Goal: Information Seeking & Learning: Compare options

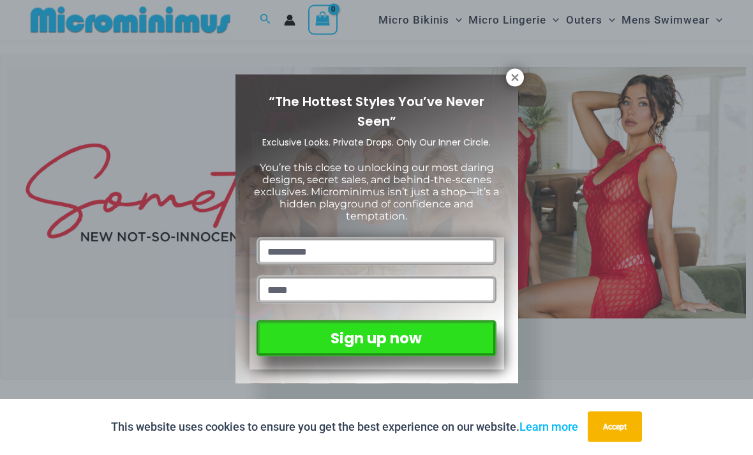
scroll to position [329, 0]
click at [515, 77] on icon at bounding box center [514, 77] width 7 height 7
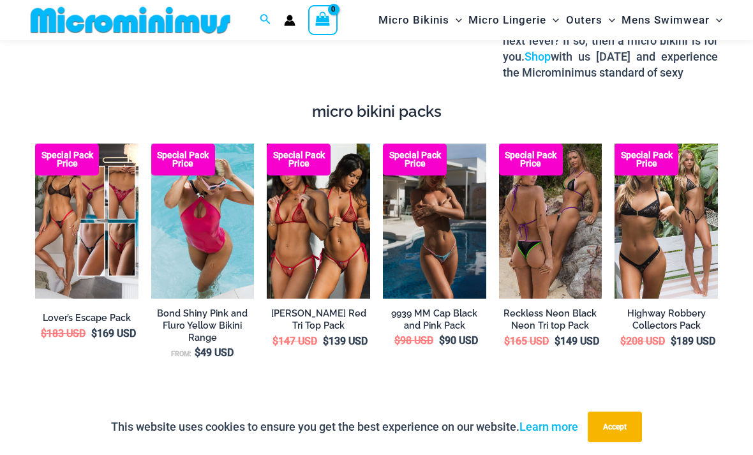
scroll to position [1913, 0]
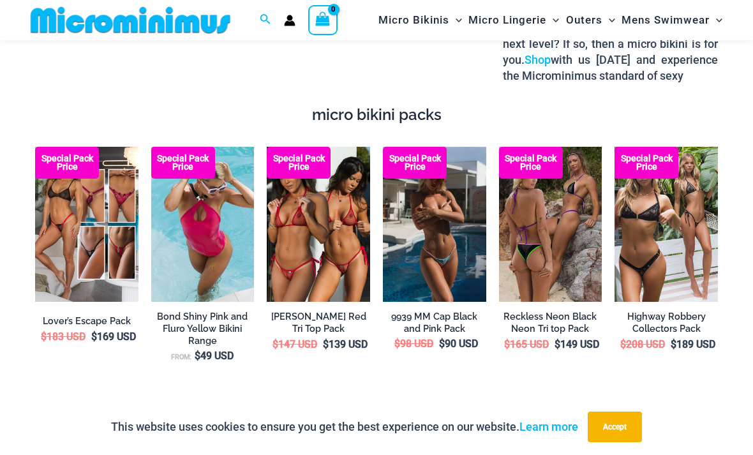
click at [383, 147] on img at bounding box center [383, 147] width 0 height 0
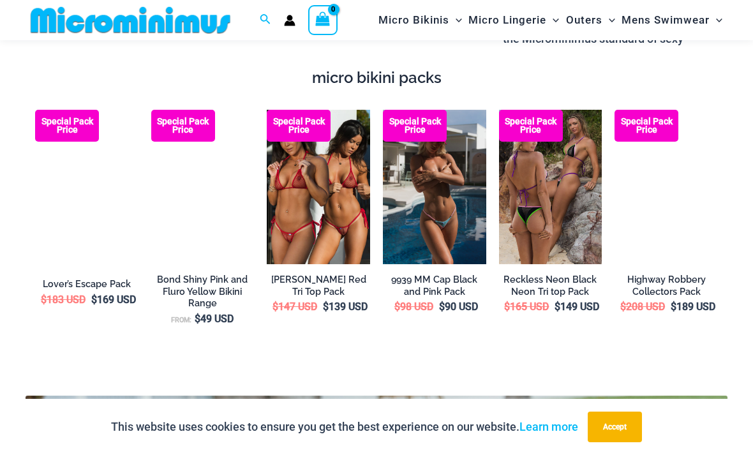
scroll to position [1954, 0]
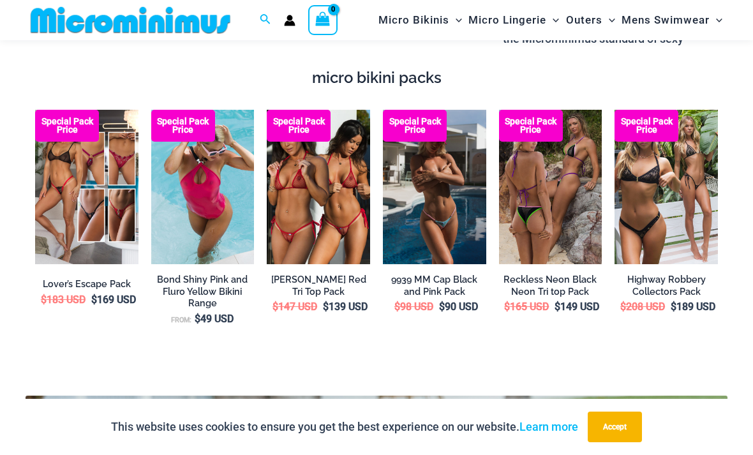
click at [499, 110] on img at bounding box center [499, 110] width 0 height 0
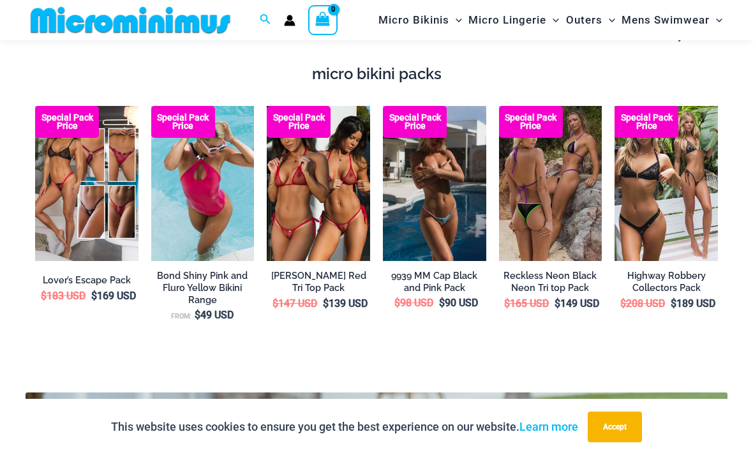
click at [615, 106] on img at bounding box center [615, 106] width 0 height 0
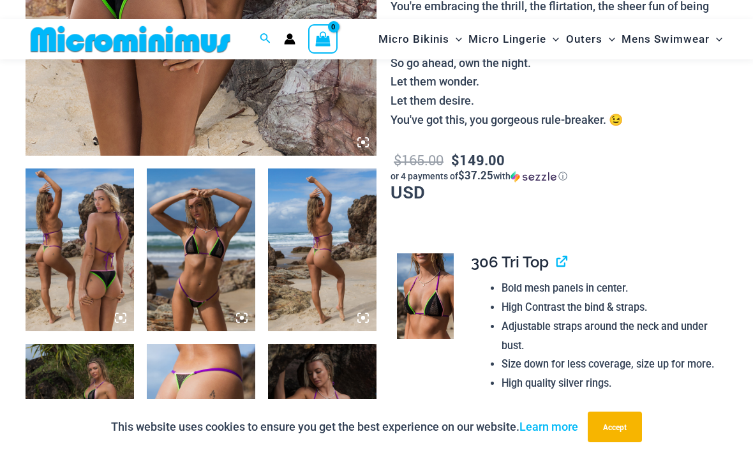
scroll to position [446, 0]
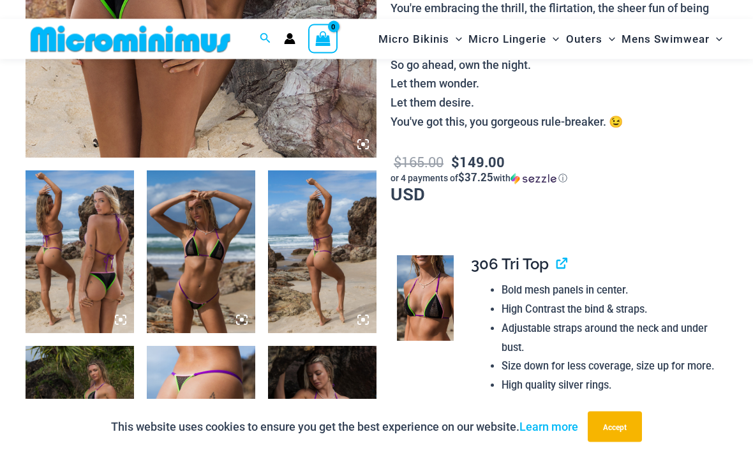
click at [77, 269] on img at bounding box center [80, 252] width 109 height 163
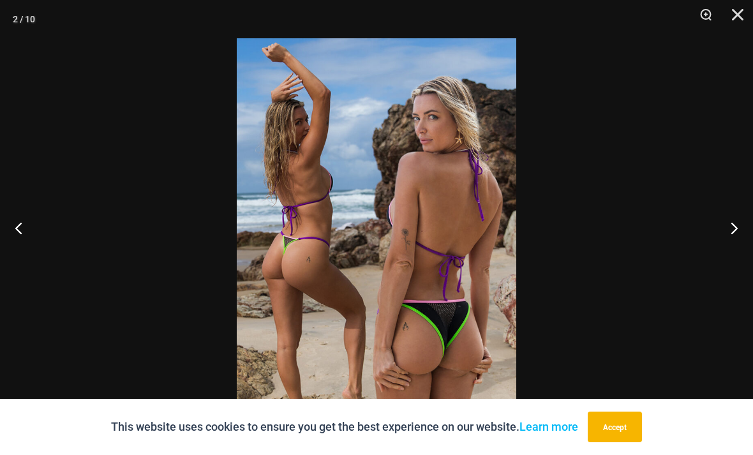
click at [729, 248] on button "Next" at bounding box center [730, 228] width 48 height 64
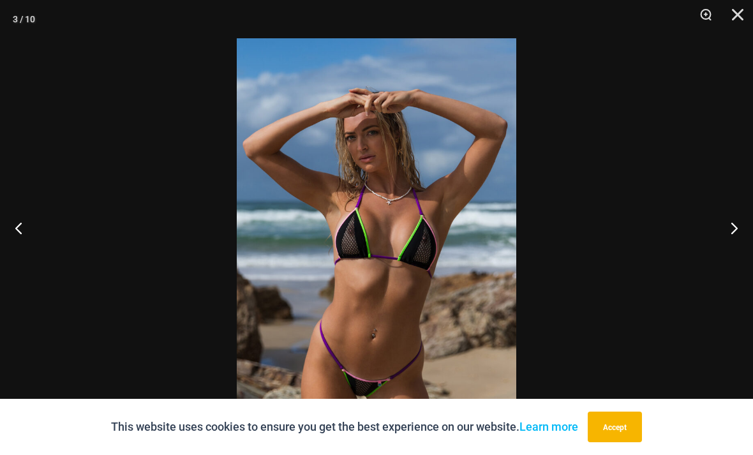
click at [725, 245] on button "Next" at bounding box center [730, 228] width 48 height 64
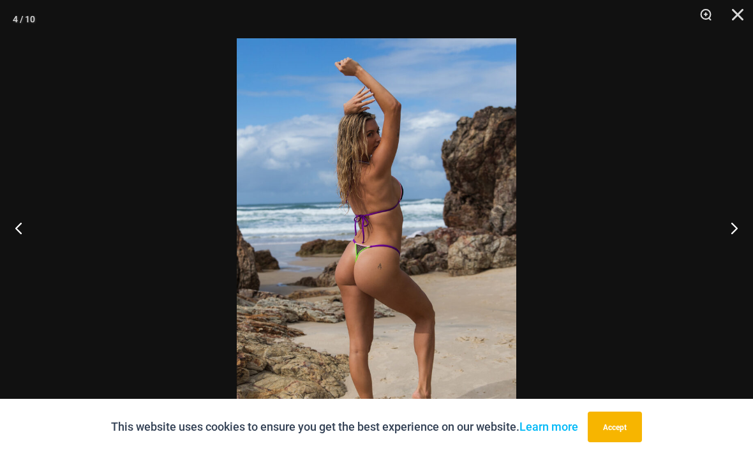
click at [736, 245] on button "Next" at bounding box center [730, 228] width 48 height 64
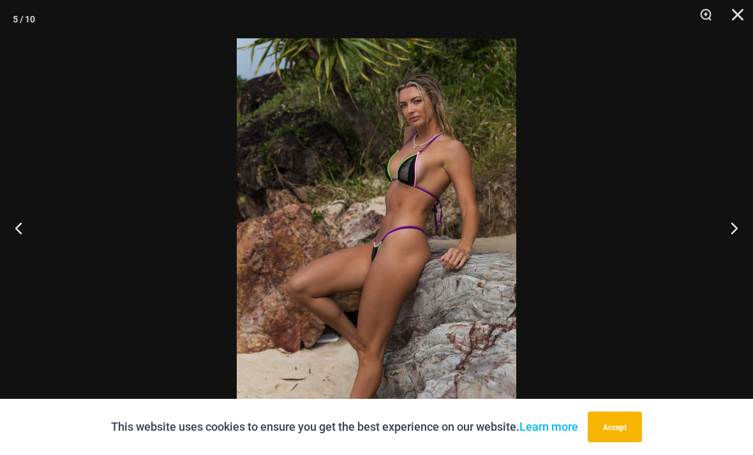
click at [738, 248] on button "Next" at bounding box center [730, 228] width 48 height 64
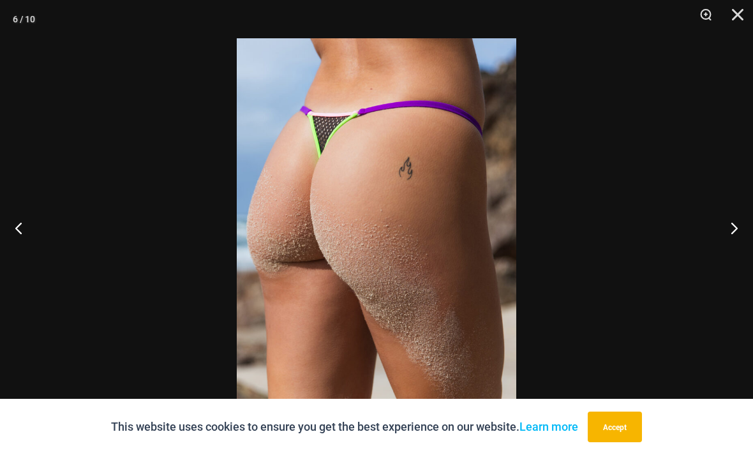
click at [737, 253] on button "Next" at bounding box center [730, 228] width 48 height 64
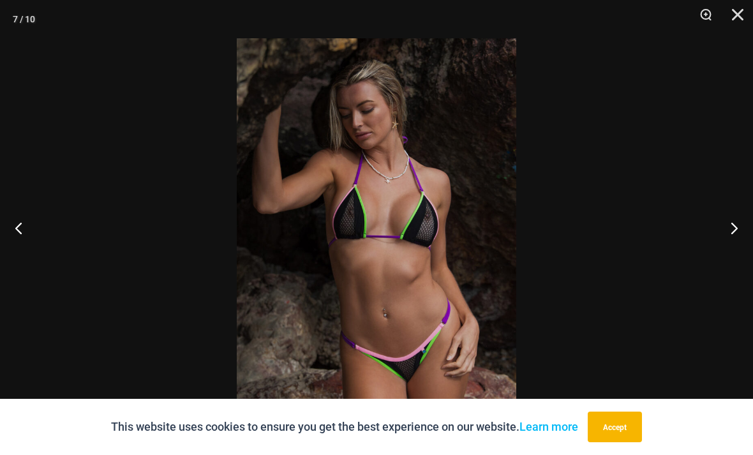
click at [736, 242] on button "Next" at bounding box center [730, 228] width 48 height 64
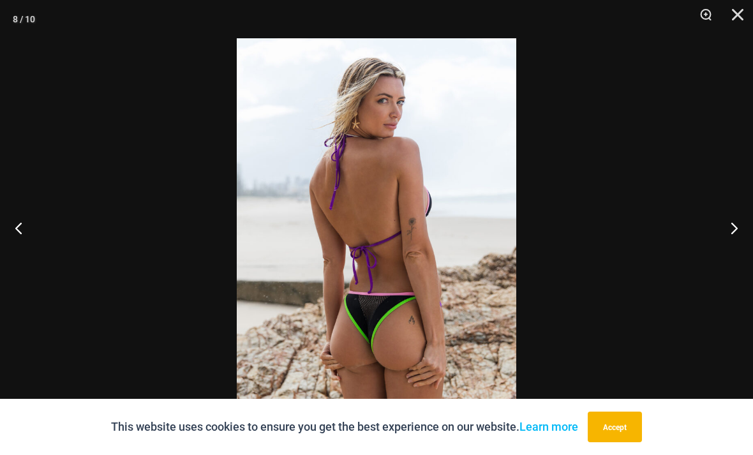
click at [727, 248] on button "Next" at bounding box center [730, 228] width 48 height 64
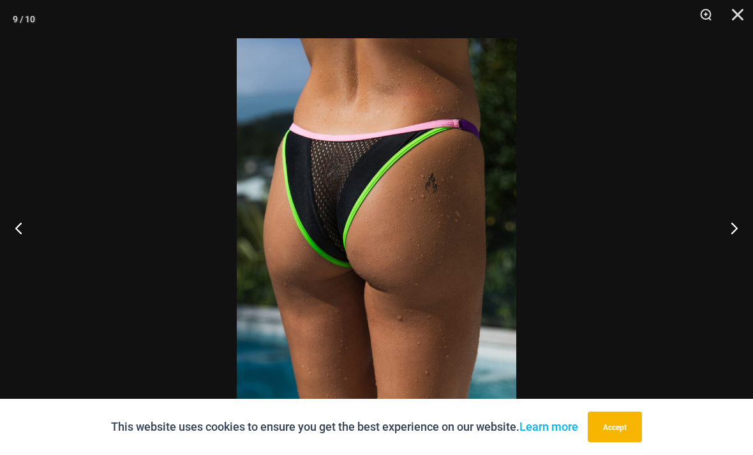
click at [725, 251] on button "Next" at bounding box center [730, 228] width 48 height 64
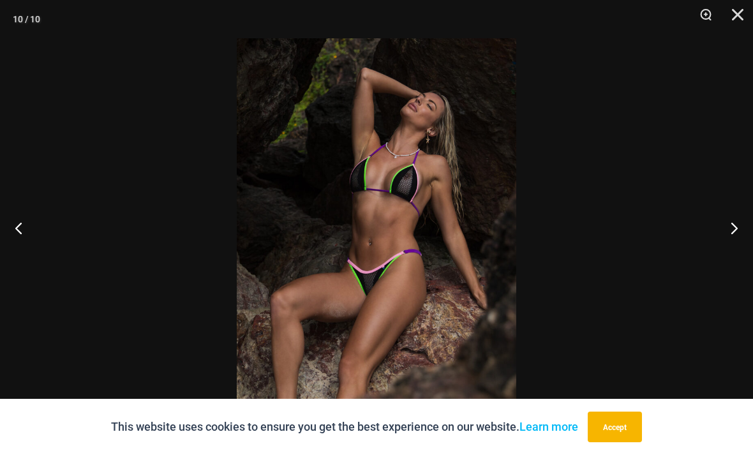
click at [736, 248] on button "Next" at bounding box center [730, 228] width 48 height 64
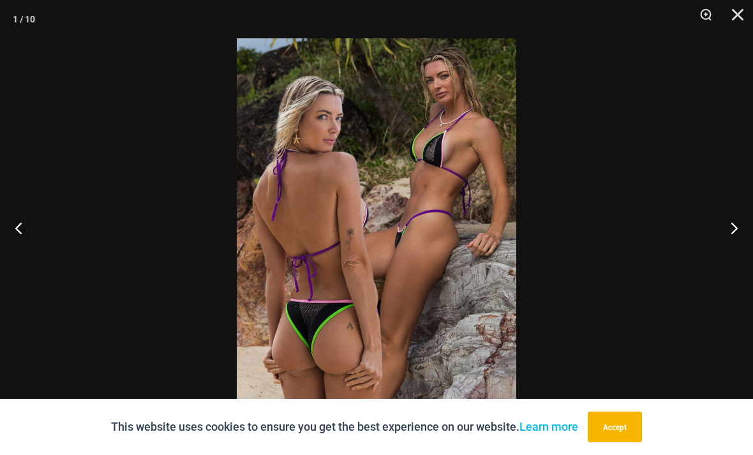
click at [746, 245] on button "Next" at bounding box center [730, 228] width 48 height 64
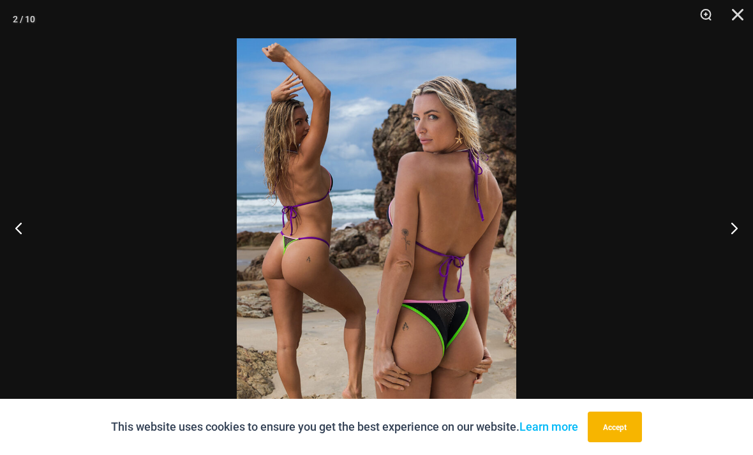
click at [752, 176] on div at bounding box center [376, 227] width 753 height 455
click at [743, 29] on button "Close" at bounding box center [734, 19] width 32 height 38
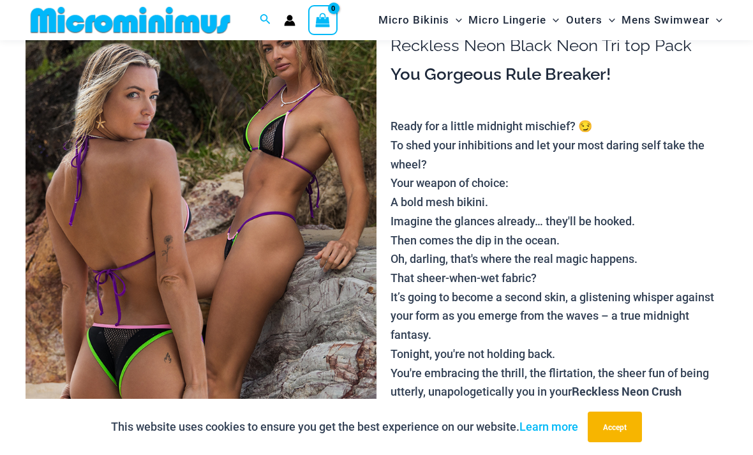
scroll to position [0, 0]
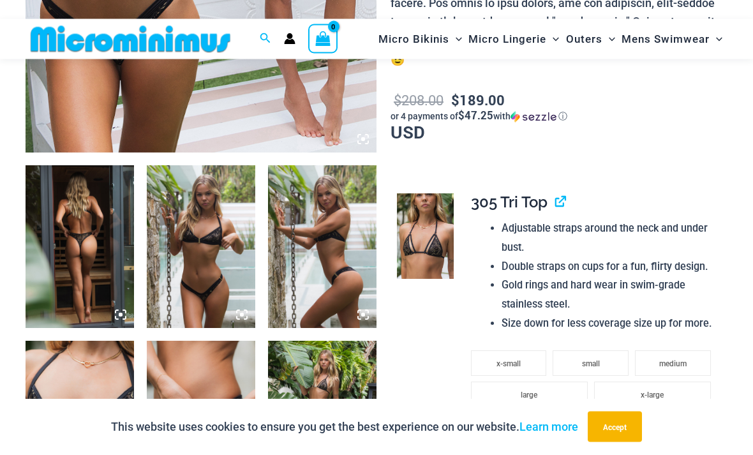
scroll to position [457, 0]
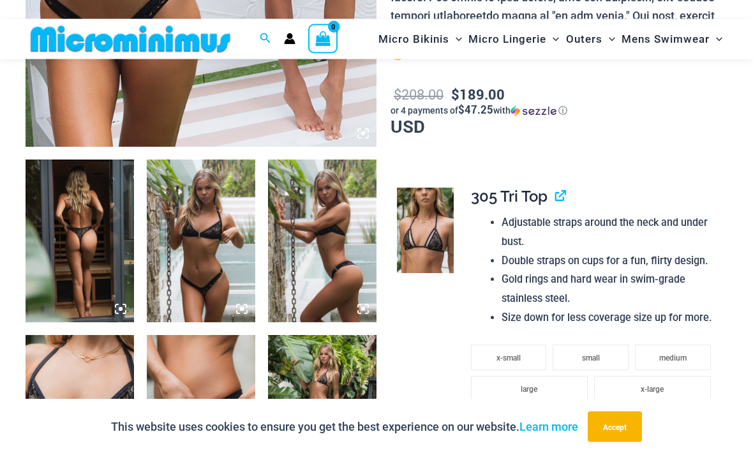
click at [61, 244] on img at bounding box center [80, 241] width 109 height 163
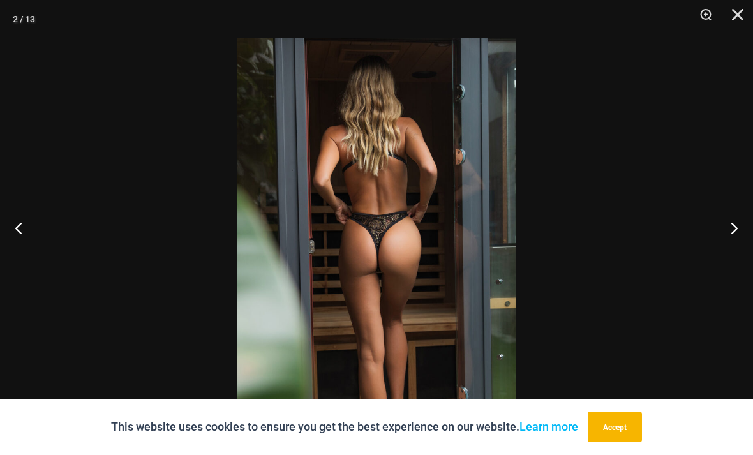
click at [728, 256] on button "Next" at bounding box center [730, 228] width 48 height 64
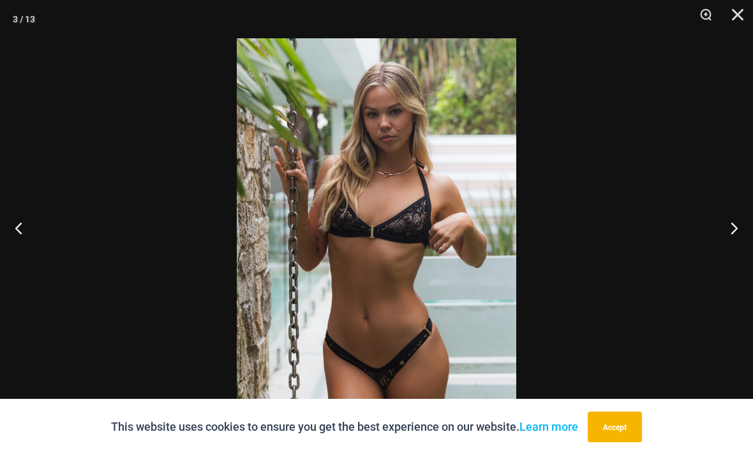
click at [734, 243] on button "Next" at bounding box center [730, 228] width 48 height 64
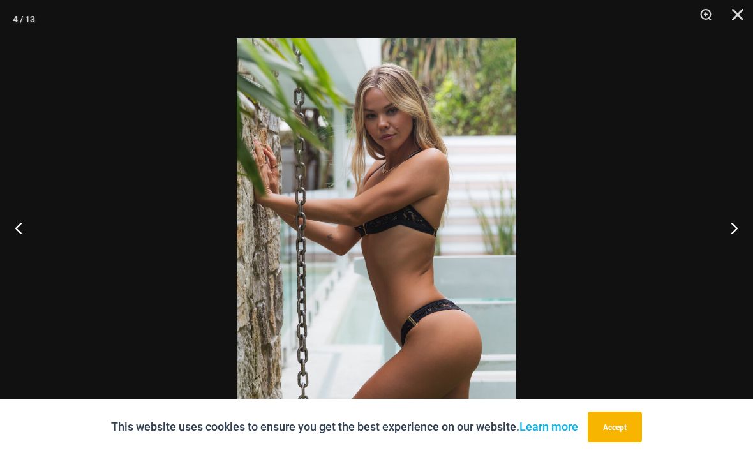
click at [722, 249] on button "Next" at bounding box center [730, 228] width 48 height 64
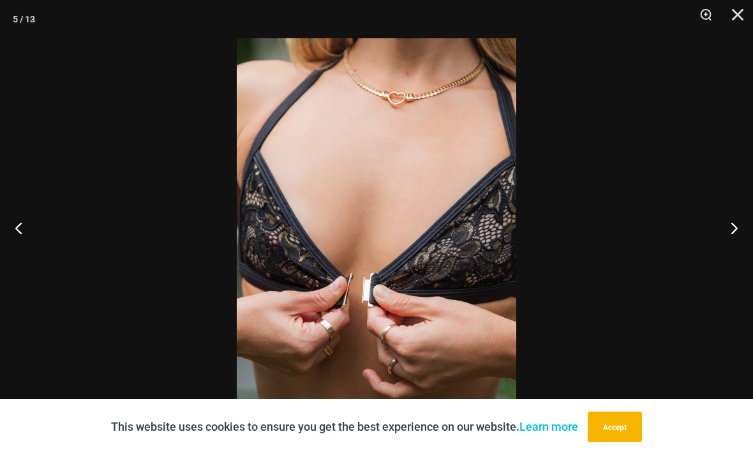
click at [722, 255] on button "Next" at bounding box center [730, 228] width 48 height 64
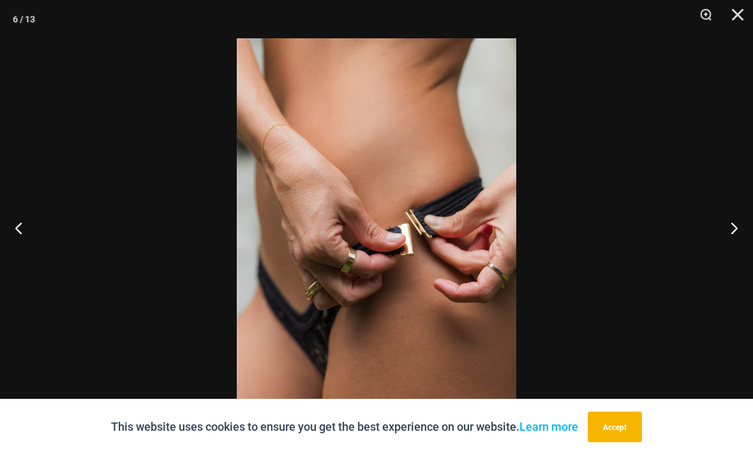
click at [732, 253] on button "Next" at bounding box center [730, 228] width 48 height 64
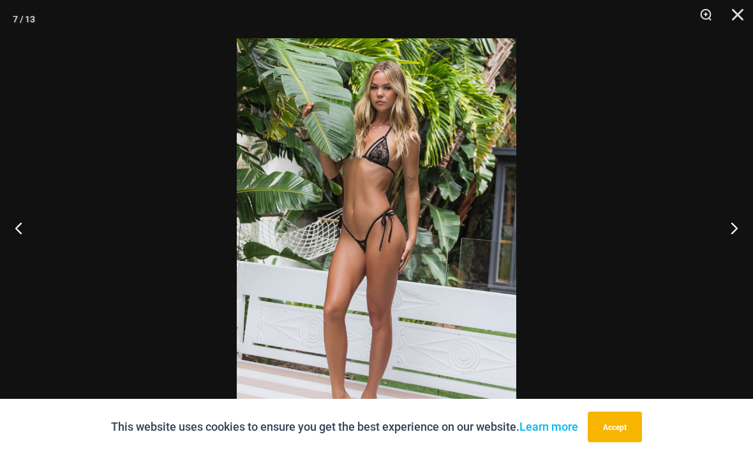
click at [732, 243] on button "Next" at bounding box center [730, 228] width 48 height 64
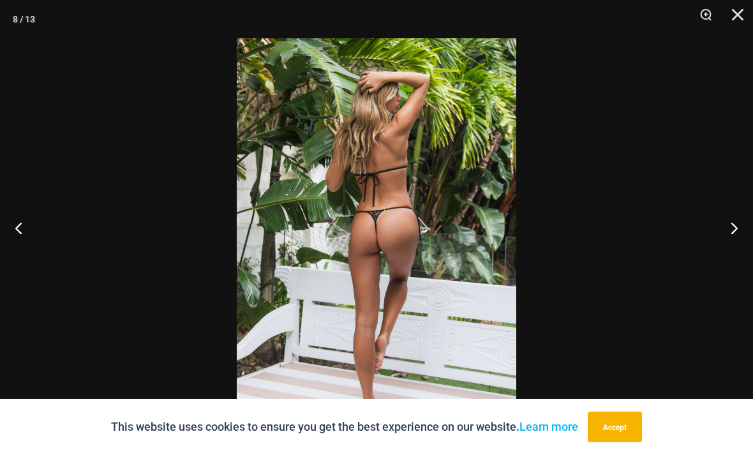
click at [731, 244] on button "Next" at bounding box center [730, 228] width 48 height 64
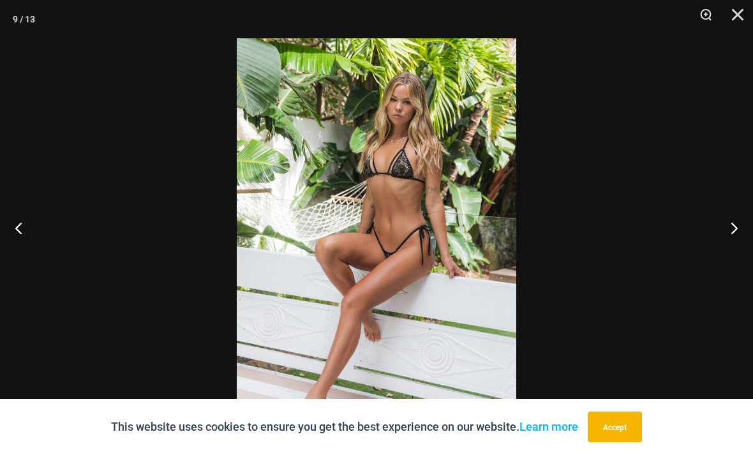
click at [739, 253] on button "Next" at bounding box center [730, 228] width 48 height 64
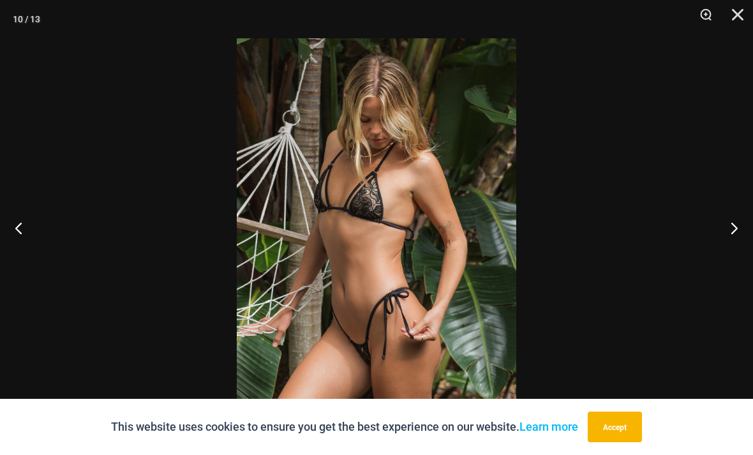
click at [731, 260] on button "Next" at bounding box center [730, 228] width 48 height 64
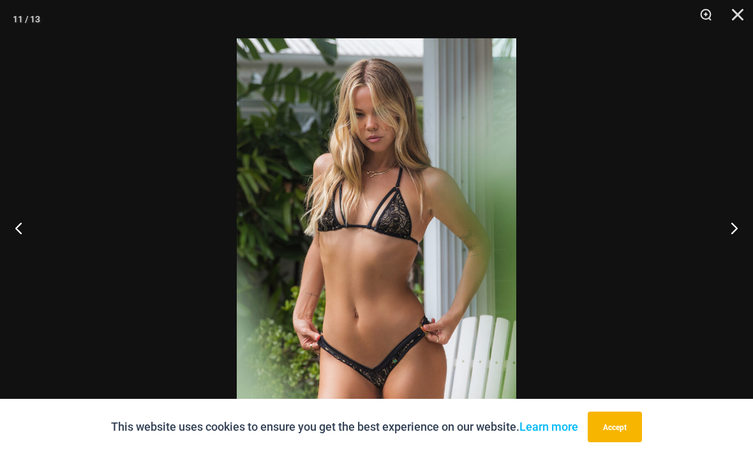
click at [730, 255] on button "Next" at bounding box center [730, 228] width 48 height 64
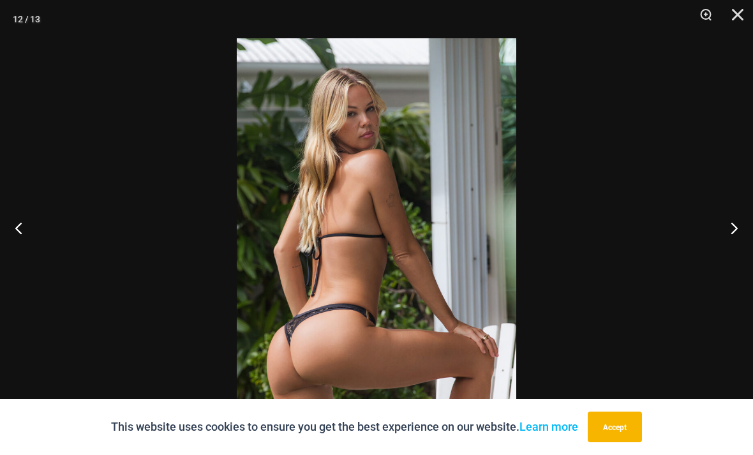
click at [743, 256] on button "Next" at bounding box center [730, 228] width 48 height 64
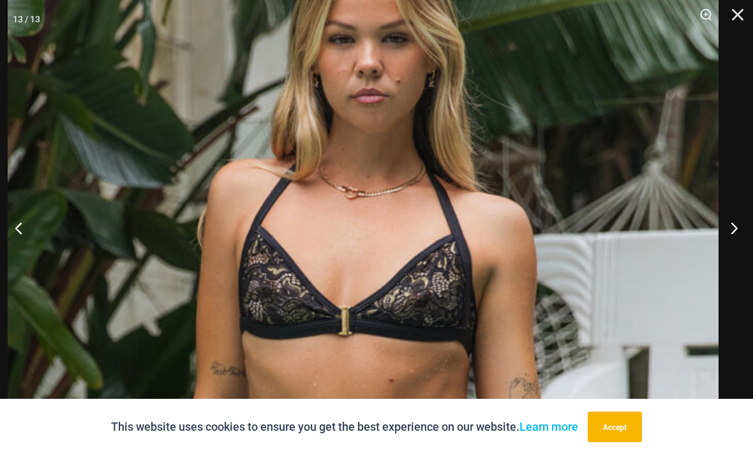
click at [740, 246] on button "Next" at bounding box center [730, 228] width 48 height 64
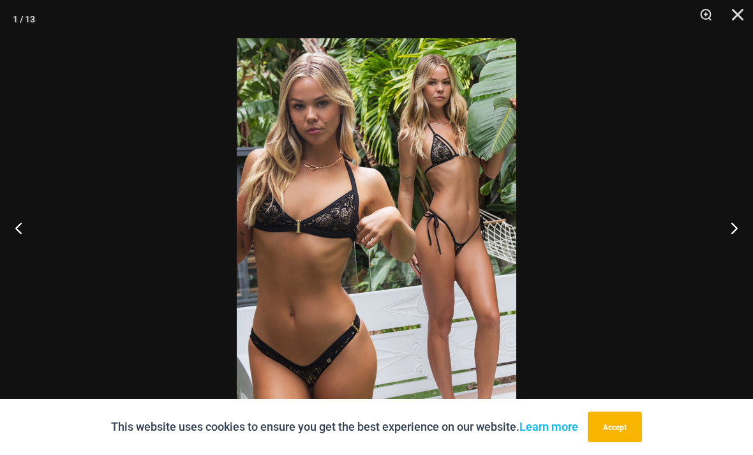
click at [730, 254] on button "Next" at bounding box center [730, 228] width 48 height 64
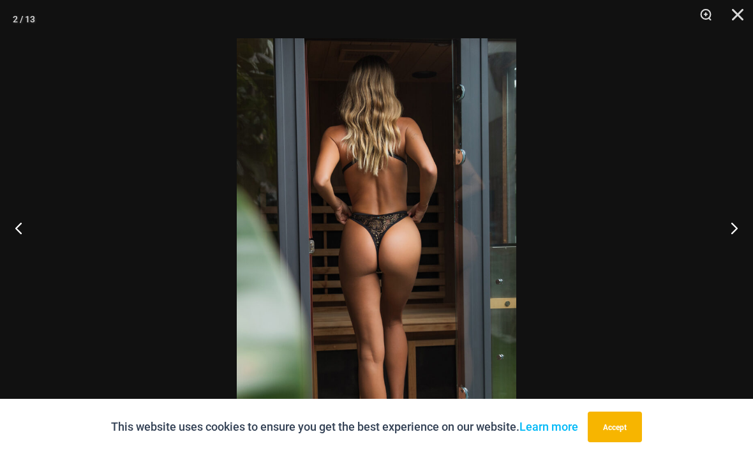
click at [728, 250] on button "Next" at bounding box center [730, 228] width 48 height 64
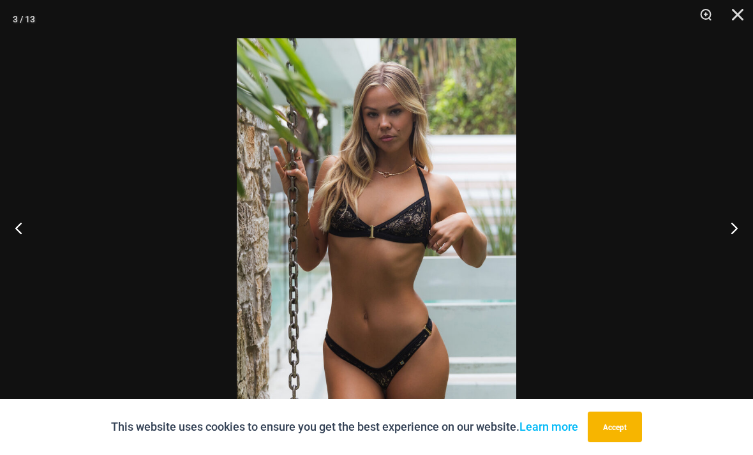
click at [723, 245] on button "Next" at bounding box center [730, 228] width 48 height 64
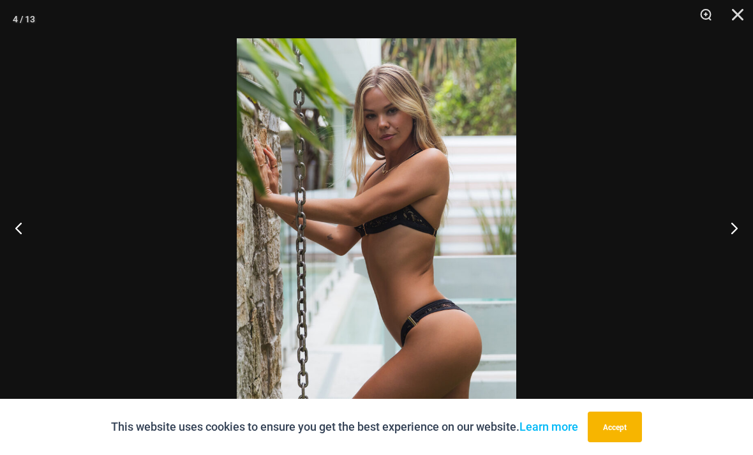
click at [742, 18] on button "Close" at bounding box center [734, 19] width 32 height 38
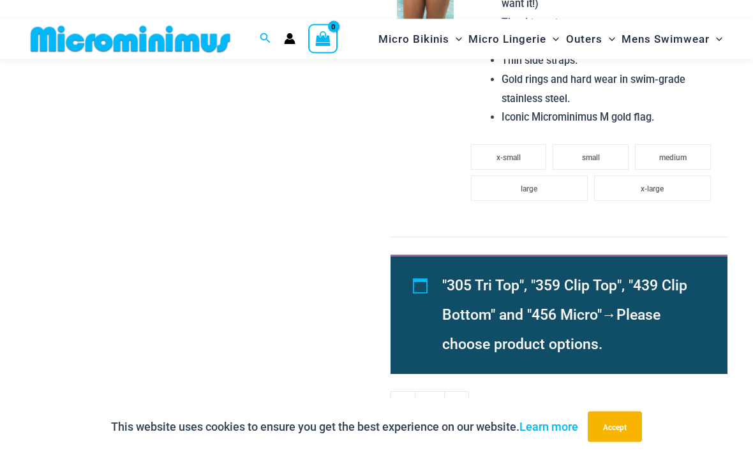
scroll to position [1475, 0]
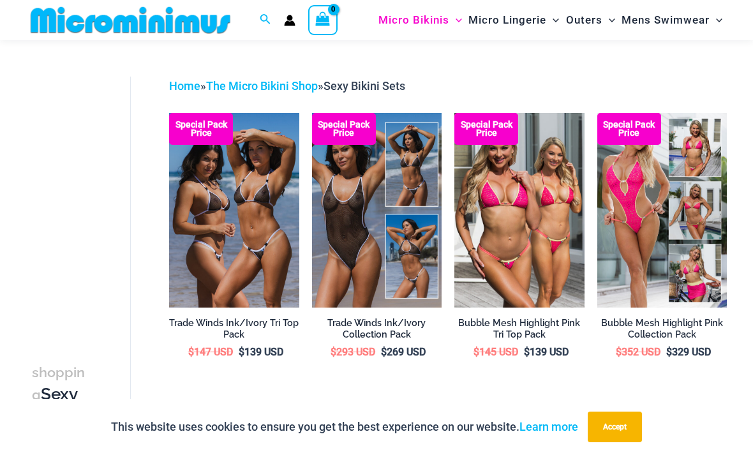
scroll to position [40, 0]
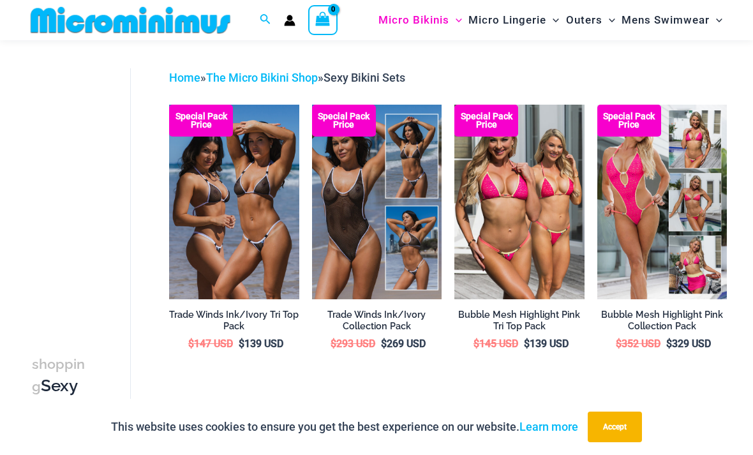
click at [598, 105] on img at bounding box center [598, 105] width 0 height 0
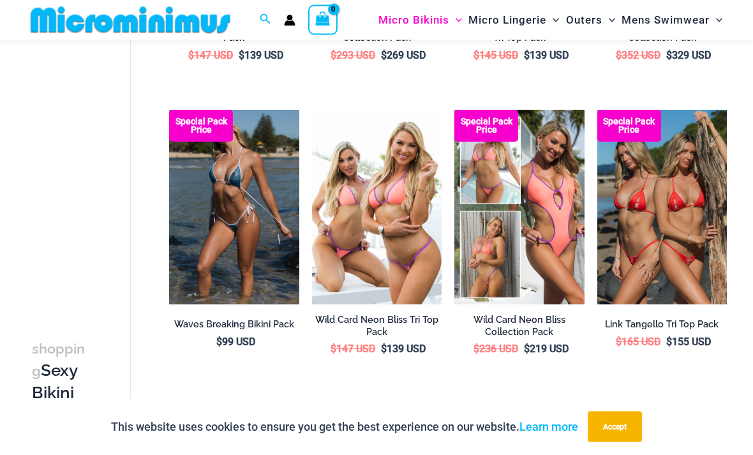
scroll to position [326, 0]
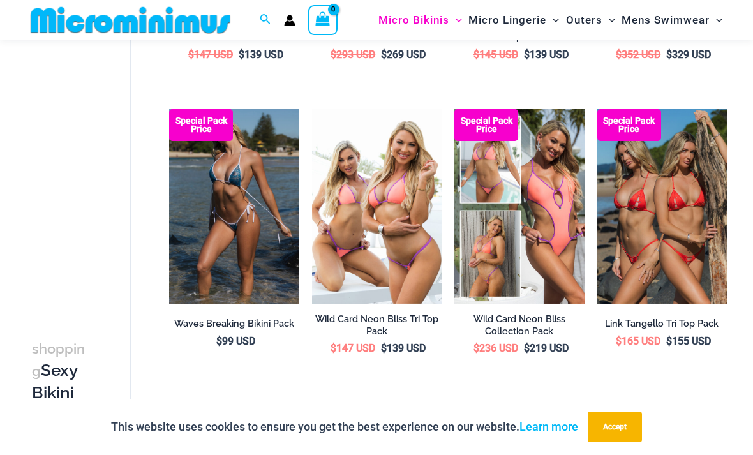
click at [169, 109] on img at bounding box center [169, 109] width 0 height 0
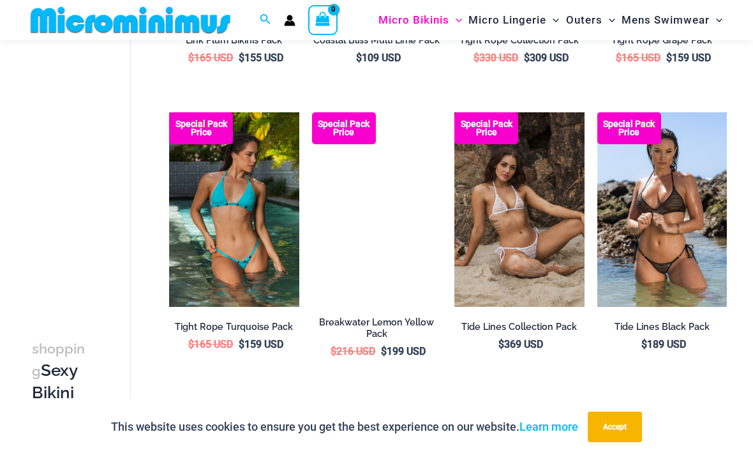
scroll to position [2077, 0]
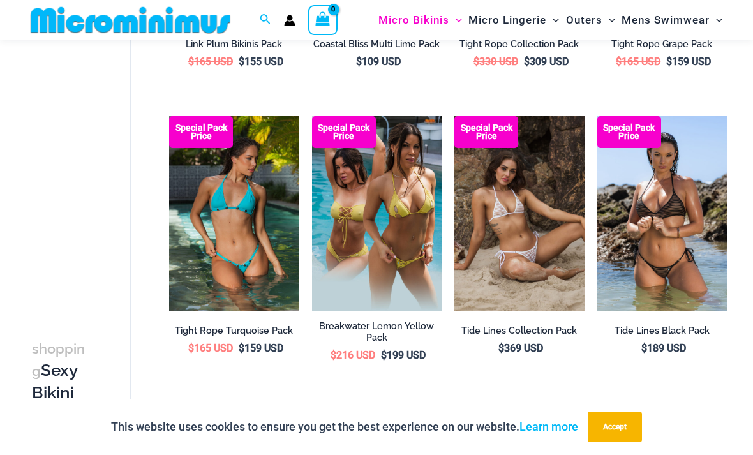
click at [455, 116] on img at bounding box center [455, 116] width 0 height 0
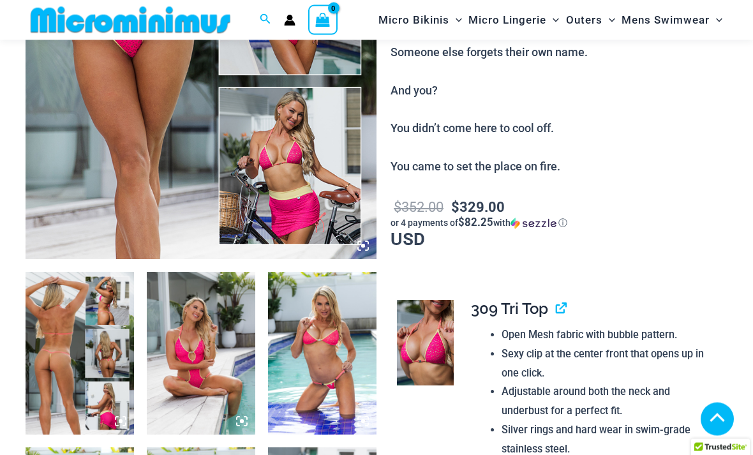
scroll to position [345, 0]
click at [73, 372] on img at bounding box center [80, 353] width 109 height 163
click at [84, 346] on img at bounding box center [80, 353] width 109 height 163
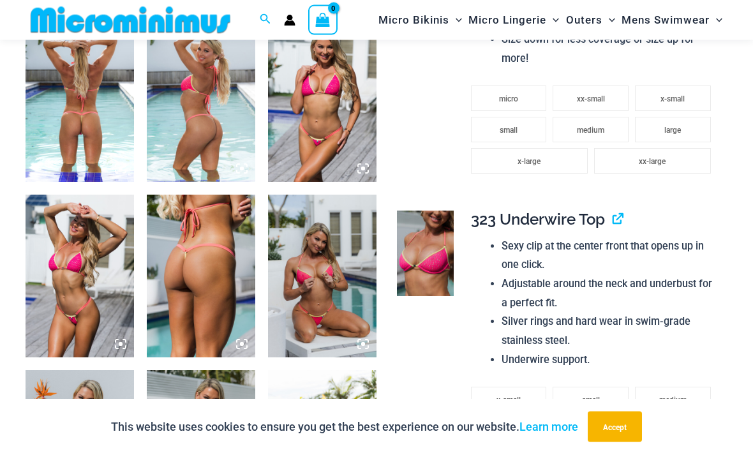
scroll to position [774, 0]
click at [188, 316] on img at bounding box center [201, 276] width 109 height 163
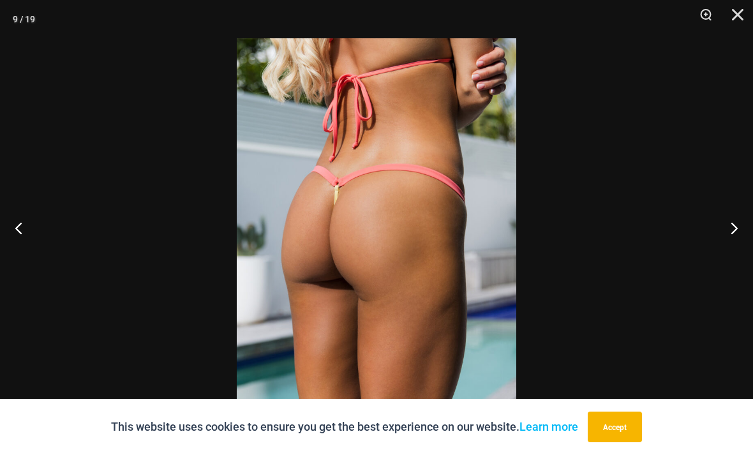
click at [11, 257] on button "Previous" at bounding box center [24, 228] width 48 height 64
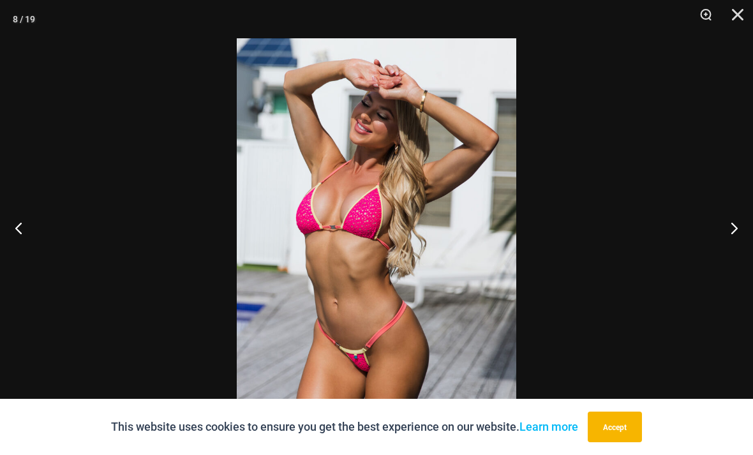
click at [745, 246] on button "Next" at bounding box center [730, 228] width 48 height 64
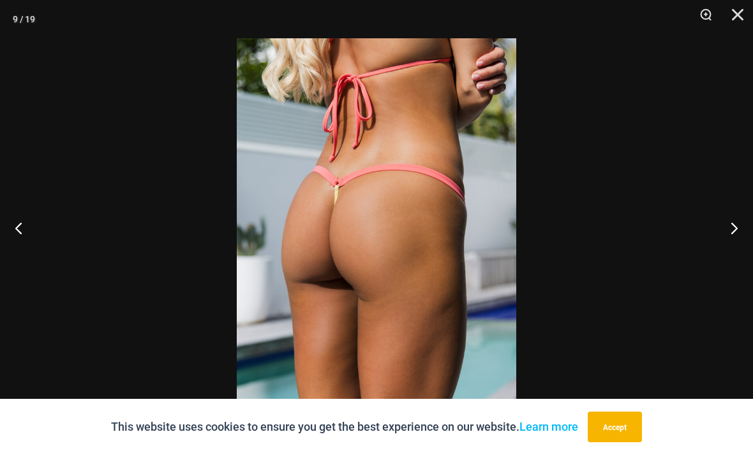
click at [739, 260] on button "Next" at bounding box center [730, 228] width 48 height 64
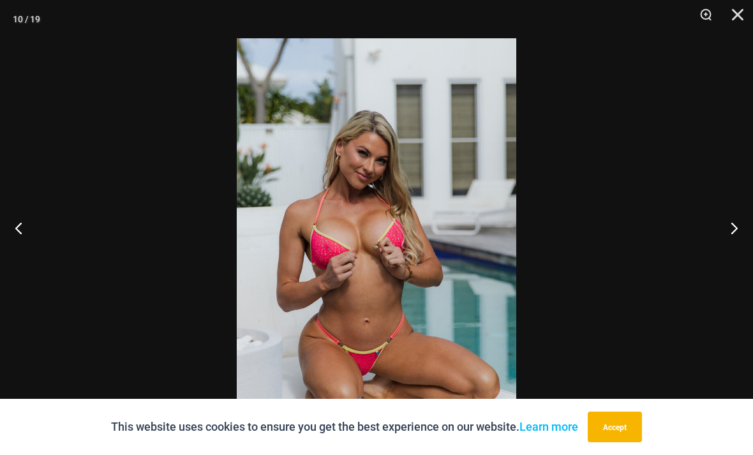
click at [741, 248] on button "Next" at bounding box center [730, 228] width 48 height 64
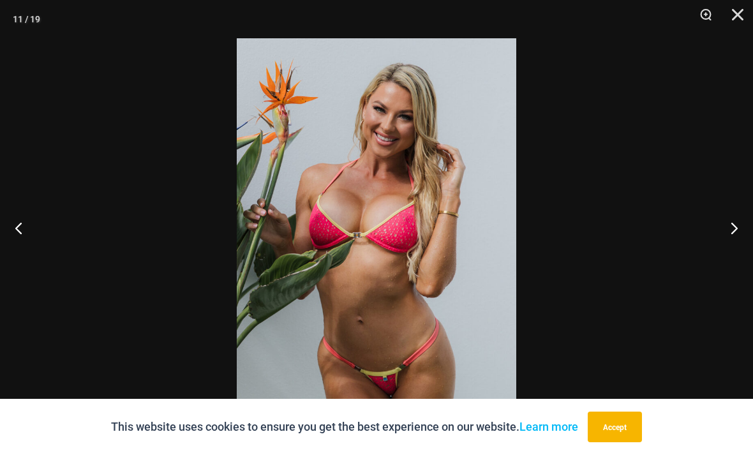
click at [745, 246] on button "Next" at bounding box center [730, 228] width 48 height 64
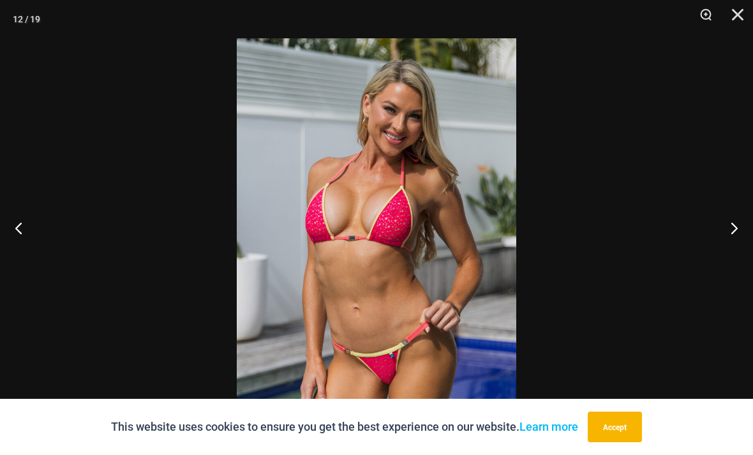
click at [745, 249] on button "Next" at bounding box center [730, 228] width 48 height 64
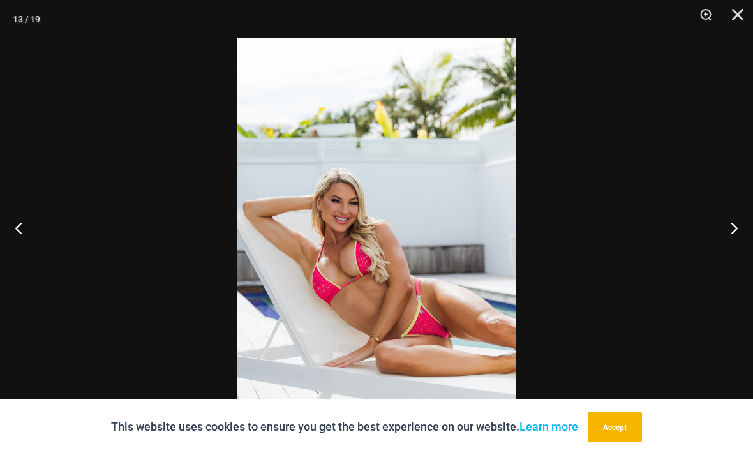
click at [736, 248] on button "Next" at bounding box center [730, 228] width 48 height 64
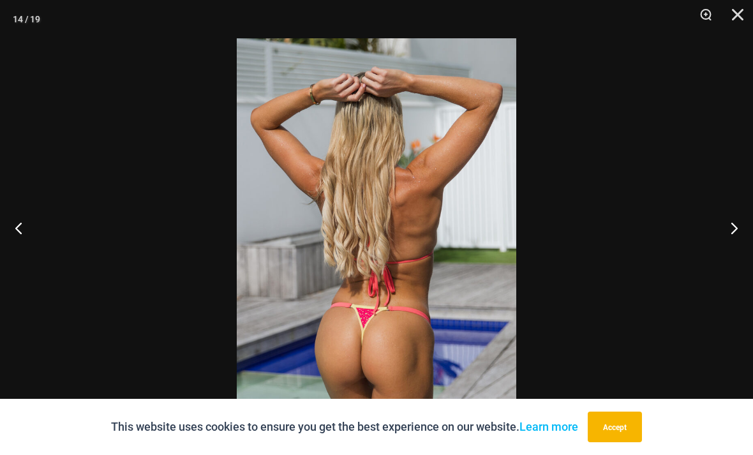
click at [743, 249] on button "Next" at bounding box center [730, 228] width 48 height 64
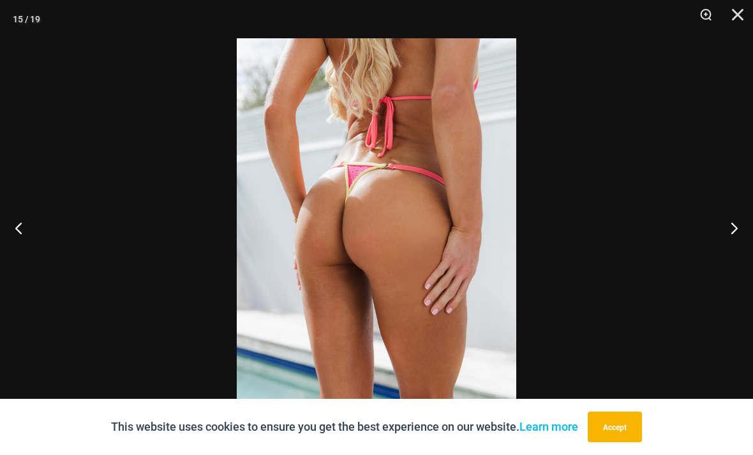
click at [744, 249] on button "Next" at bounding box center [730, 228] width 48 height 64
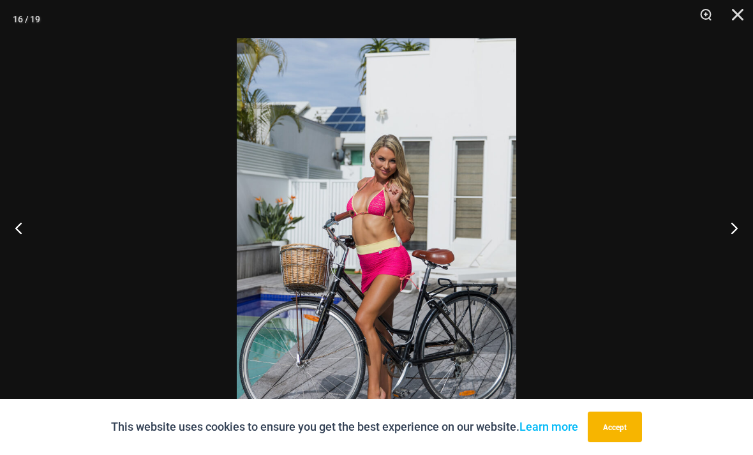
click at [743, 253] on button "Next" at bounding box center [730, 228] width 48 height 64
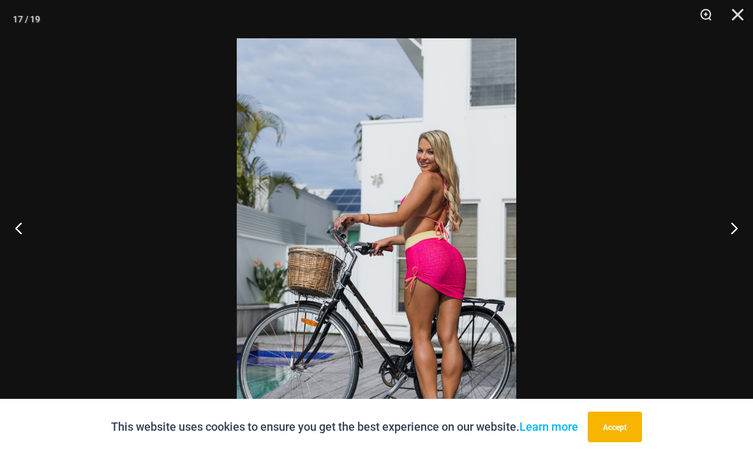
click at [741, 243] on button "Next" at bounding box center [730, 228] width 48 height 64
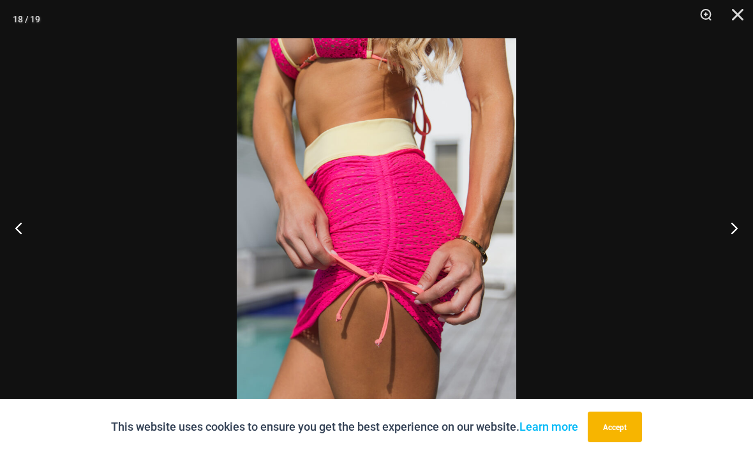
click at [739, 256] on button "Next" at bounding box center [730, 228] width 48 height 64
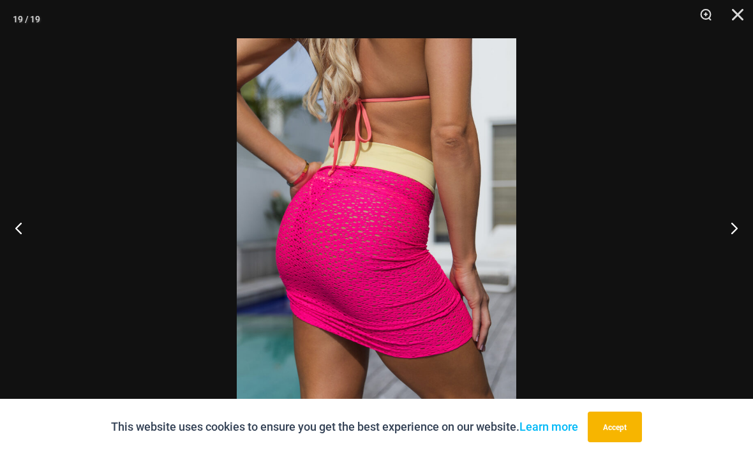
click at [743, 253] on button "Next" at bounding box center [730, 228] width 48 height 64
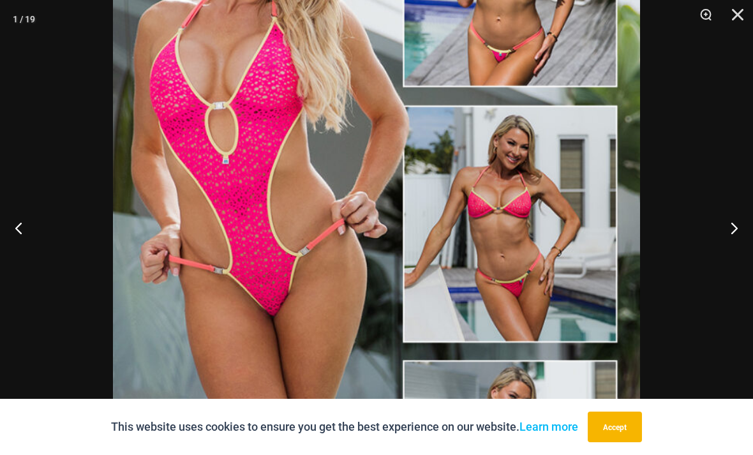
click at [739, 251] on button "Next" at bounding box center [730, 228] width 48 height 64
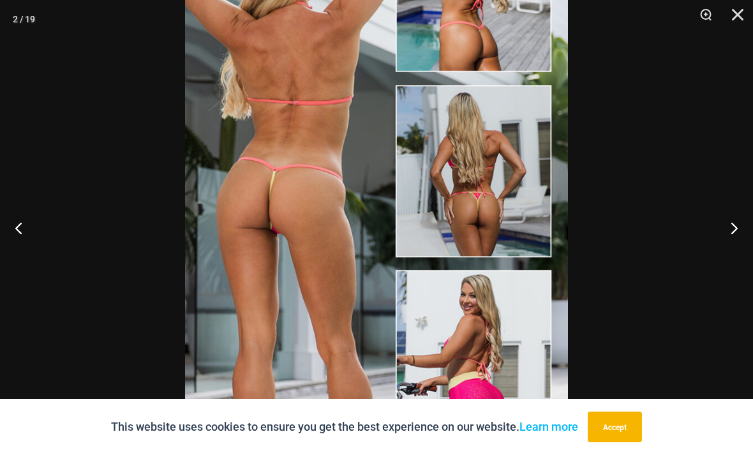
click at [737, 246] on button "Next" at bounding box center [730, 228] width 48 height 64
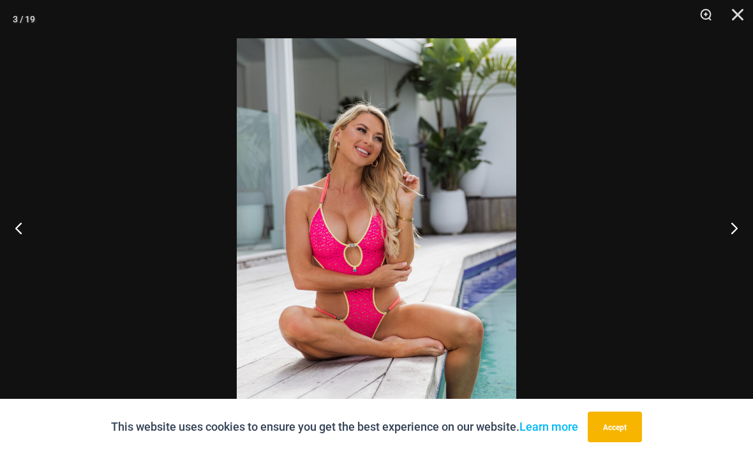
click at [746, 252] on button "Next" at bounding box center [730, 228] width 48 height 64
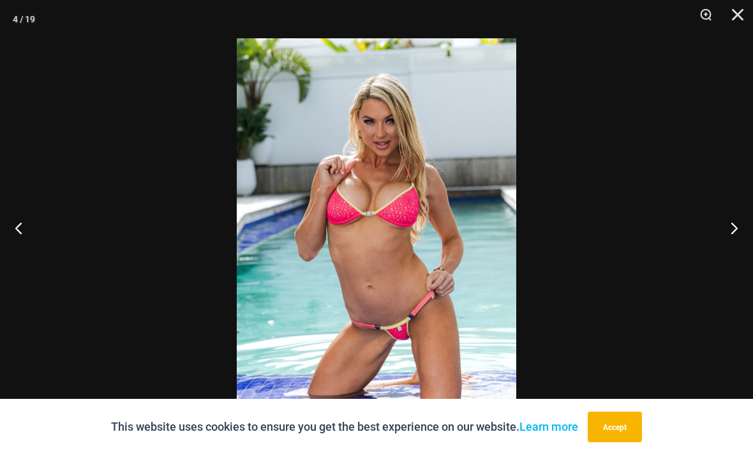
click at [736, 245] on button "Next" at bounding box center [730, 228] width 48 height 64
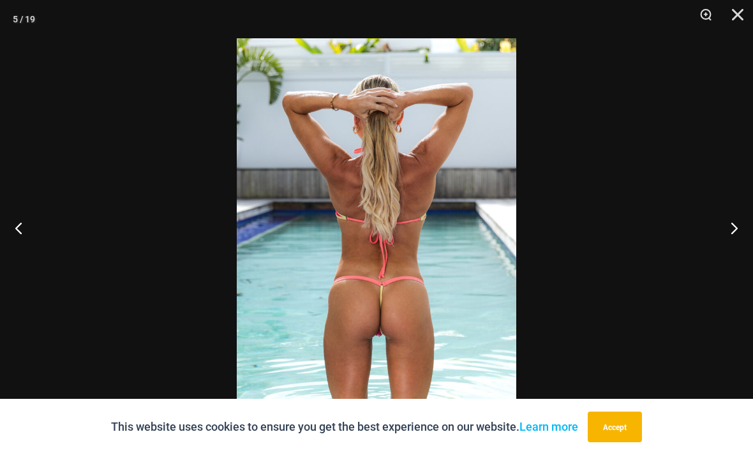
click at [736, 242] on button "Next" at bounding box center [730, 228] width 48 height 64
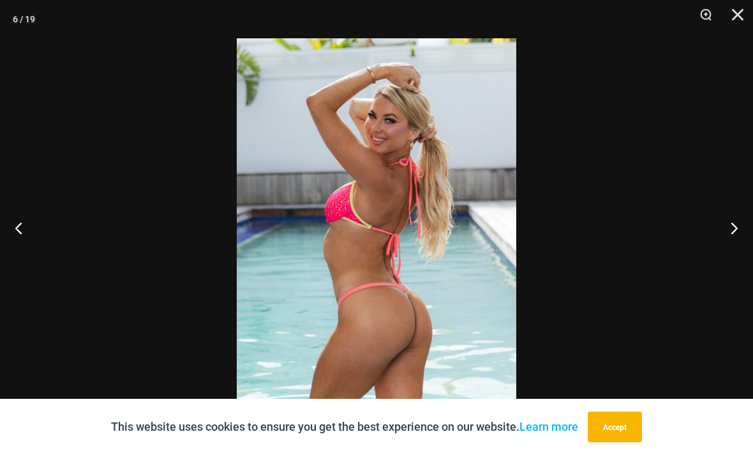
click at [744, 246] on button "Next" at bounding box center [730, 228] width 48 height 64
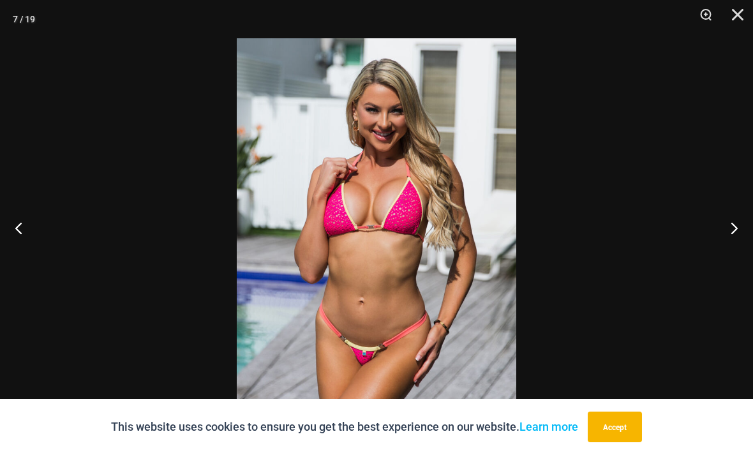
click at [734, 248] on button "Next" at bounding box center [730, 228] width 48 height 64
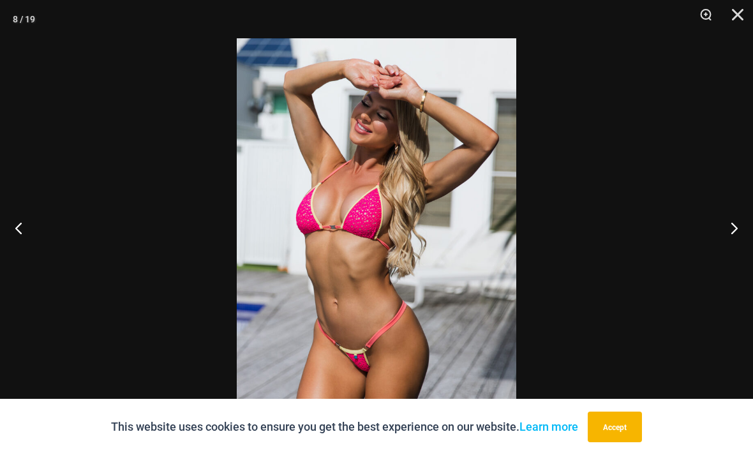
click at [742, 242] on button "Next" at bounding box center [730, 228] width 48 height 64
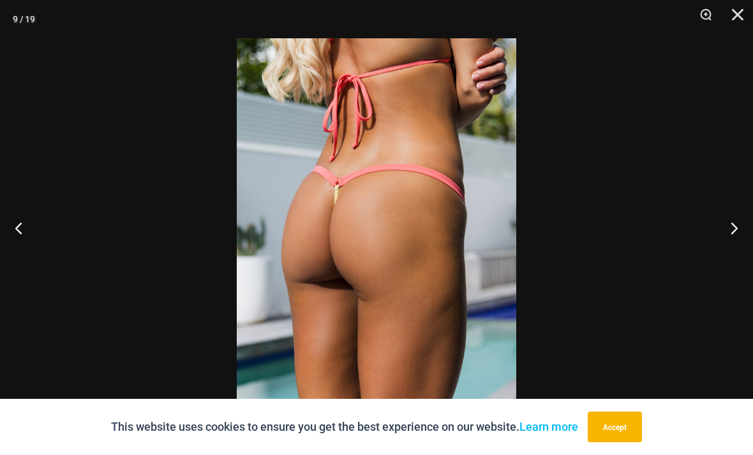
click at [730, 252] on button "Next" at bounding box center [730, 228] width 48 height 64
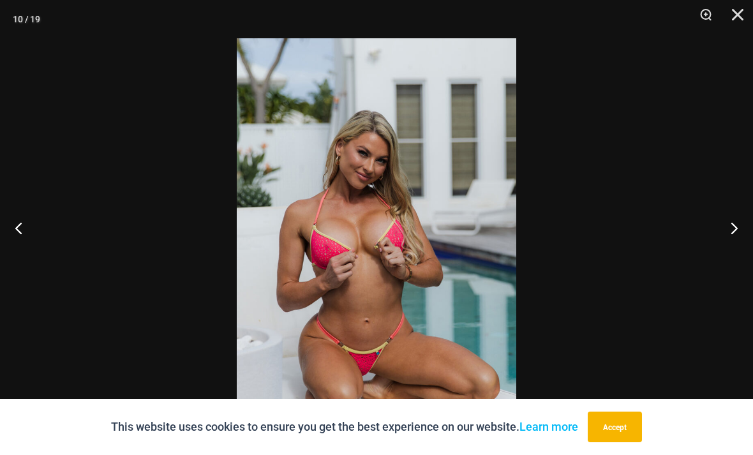
click at [743, 243] on button "Next" at bounding box center [730, 228] width 48 height 64
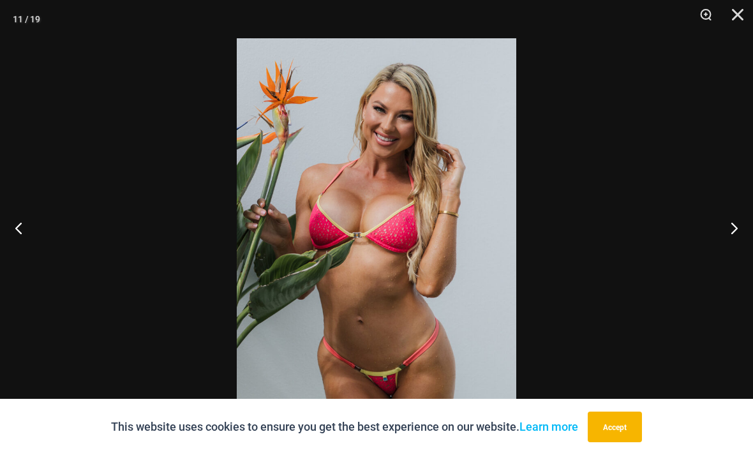
click at [736, 251] on button "Next" at bounding box center [730, 228] width 48 height 64
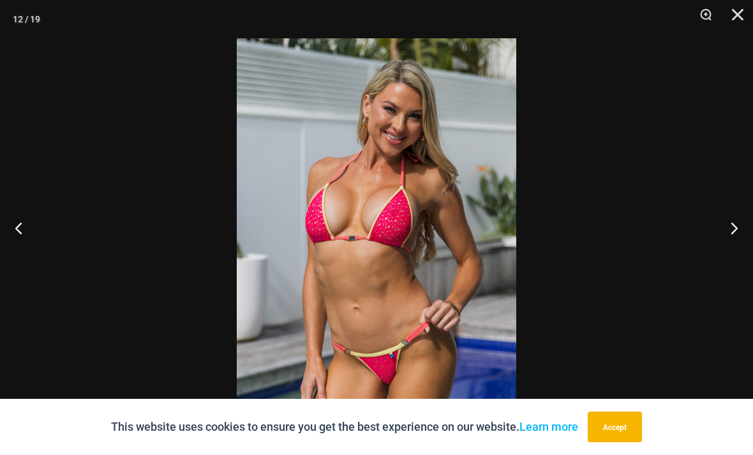
click at [740, 244] on button "Next" at bounding box center [730, 228] width 48 height 64
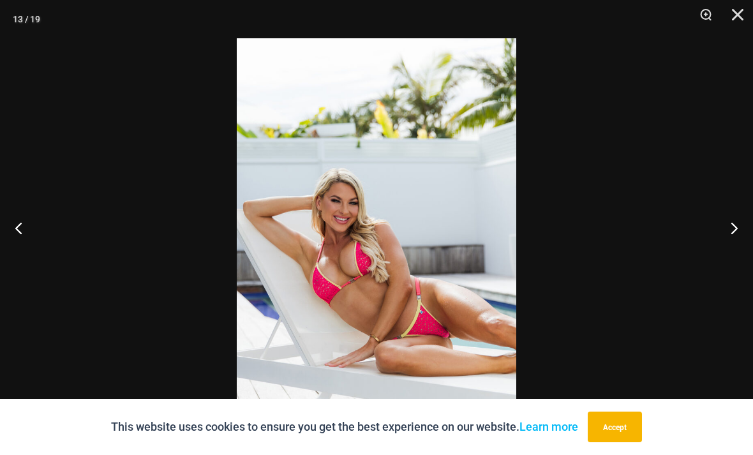
click at [739, 24] on button "Close" at bounding box center [734, 19] width 32 height 38
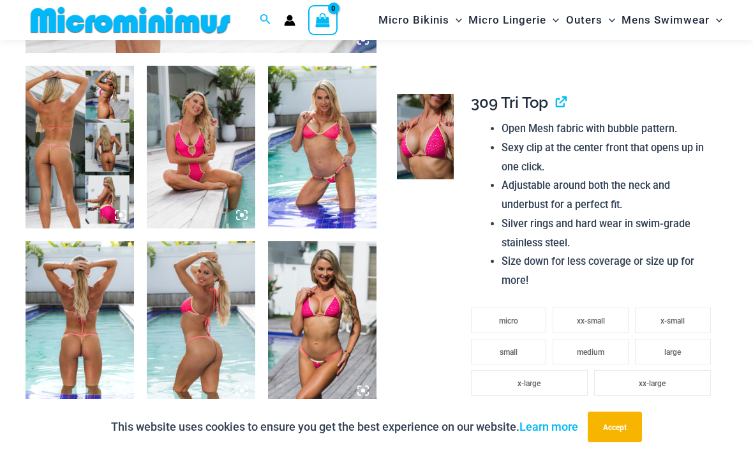
scroll to position [533, 0]
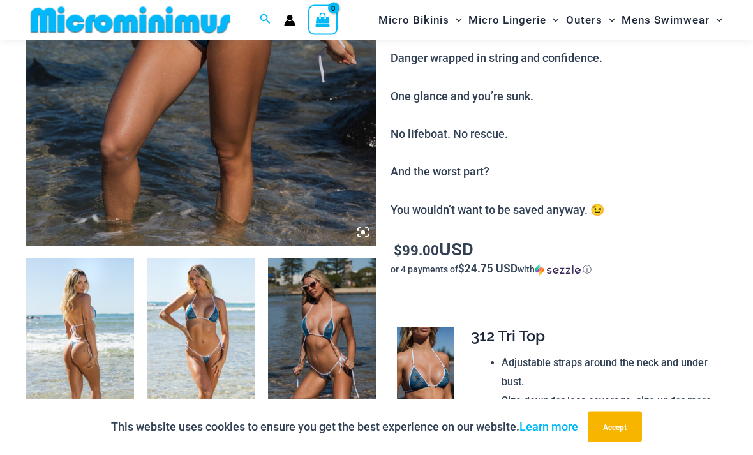
scroll to position [370, 0]
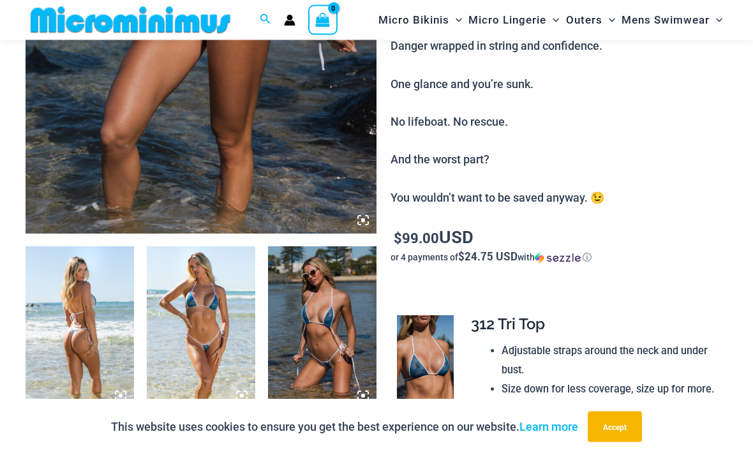
click at [200, 335] on img at bounding box center [201, 328] width 109 height 163
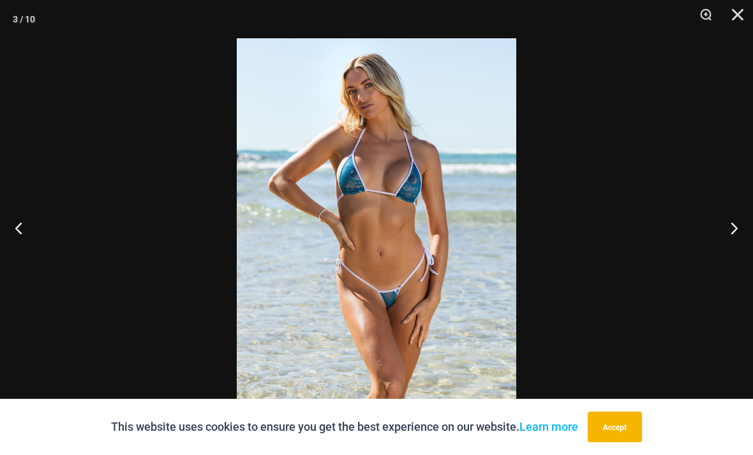
click at [746, 248] on button "Next" at bounding box center [730, 228] width 48 height 64
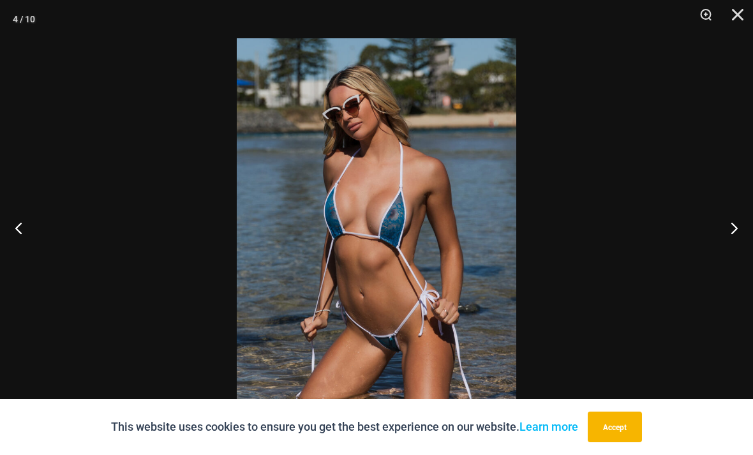
click at [736, 248] on button "Next" at bounding box center [730, 228] width 48 height 64
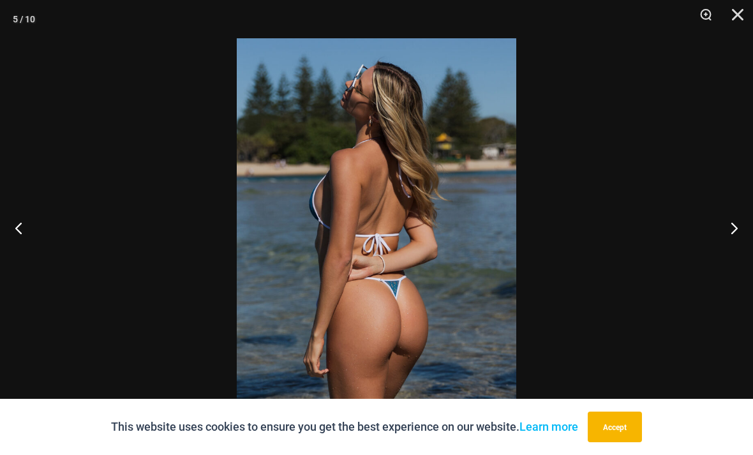
click at [738, 253] on button "Next" at bounding box center [730, 228] width 48 height 64
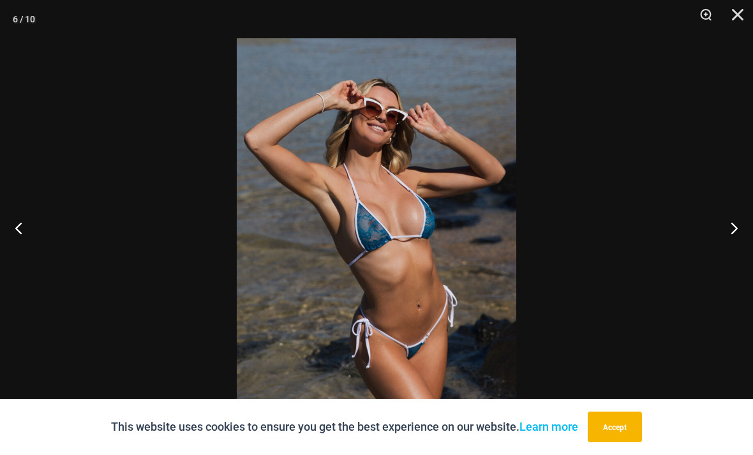
click at [739, 250] on button "Next" at bounding box center [730, 228] width 48 height 64
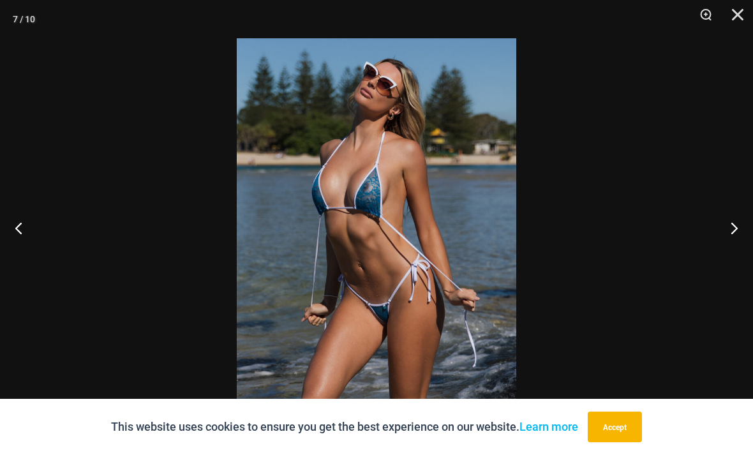
click at [740, 245] on button "Next" at bounding box center [730, 228] width 48 height 64
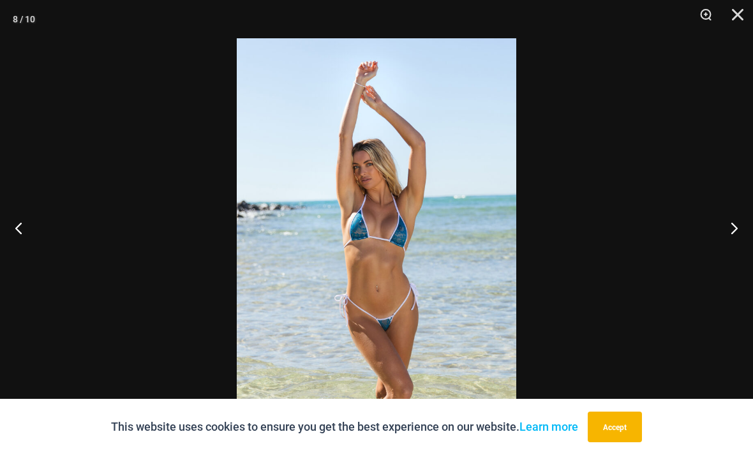
click at [738, 250] on button "Next" at bounding box center [730, 228] width 48 height 64
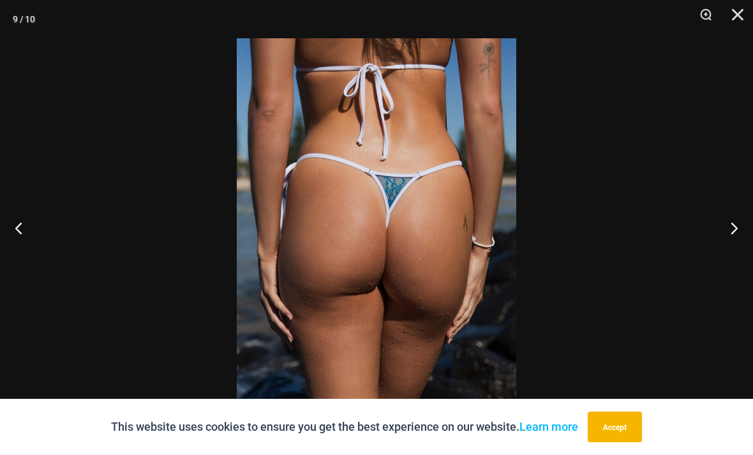
click at [734, 248] on button "Next" at bounding box center [730, 228] width 48 height 64
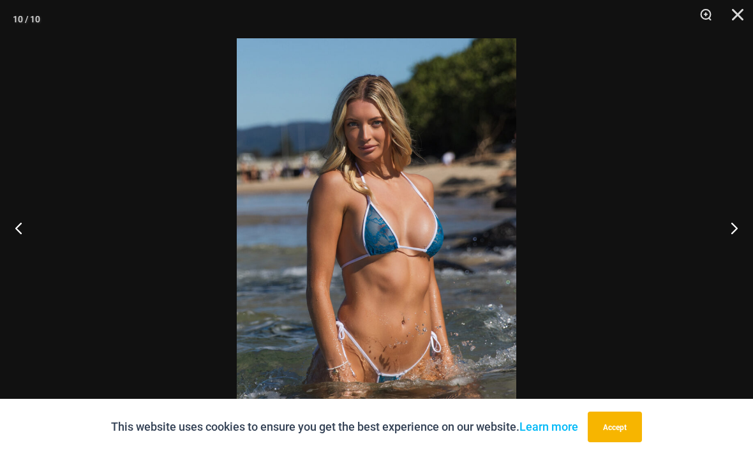
click at [737, 246] on button "Next" at bounding box center [730, 228] width 48 height 64
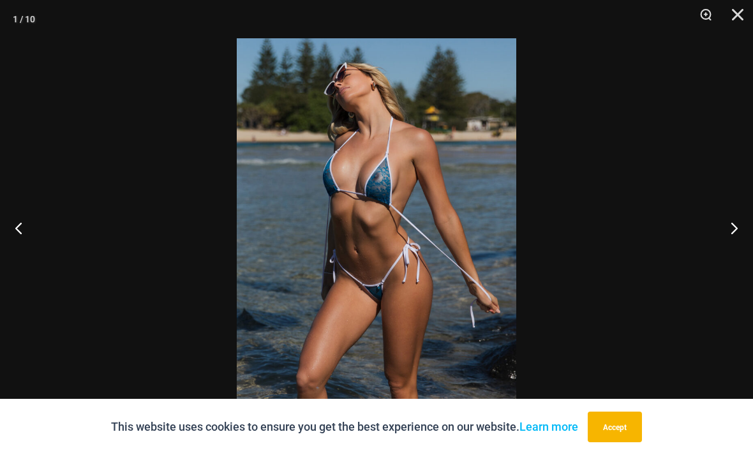
click at [739, 246] on button "Next" at bounding box center [730, 228] width 48 height 64
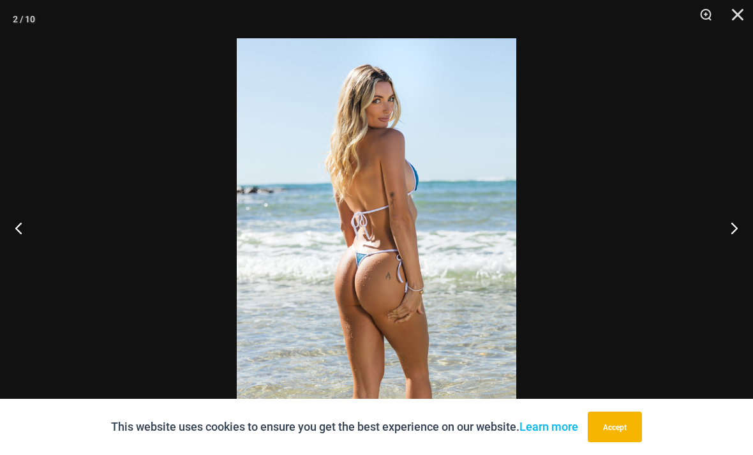
click at [738, 246] on button "Next" at bounding box center [730, 228] width 48 height 64
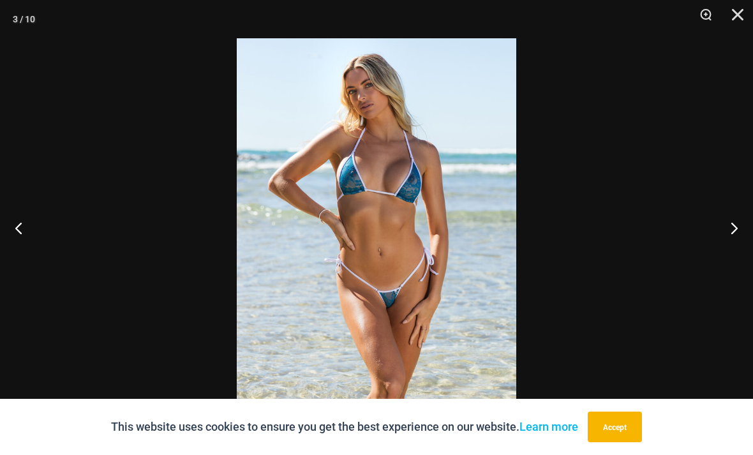
click at [743, 243] on button "Next" at bounding box center [730, 228] width 48 height 64
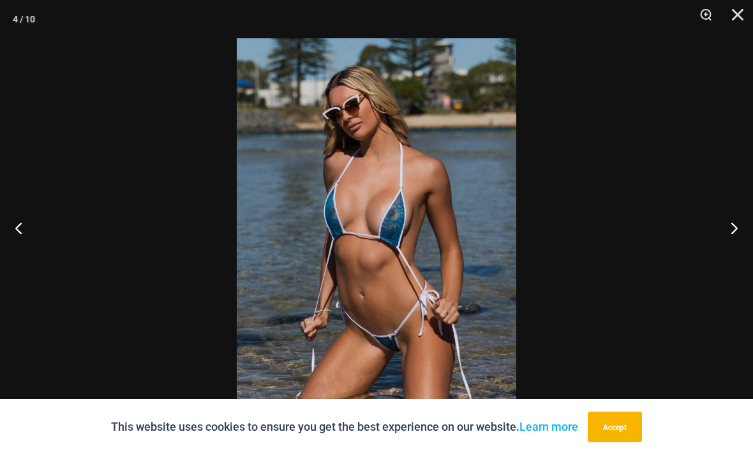
click at [738, 22] on button "Close" at bounding box center [734, 19] width 32 height 38
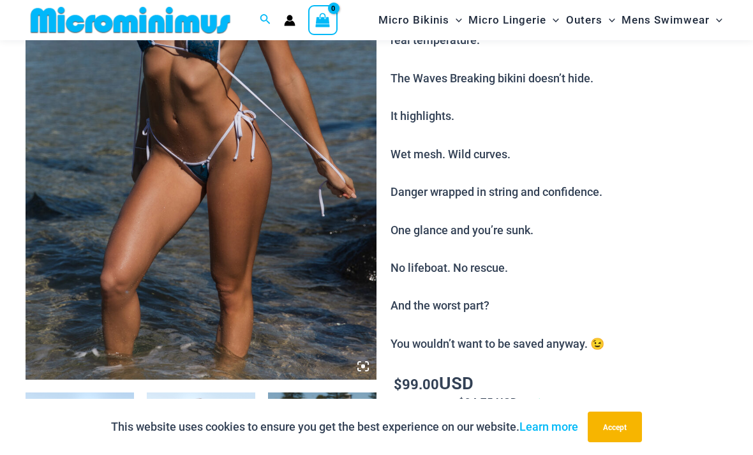
scroll to position [215, 0]
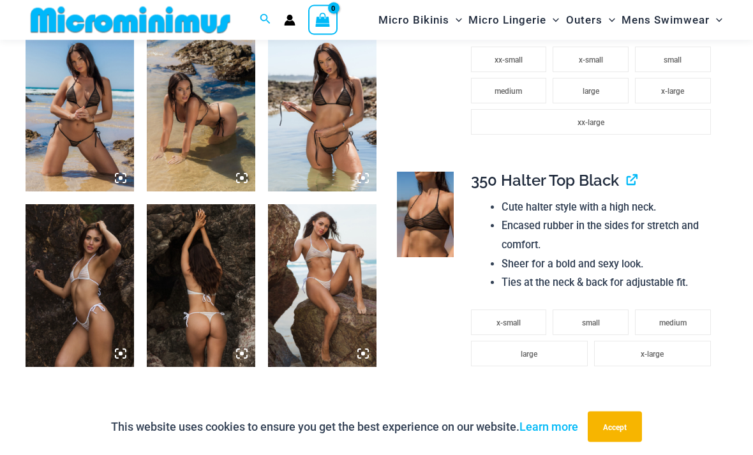
scroll to position [589, 0]
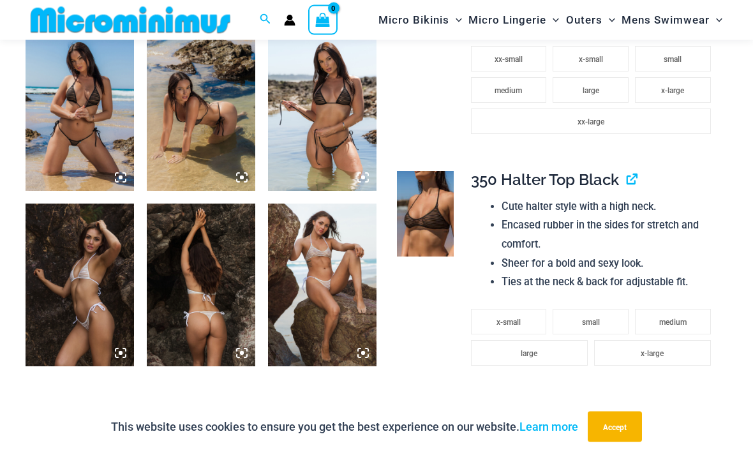
click at [84, 106] on img at bounding box center [80, 110] width 109 height 163
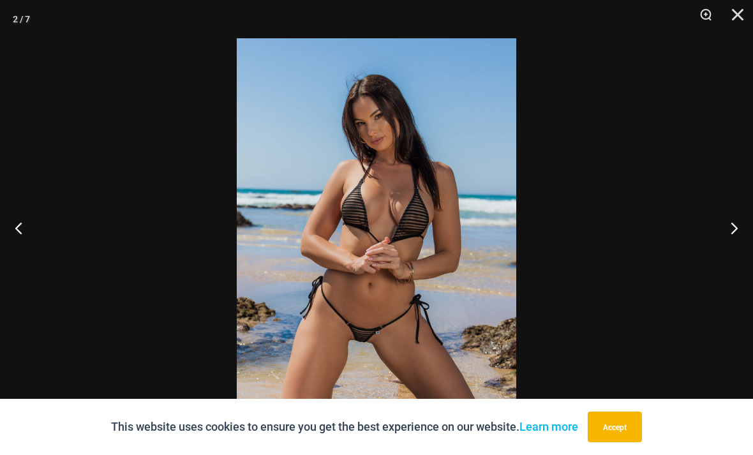
click at [746, 246] on button "Next" at bounding box center [730, 228] width 48 height 64
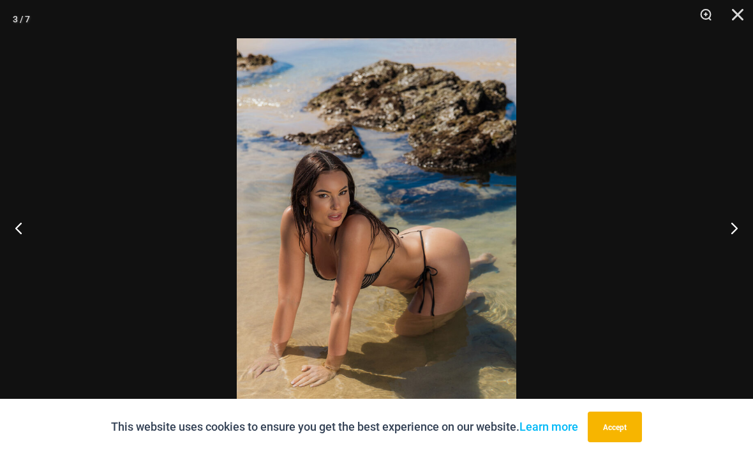
click at [736, 251] on button "Next" at bounding box center [730, 228] width 48 height 64
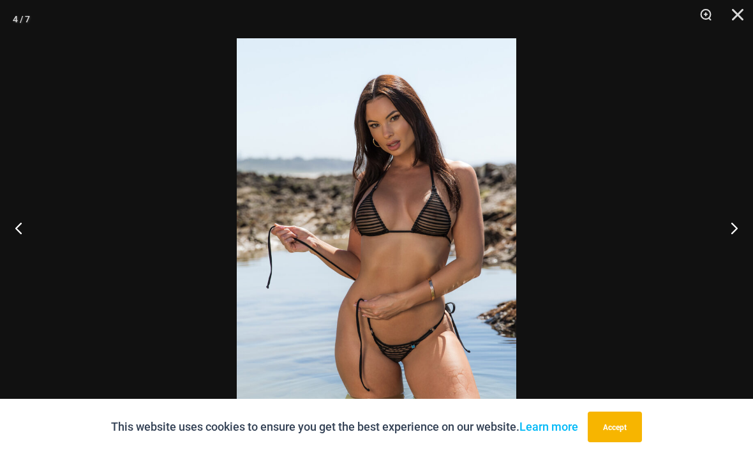
click at [738, 253] on button "Next" at bounding box center [730, 228] width 48 height 64
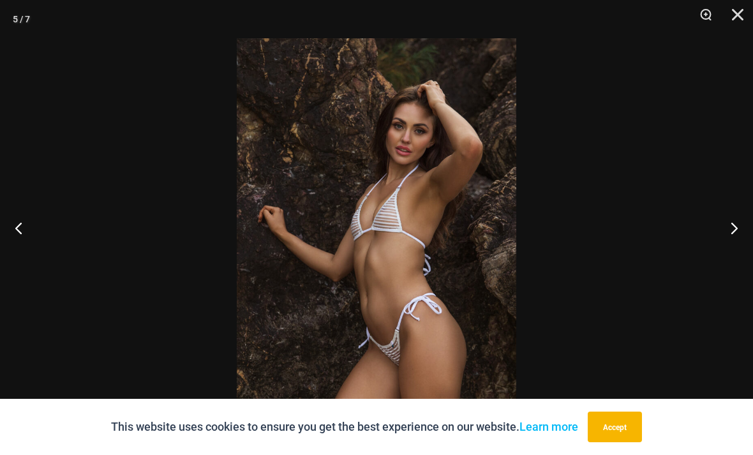
click at [743, 243] on button "Next" at bounding box center [730, 228] width 48 height 64
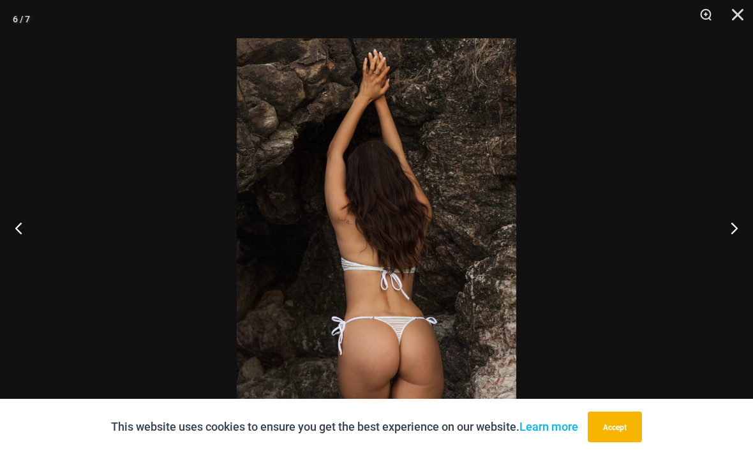
click at [739, 253] on button "Next" at bounding box center [730, 228] width 48 height 64
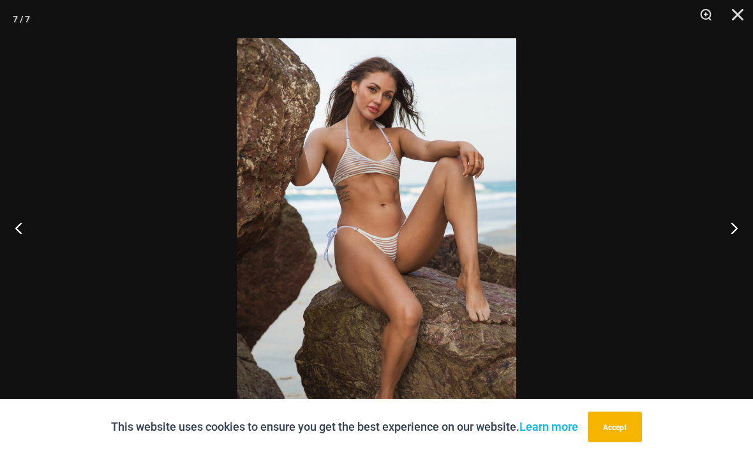
click at [739, 260] on button "Next" at bounding box center [730, 228] width 48 height 64
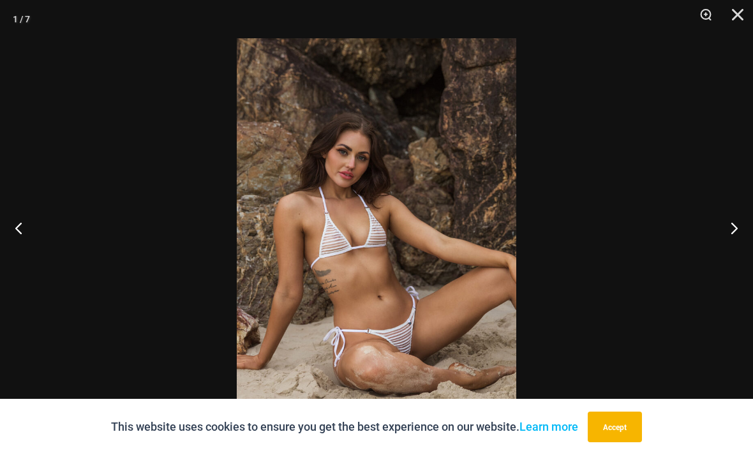
click at [749, 253] on button "Next" at bounding box center [730, 228] width 48 height 64
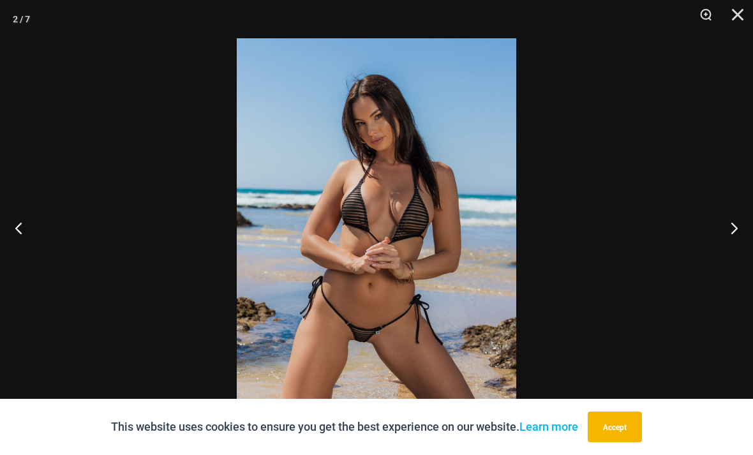
click at [743, 257] on button "Next" at bounding box center [730, 228] width 48 height 64
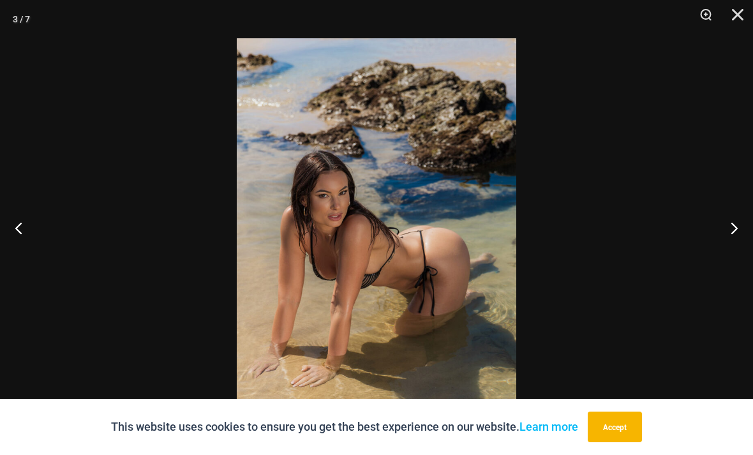
click at [743, 252] on button "Next" at bounding box center [730, 228] width 48 height 64
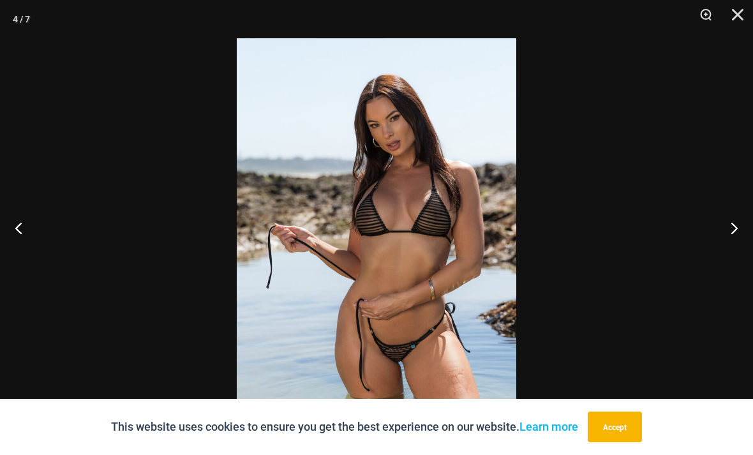
click at [734, 17] on button "Close" at bounding box center [734, 19] width 32 height 38
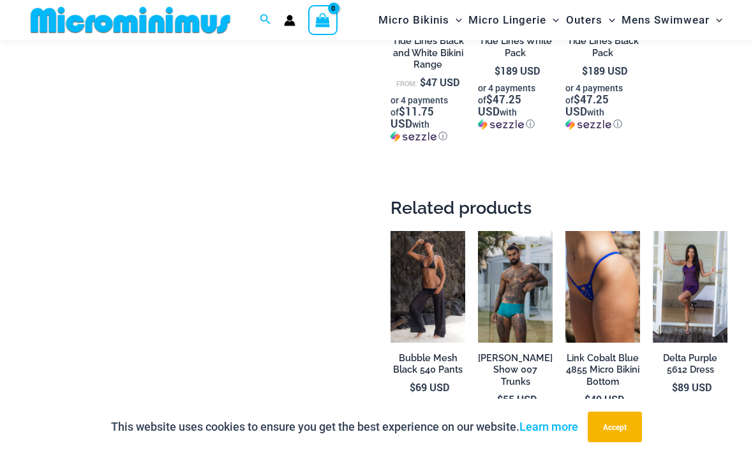
scroll to position [3522, 0]
click at [478, 232] on img at bounding box center [478, 232] width 0 height 0
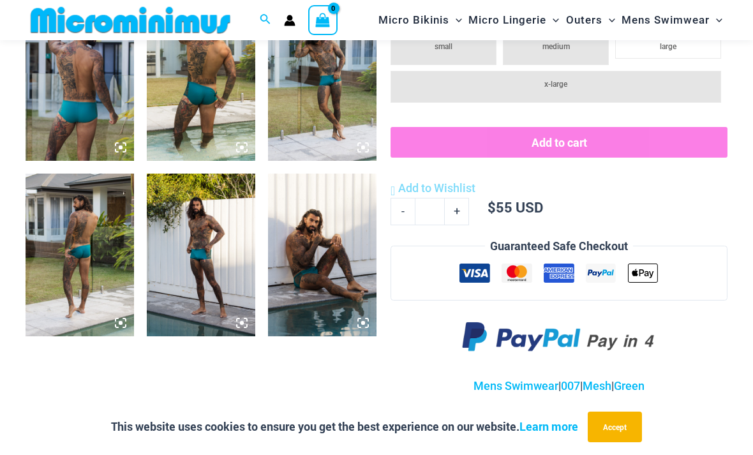
scroll to position [612, 0]
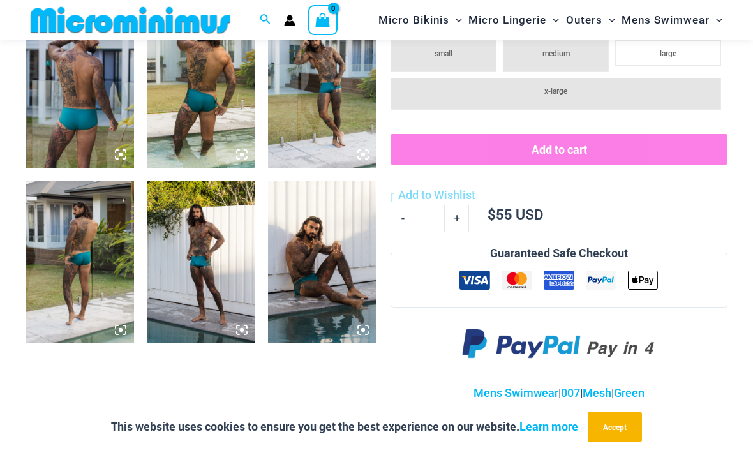
click at [308, 128] on img at bounding box center [322, 86] width 109 height 163
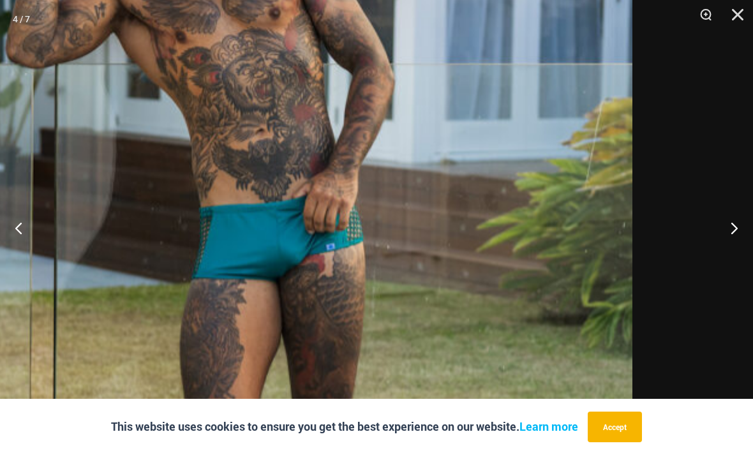
click at [476, 257] on img at bounding box center [218, 234] width 830 height 1245
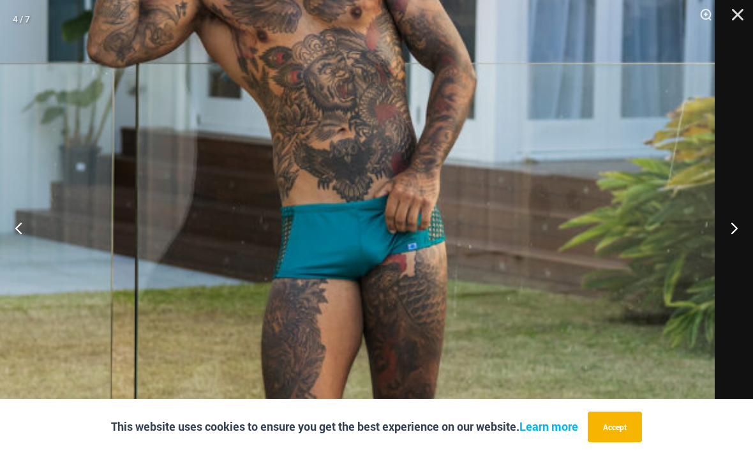
click at [735, 259] on button "Next" at bounding box center [730, 228] width 48 height 64
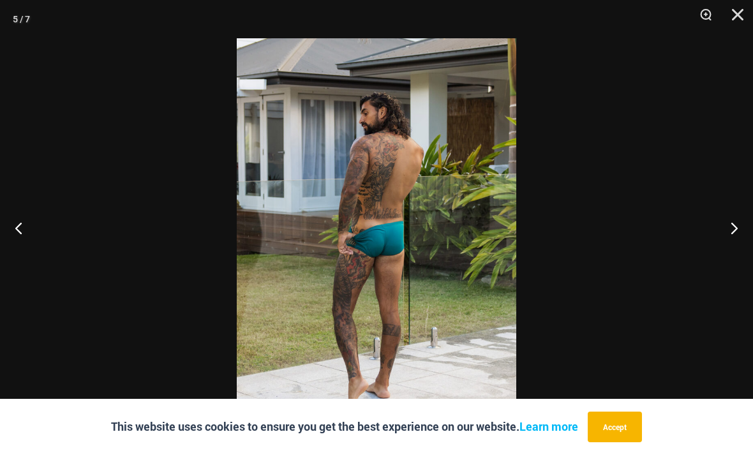
click at [736, 245] on button "Next" at bounding box center [730, 228] width 48 height 64
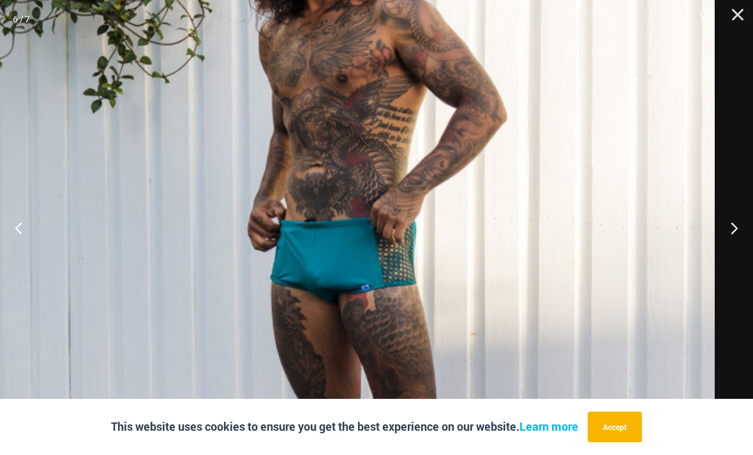
click at [739, 252] on button "Next" at bounding box center [730, 228] width 48 height 64
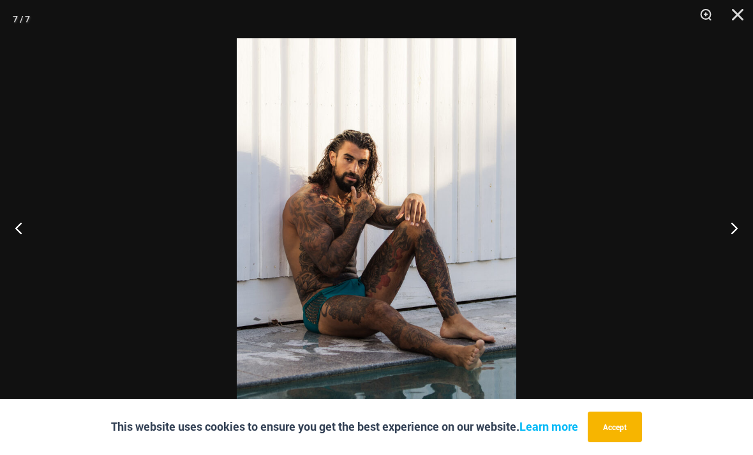
click at [737, 257] on button "Next" at bounding box center [730, 228] width 48 height 64
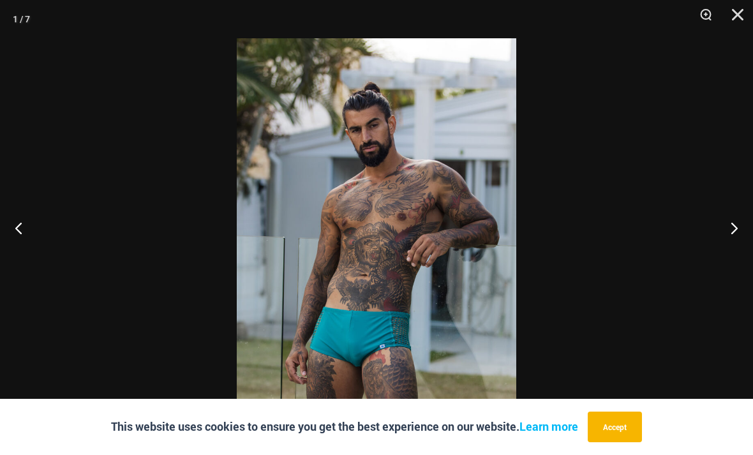
click at [729, 253] on button "Next" at bounding box center [730, 228] width 48 height 64
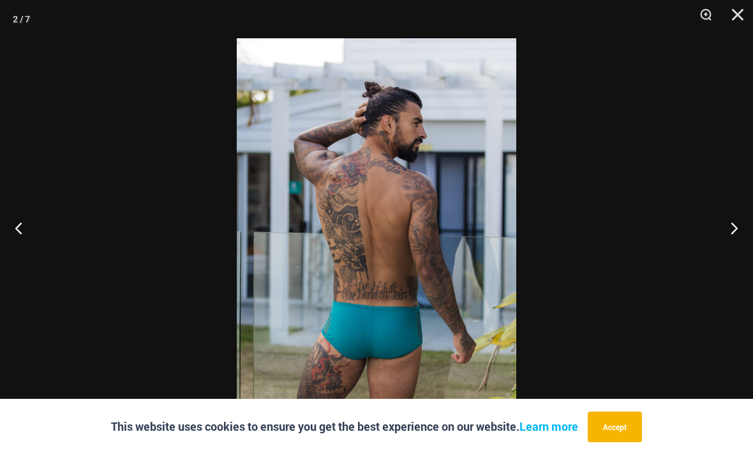
click at [730, 250] on button "Next" at bounding box center [730, 228] width 48 height 64
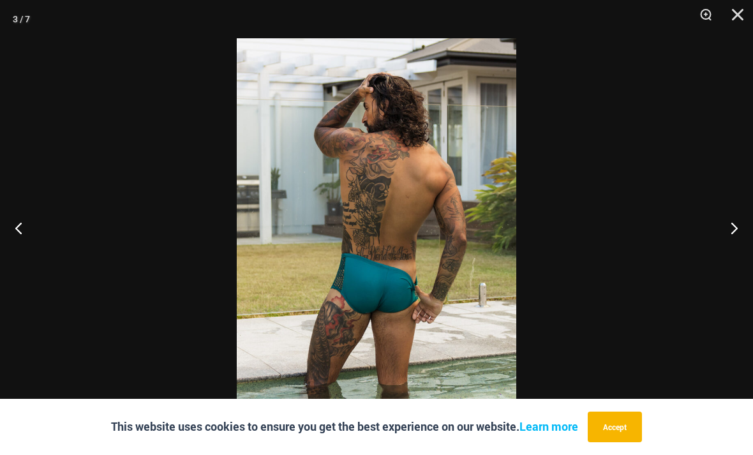
click at [741, 12] on button "Close" at bounding box center [734, 19] width 32 height 38
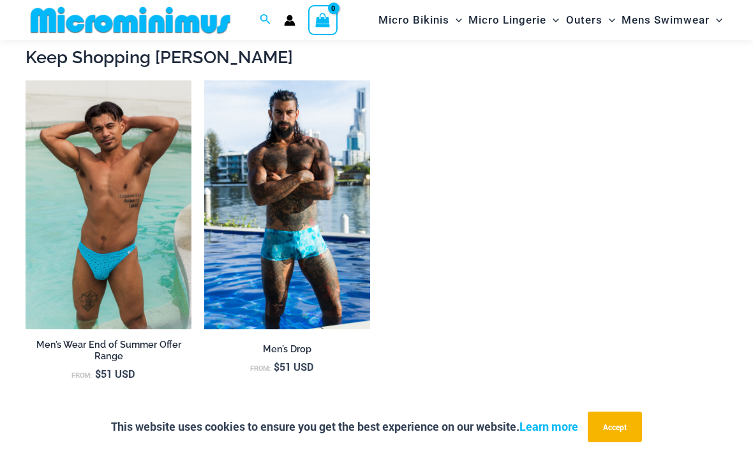
scroll to position [1216, 0]
click at [26, 81] on img at bounding box center [26, 81] width 0 height 0
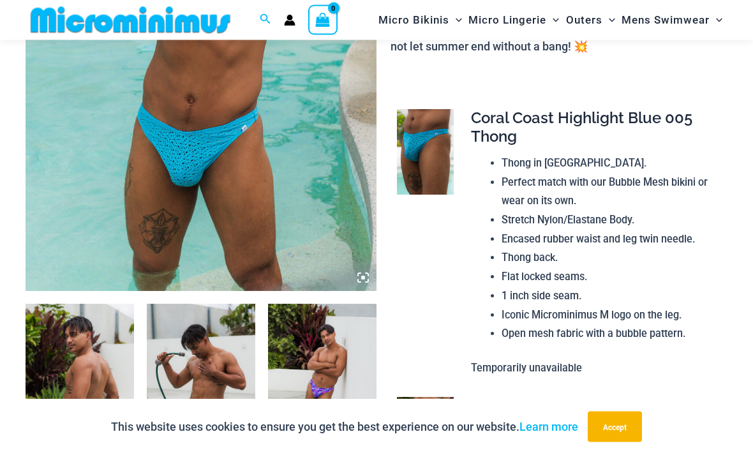
scroll to position [312, 0]
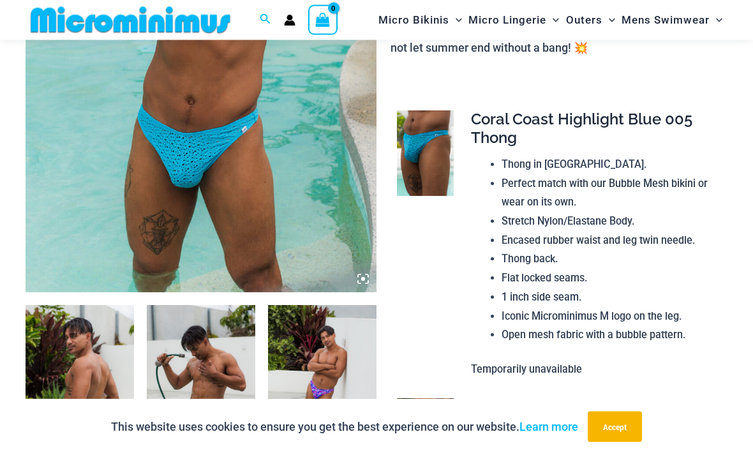
click at [223, 192] on img at bounding box center [201, 29] width 351 height 527
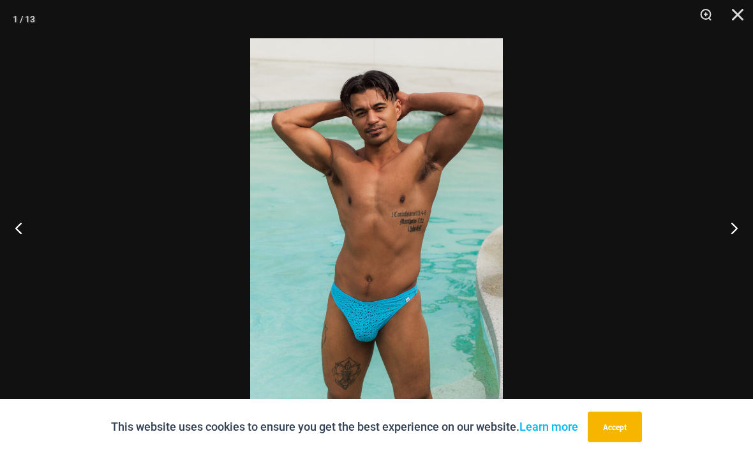
click at [734, 230] on button "Next" at bounding box center [730, 228] width 48 height 64
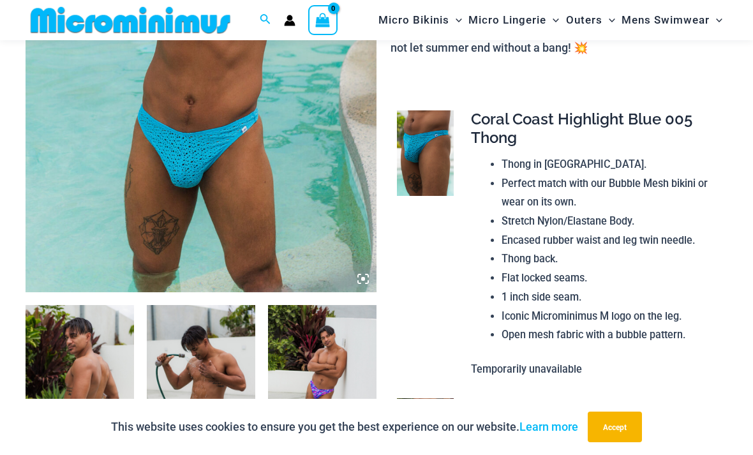
click at [221, 223] on img at bounding box center [201, 29] width 351 height 527
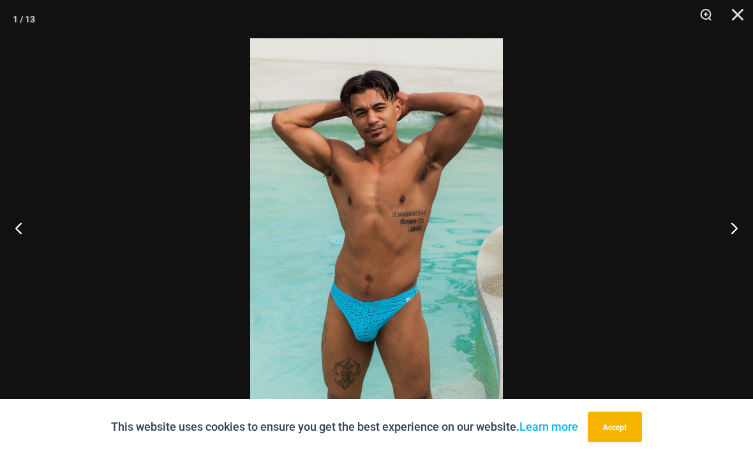
click at [738, 230] on button "Next" at bounding box center [730, 228] width 48 height 64
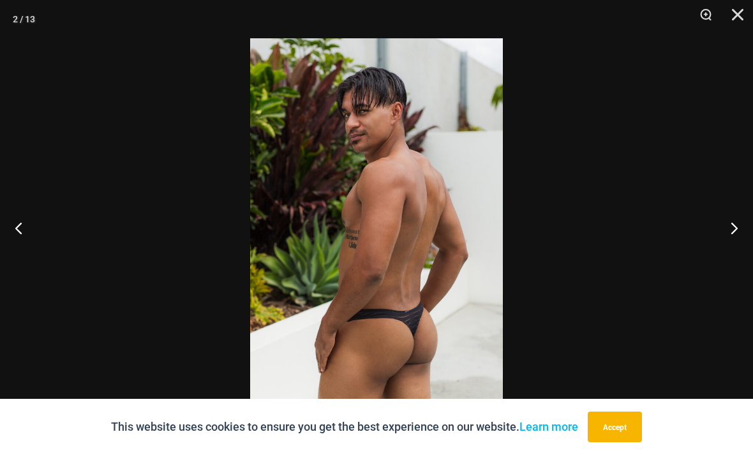
click at [743, 227] on button "Next" at bounding box center [730, 228] width 48 height 64
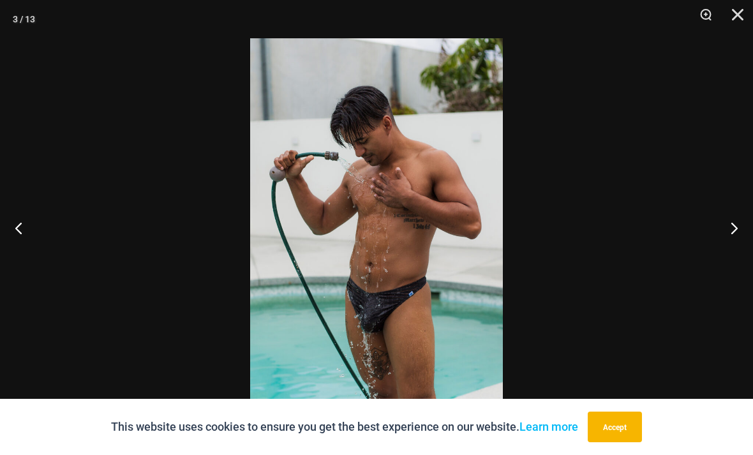
click at [742, 227] on button "Next" at bounding box center [730, 228] width 48 height 64
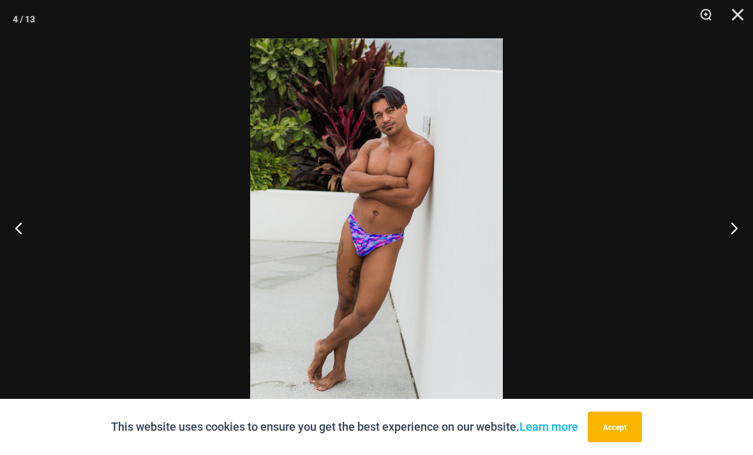
click at [736, 231] on button "Next" at bounding box center [730, 228] width 48 height 64
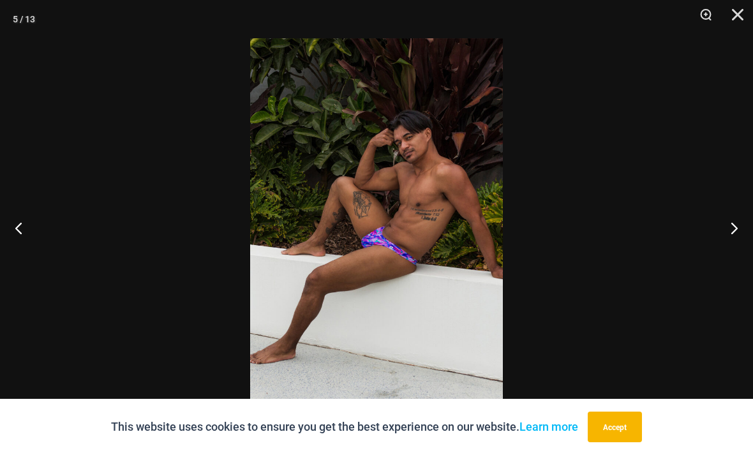
click at [740, 226] on button "Next" at bounding box center [730, 228] width 48 height 64
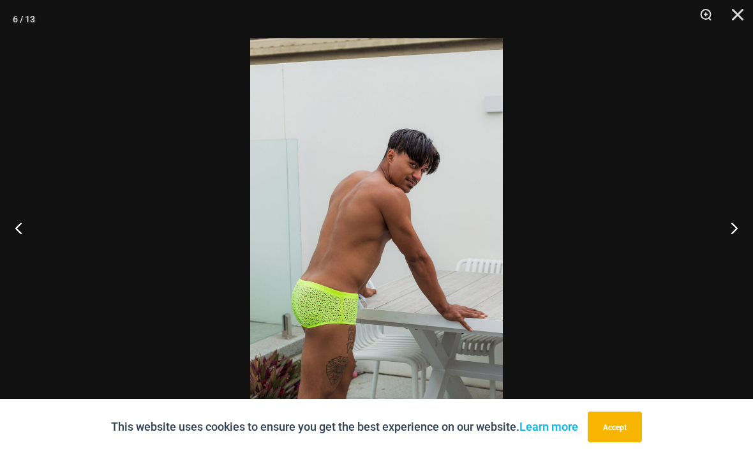
click at [737, 232] on button "Next" at bounding box center [730, 228] width 48 height 64
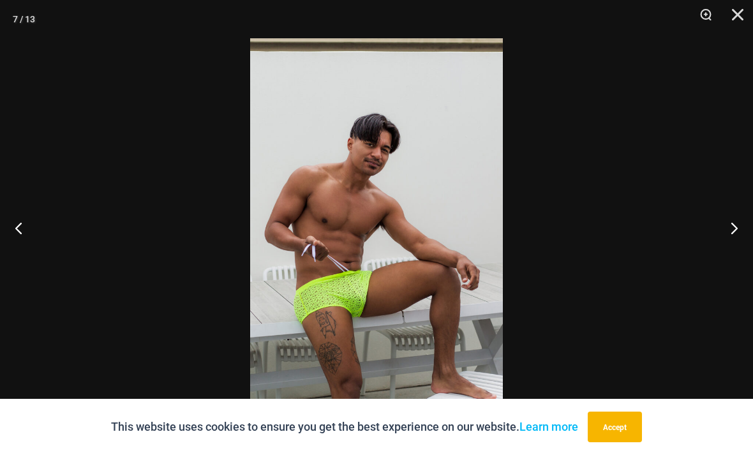
click at [736, 234] on button "Next" at bounding box center [730, 228] width 48 height 64
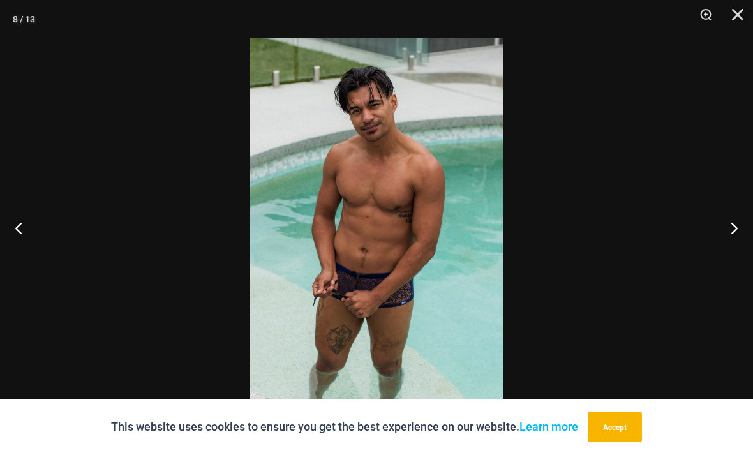
click at [736, 239] on button "Next" at bounding box center [730, 228] width 48 height 64
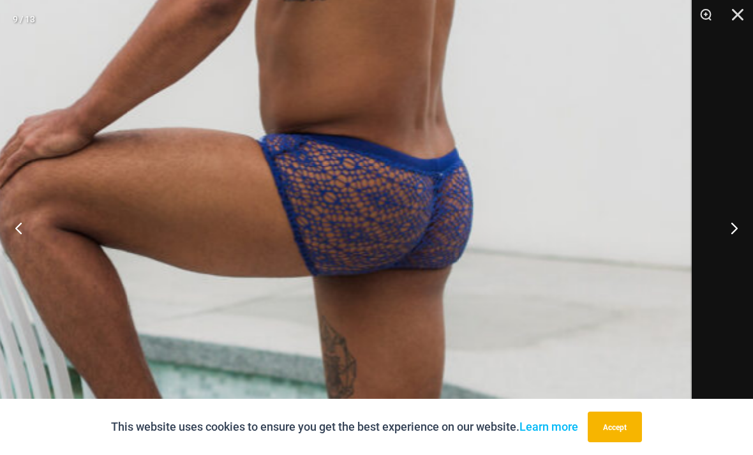
click at [432, 247] on img at bounding box center [244, 174] width 896 height 1342
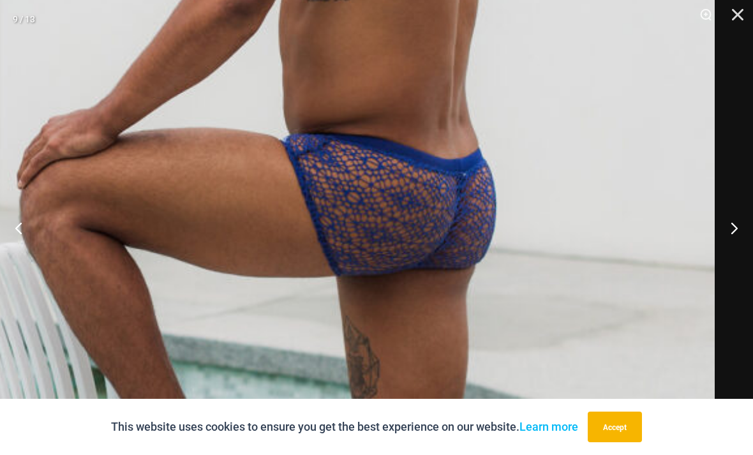
click at [738, 229] on button "Next" at bounding box center [730, 228] width 48 height 64
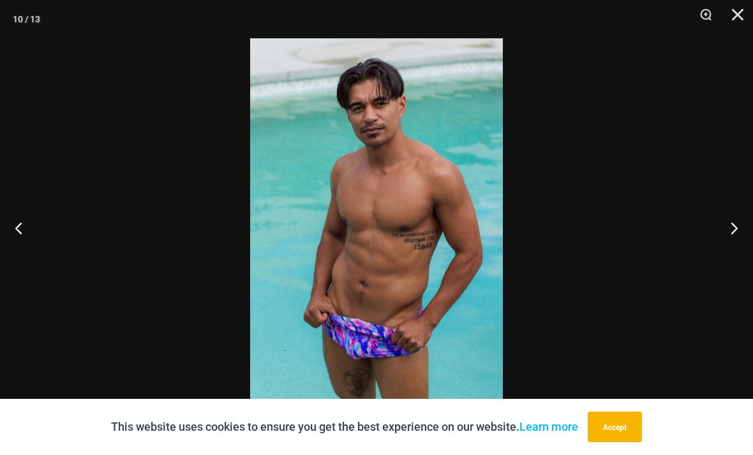
click at [736, 234] on button "Next" at bounding box center [730, 228] width 48 height 64
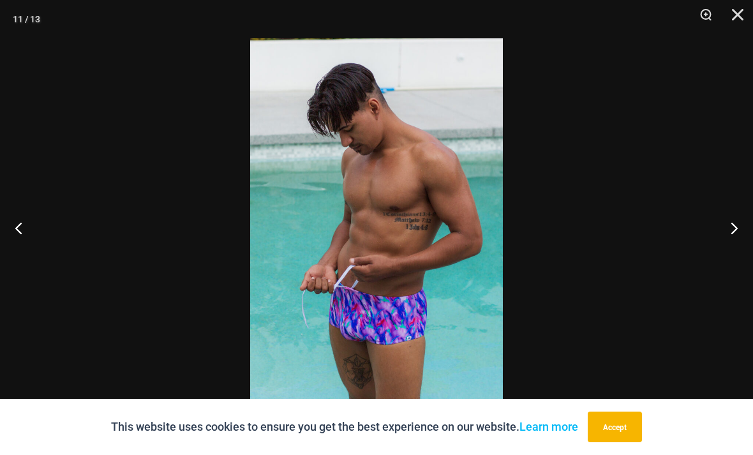
click at [737, 229] on button "Next" at bounding box center [730, 228] width 48 height 64
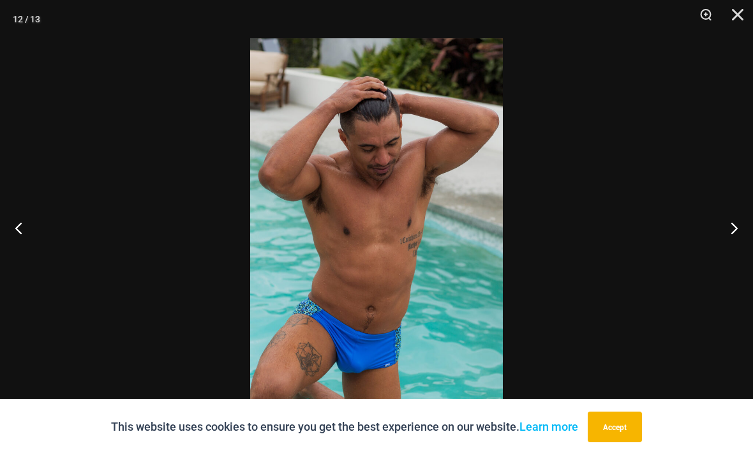
click at [738, 229] on button "Next" at bounding box center [730, 228] width 48 height 64
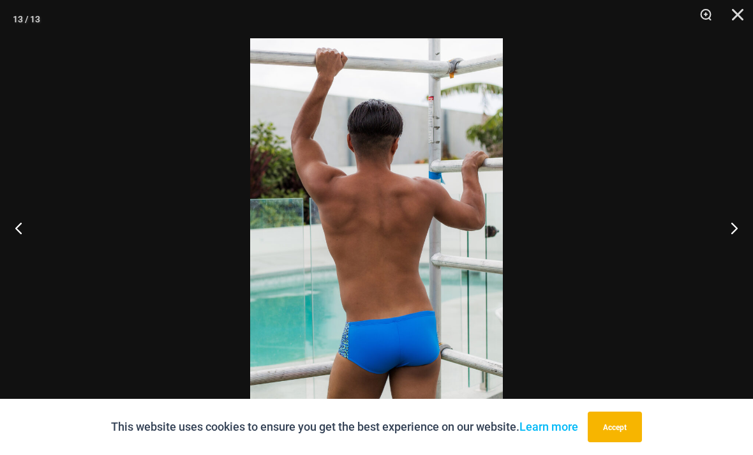
click at [736, 230] on button "Next" at bounding box center [730, 228] width 48 height 64
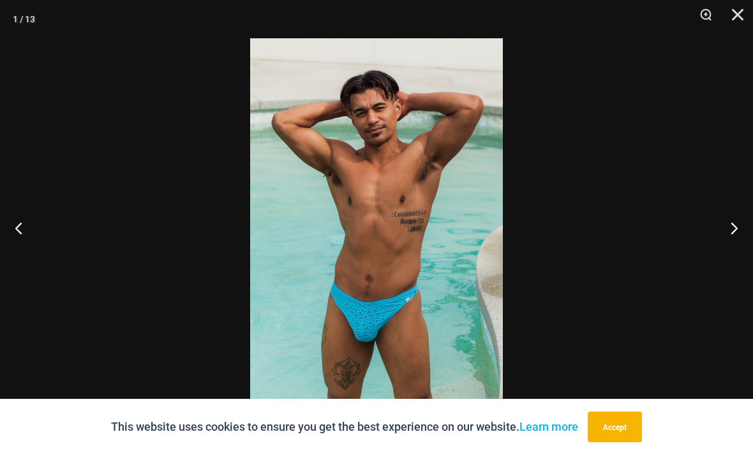
click at [736, 229] on button "Next" at bounding box center [730, 228] width 48 height 64
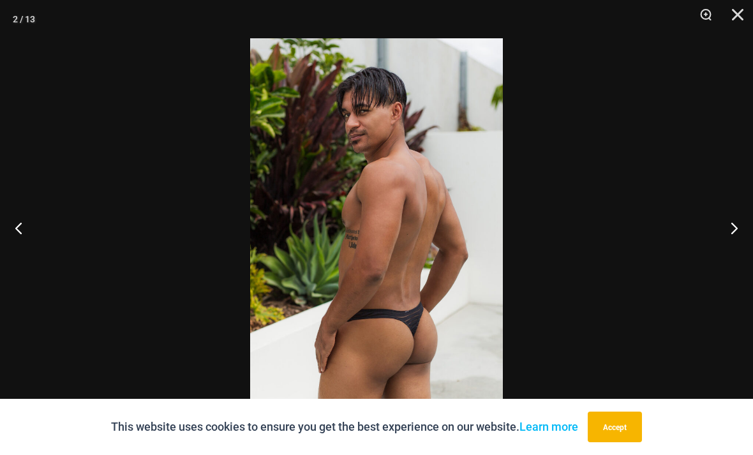
click at [743, 230] on button "Next" at bounding box center [730, 228] width 48 height 64
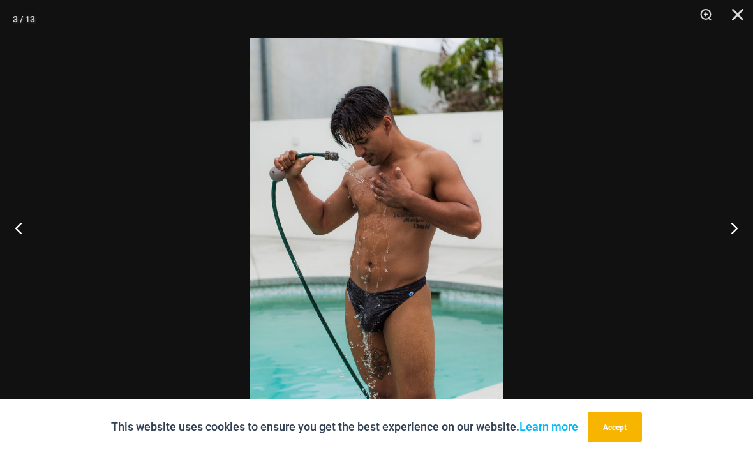
click at [733, 232] on button "Next" at bounding box center [730, 228] width 48 height 64
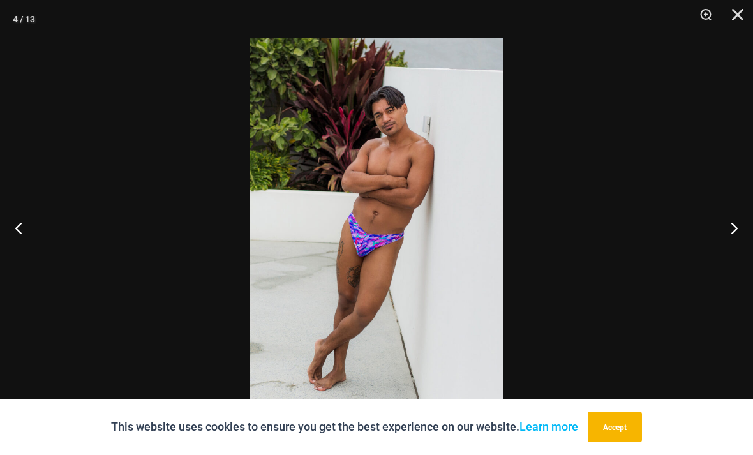
click at [737, 19] on button "Close" at bounding box center [734, 19] width 32 height 38
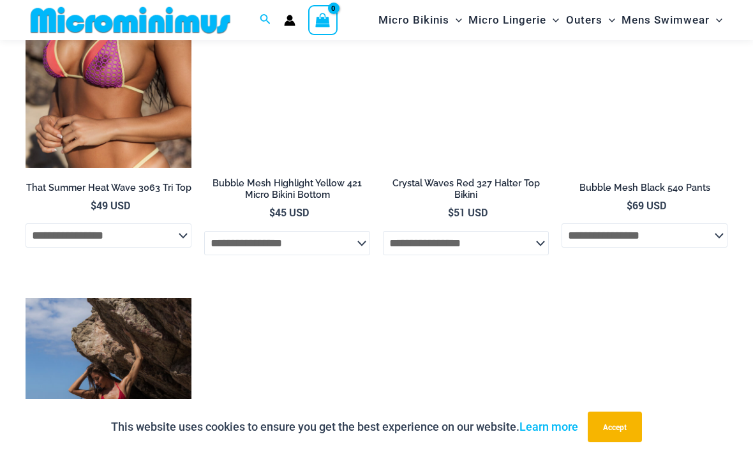
scroll to position [5325, 0]
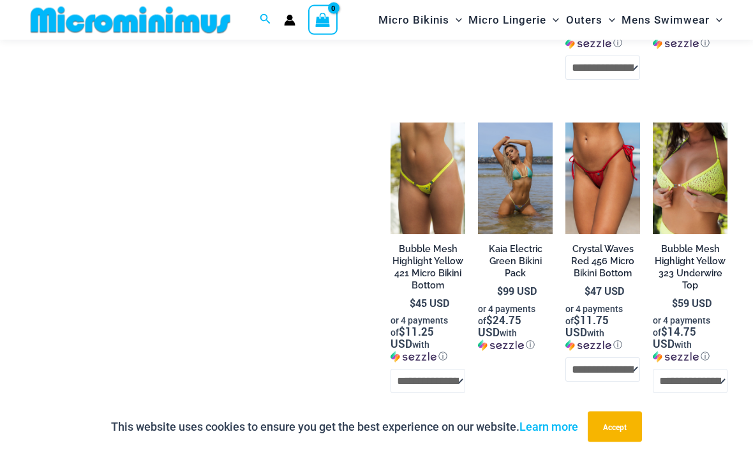
scroll to position [4539, 0]
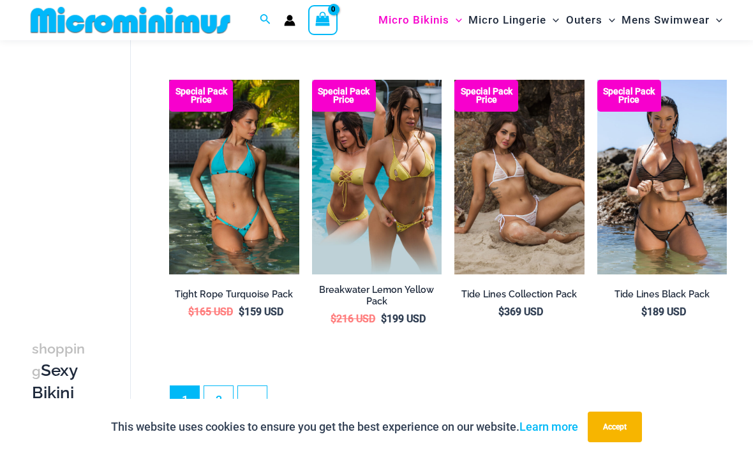
scroll to position [2113, 0]
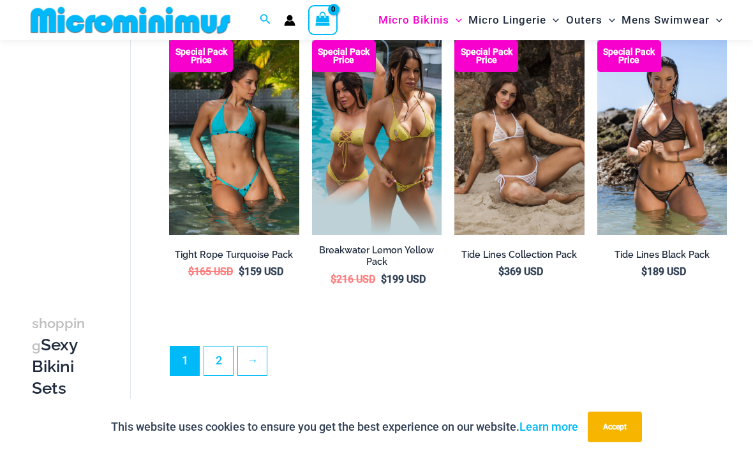
click at [255, 350] on link "→" at bounding box center [252, 361] width 29 height 29
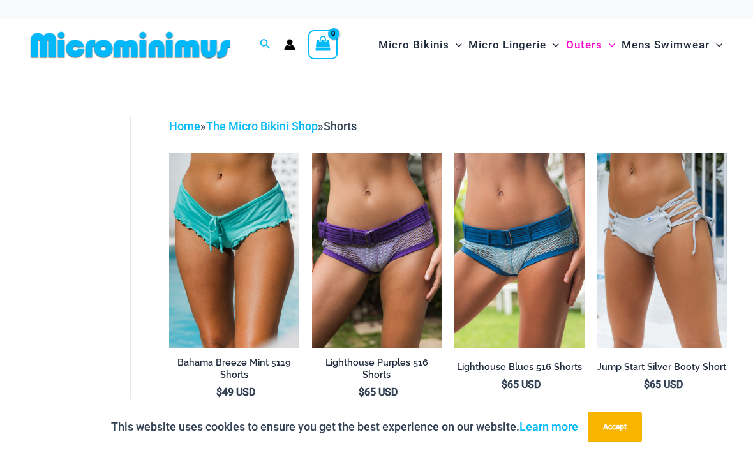
scroll to position [1, 0]
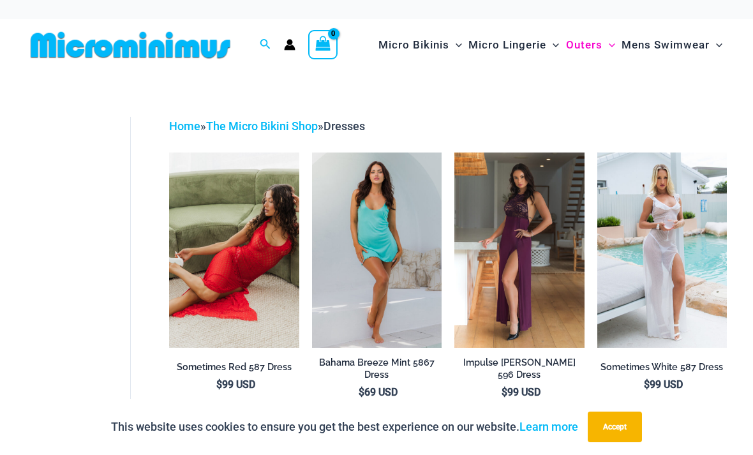
click at [593, 50] on span "Outers" at bounding box center [584, 45] width 36 height 33
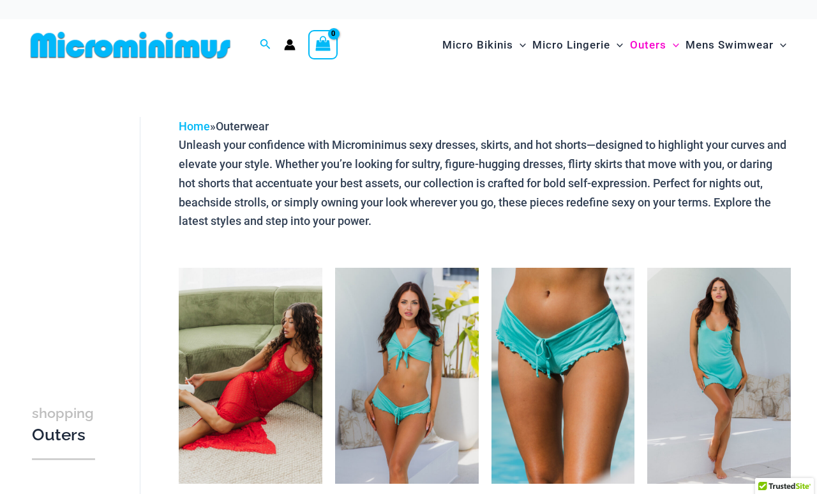
scroll to position [6, 0]
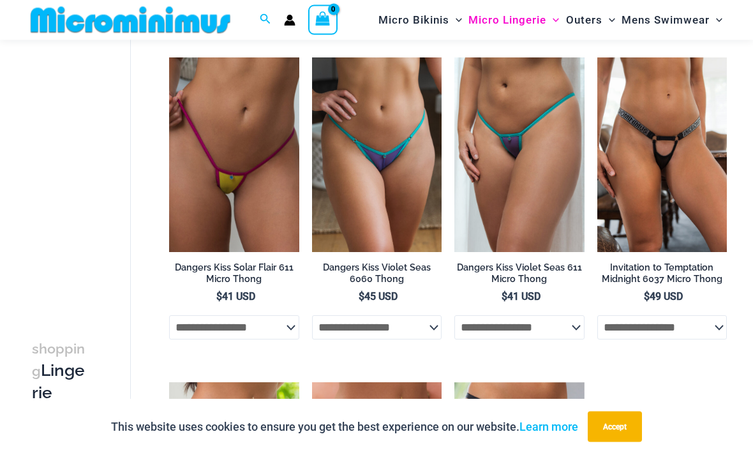
scroll to position [734, 0]
click at [565, 334] on select "**********" at bounding box center [520, 327] width 130 height 24
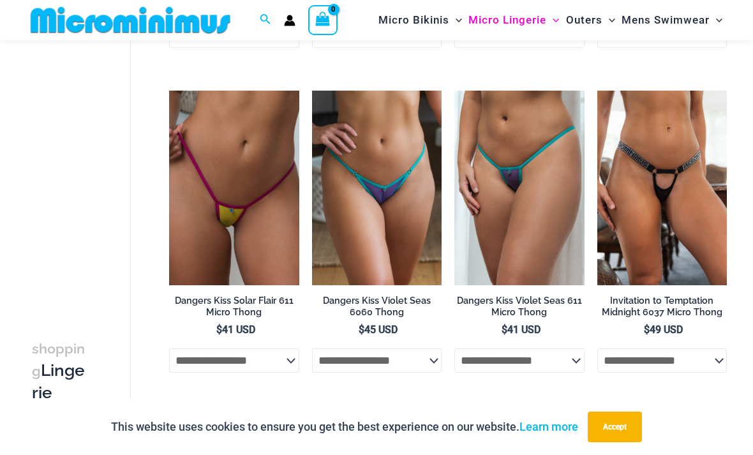
scroll to position [699, 0]
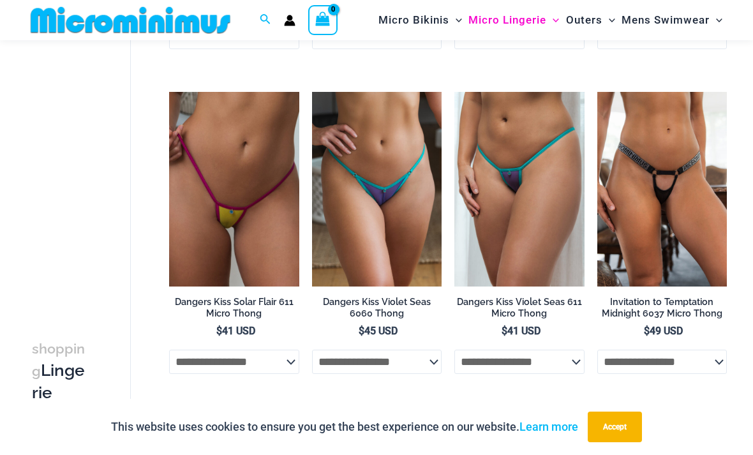
click at [455, 92] on img at bounding box center [455, 92] width 0 height 0
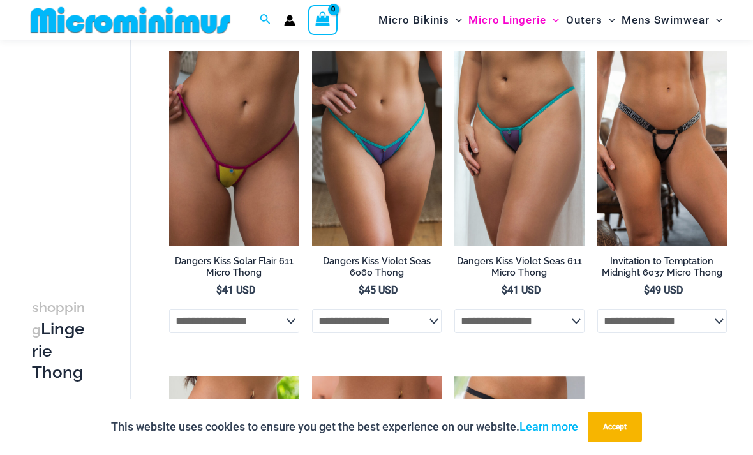
click at [312, 51] on img at bounding box center [312, 51] width 0 height 0
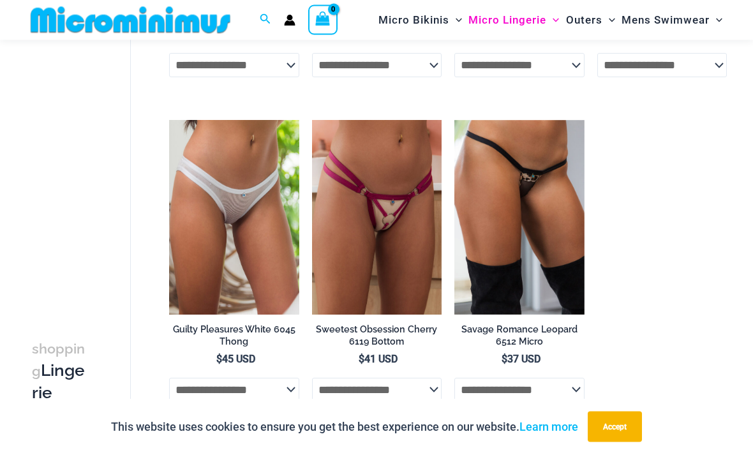
scroll to position [996, 0]
click at [169, 120] on img at bounding box center [169, 120] width 0 height 0
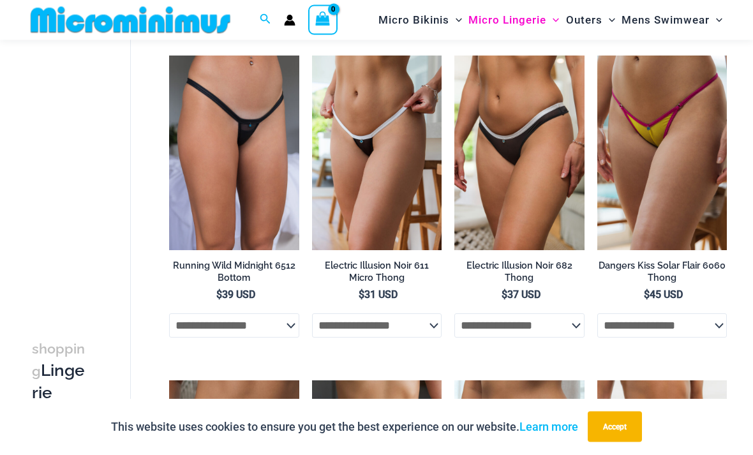
scroll to position [411, 0]
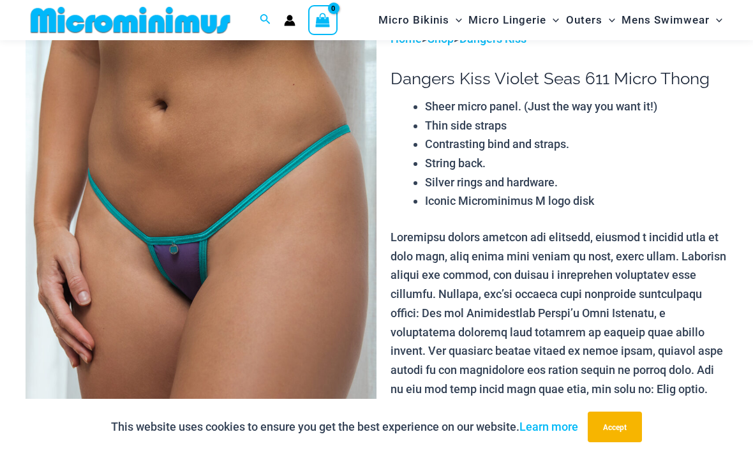
scroll to position [47, 0]
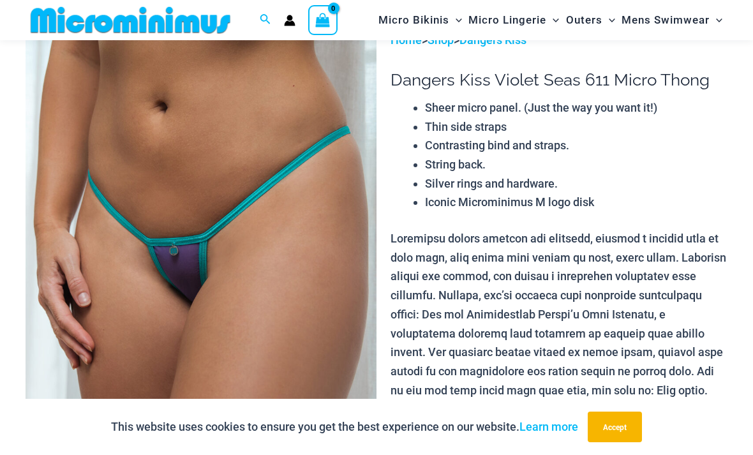
click at [267, 327] on img at bounding box center [201, 294] width 351 height 527
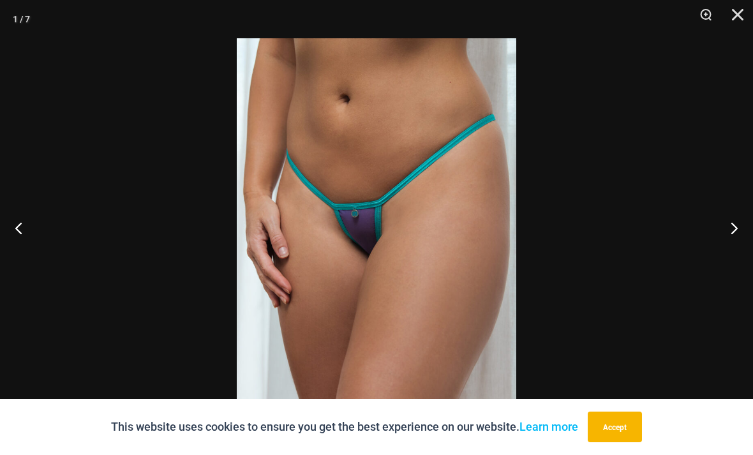
click at [730, 245] on button "Next" at bounding box center [730, 228] width 48 height 64
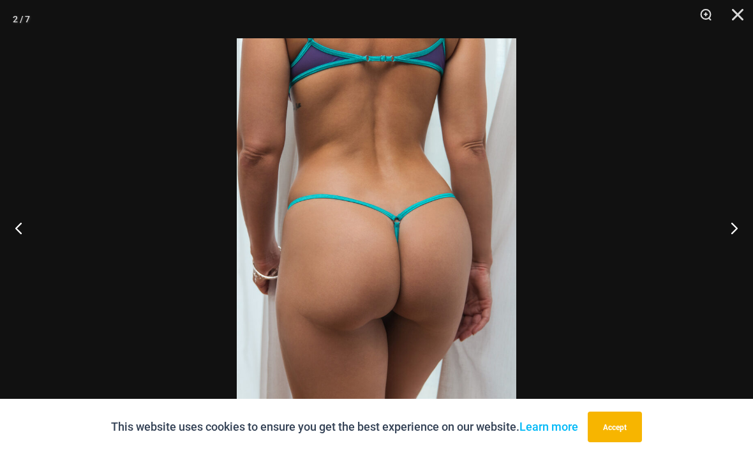
click at [734, 238] on button "Next" at bounding box center [730, 228] width 48 height 64
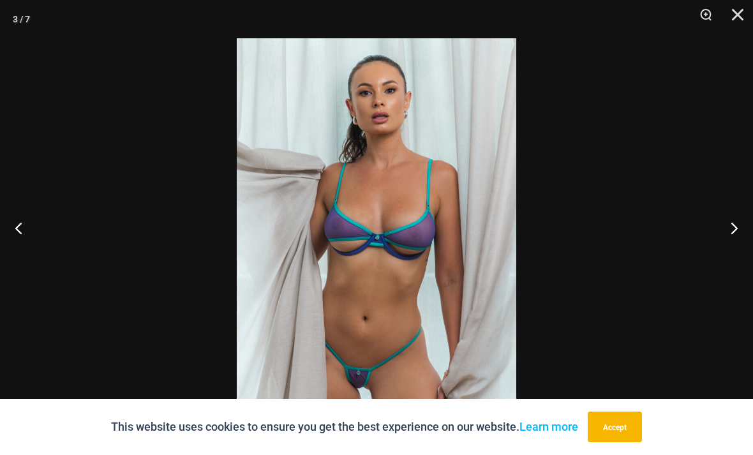
click at [724, 252] on button "Next" at bounding box center [730, 228] width 48 height 64
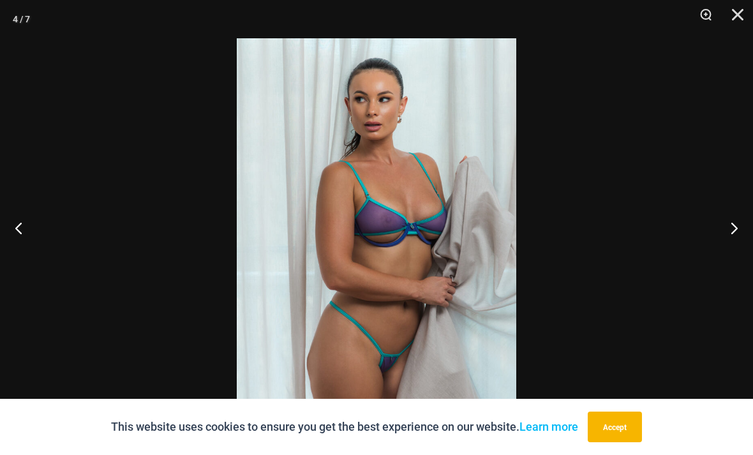
click at [734, 249] on button "Next" at bounding box center [730, 228] width 48 height 64
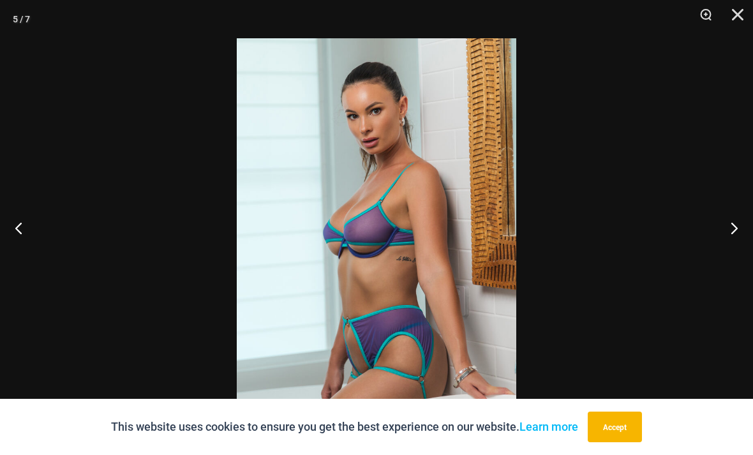
click at [734, 253] on button "Next" at bounding box center [730, 228] width 48 height 64
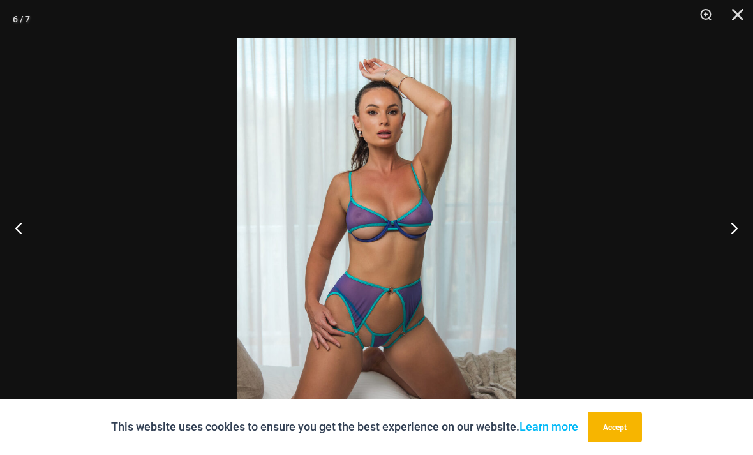
click at [732, 257] on button "Next" at bounding box center [730, 228] width 48 height 64
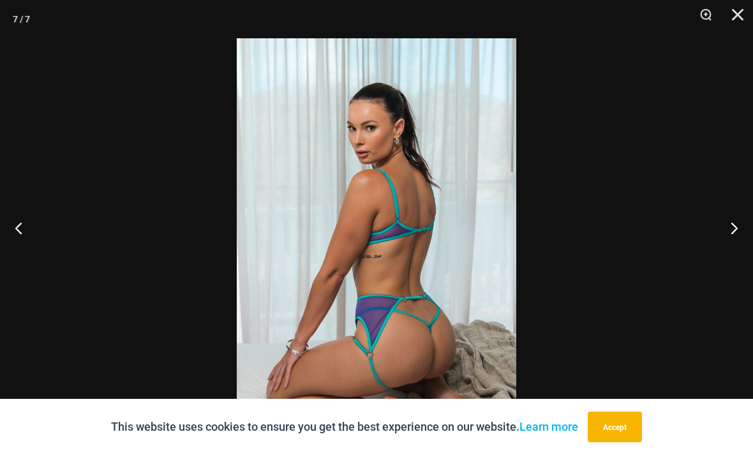
click at [746, 248] on button "Next" at bounding box center [730, 228] width 48 height 64
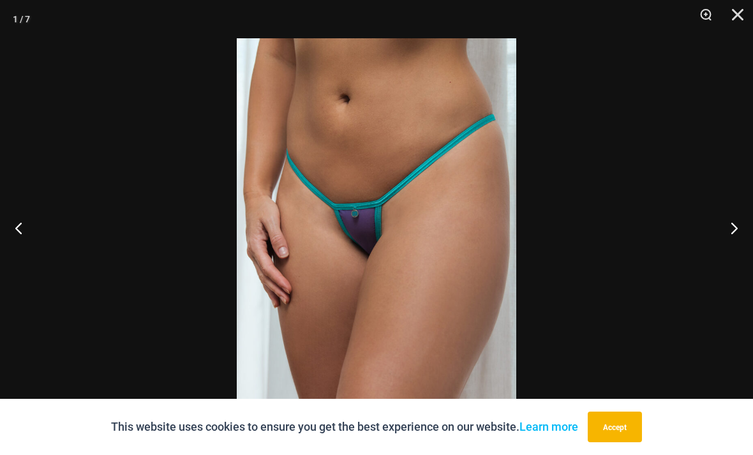
click at [737, 259] on button "Next" at bounding box center [730, 228] width 48 height 64
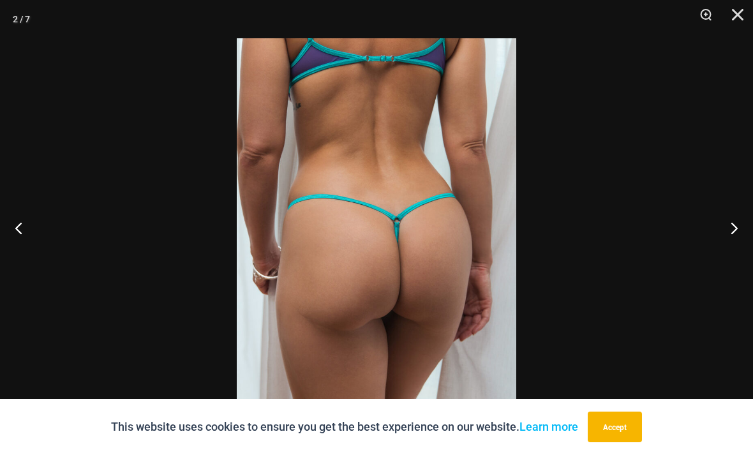
click at [730, 20] on button "Close" at bounding box center [734, 19] width 32 height 38
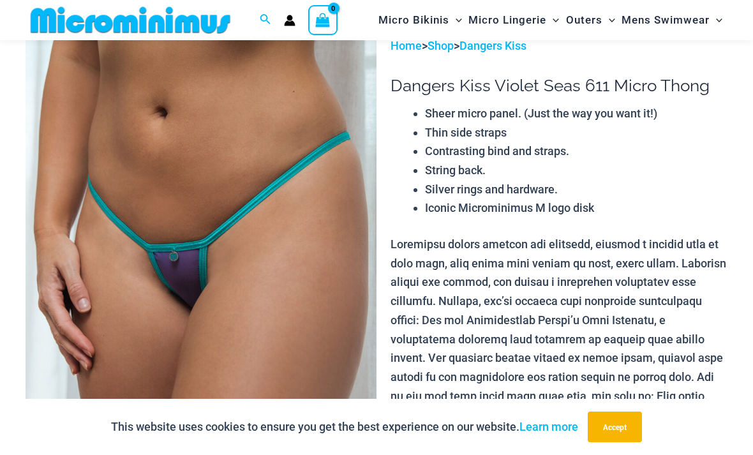
scroll to position [0, 0]
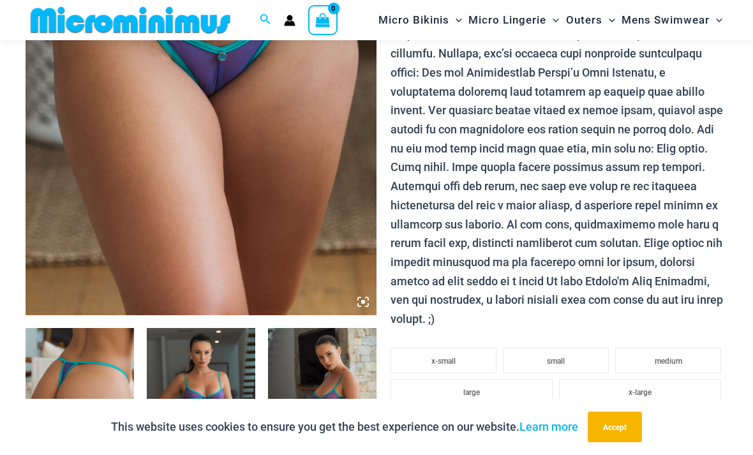
scroll to position [285, 0]
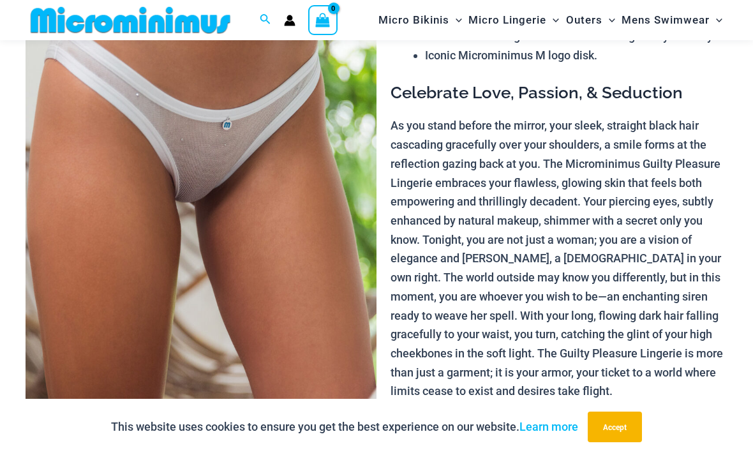
scroll to position [155, 0]
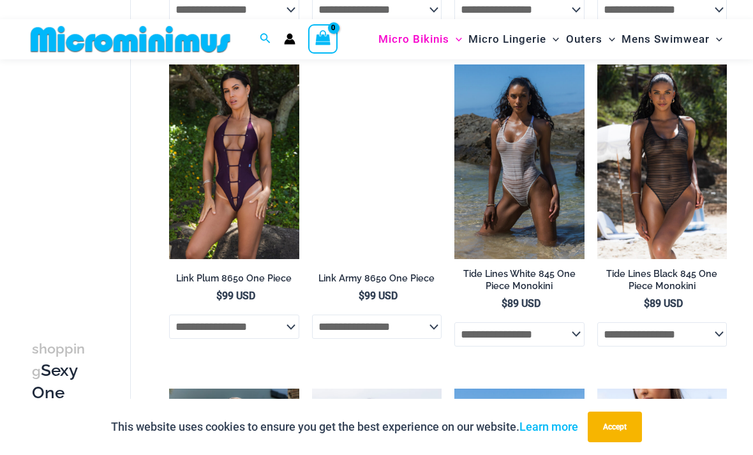
scroll to position [1036, 0]
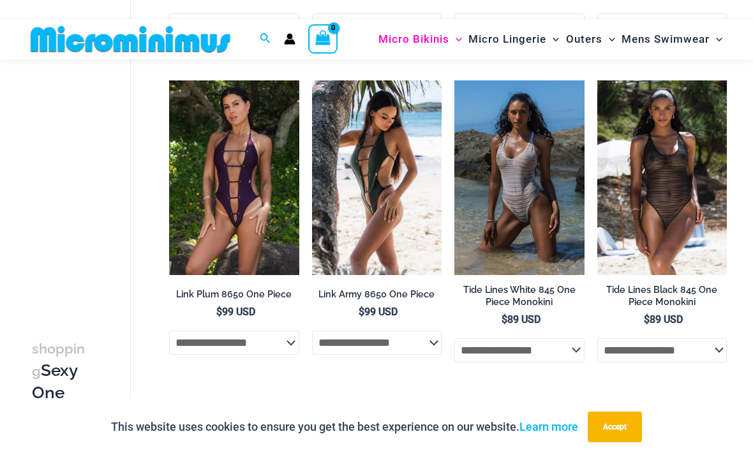
click at [455, 80] on img at bounding box center [455, 80] width 0 height 0
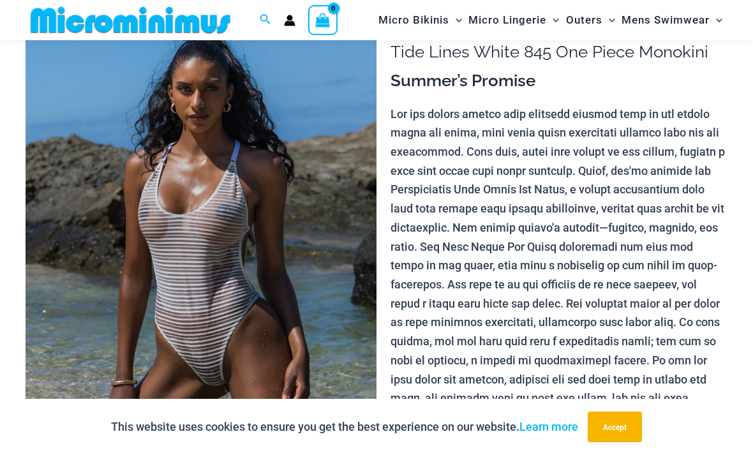
scroll to position [78, 0]
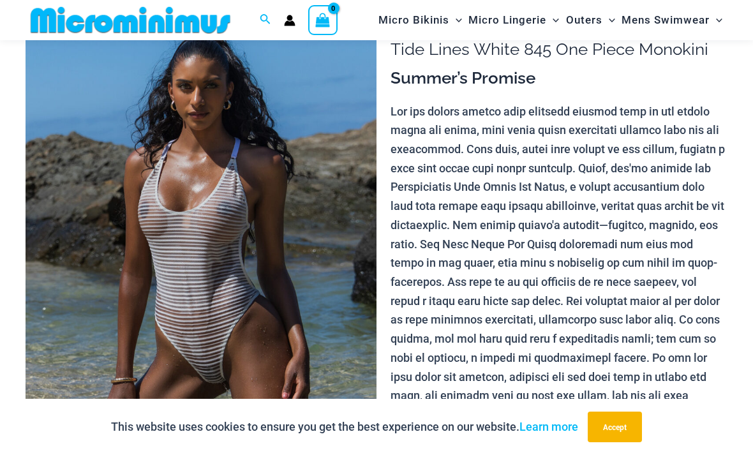
click at [246, 243] on img at bounding box center [201, 263] width 351 height 527
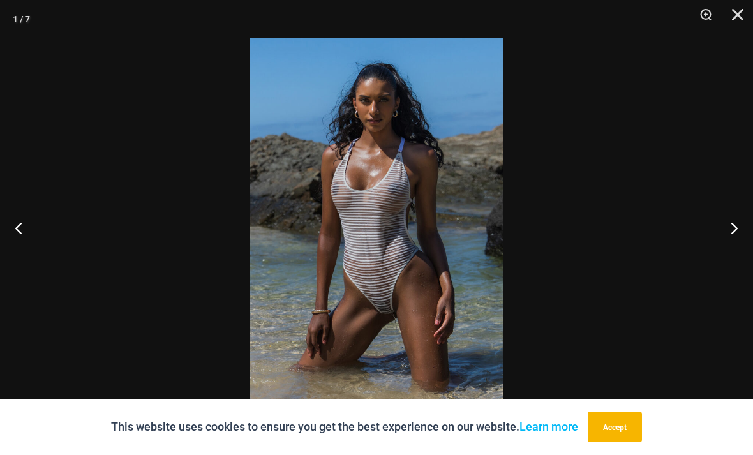
click at [439, 219] on img at bounding box center [376, 227] width 253 height 379
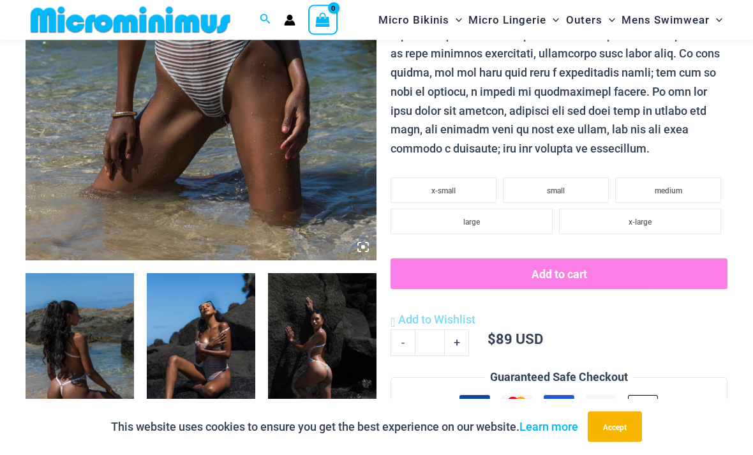
scroll to position [344, 0]
click at [73, 384] on img at bounding box center [80, 354] width 109 height 163
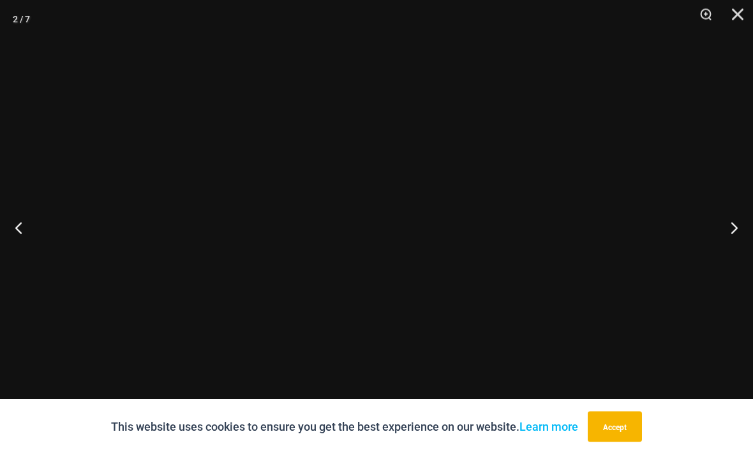
scroll to position [345, 0]
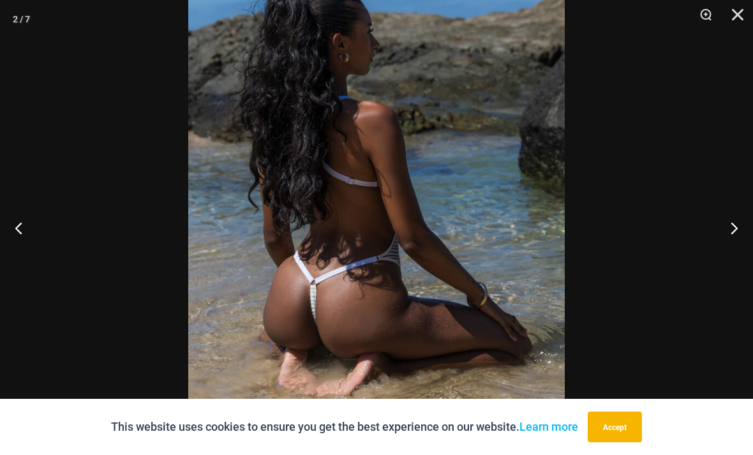
click at [741, 250] on button "Next" at bounding box center [730, 228] width 48 height 64
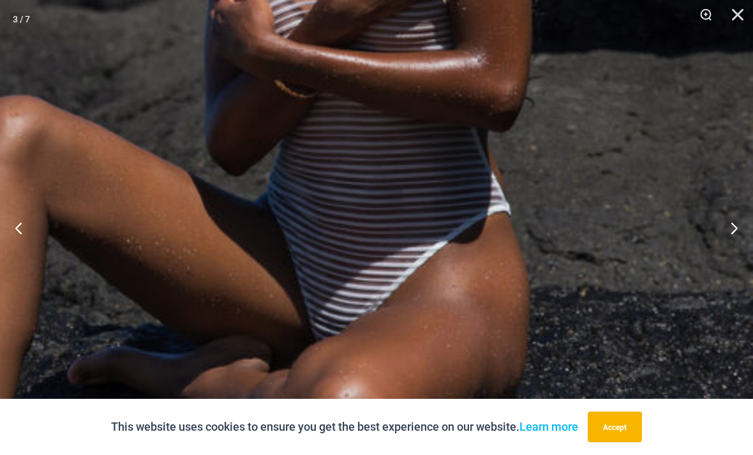
click at [736, 248] on button "Next" at bounding box center [730, 228] width 48 height 64
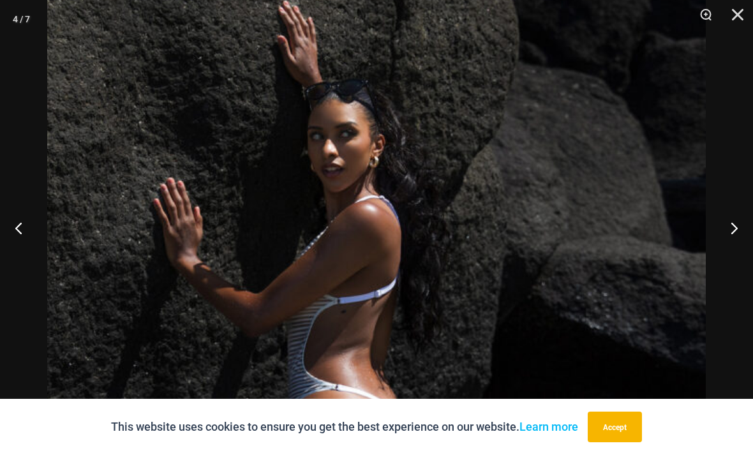
click at [738, 257] on button "Next" at bounding box center [730, 228] width 48 height 64
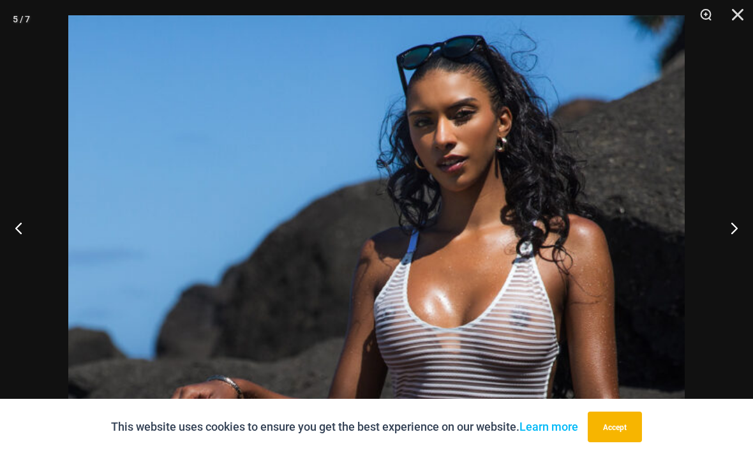
click at [730, 243] on button "Next" at bounding box center [730, 228] width 48 height 64
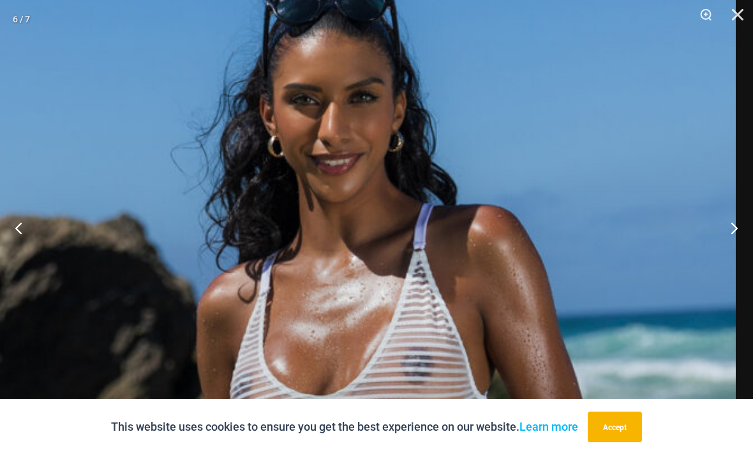
click at [740, 250] on button "Next" at bounding box center [730, 228] width 48 height 64
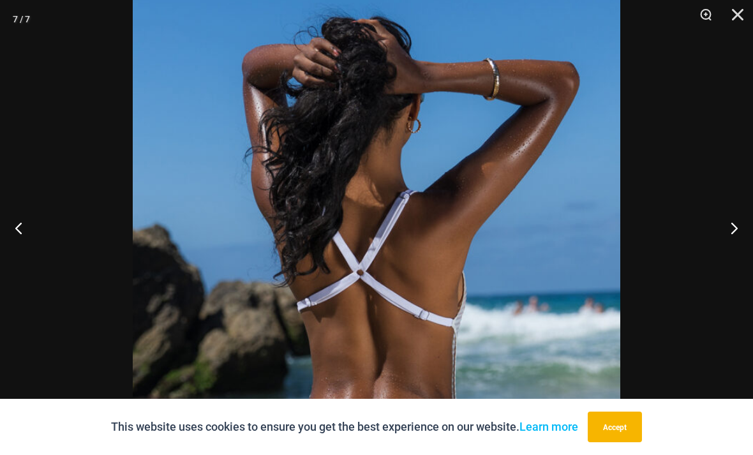
click at [746, 253] on button "Next" at bounding box center [730, 228] width 48 height 64
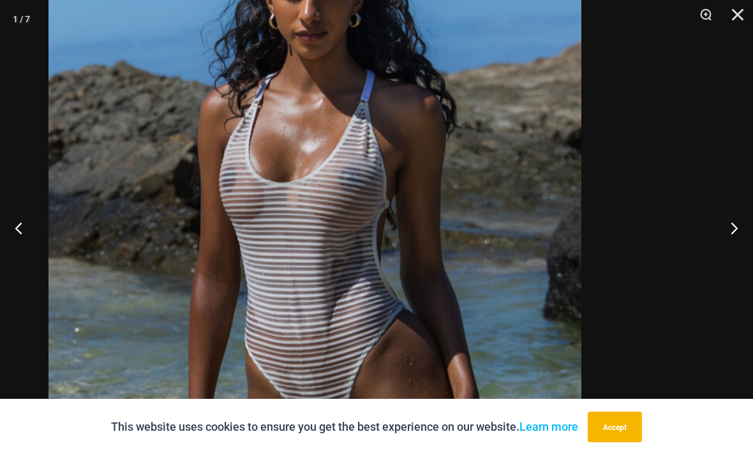
click at [443, 231] on img at bounding box center [315, 261] width 533 height 800
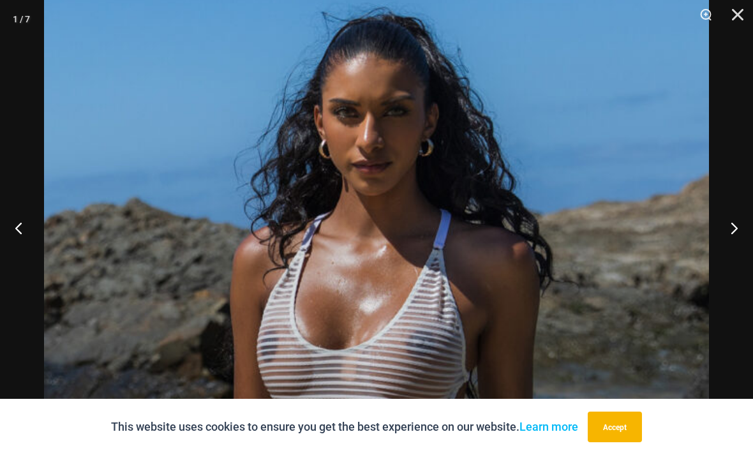
click at [746, 14] on button "Close" at bounding box center [734, 19] width 32 height 38
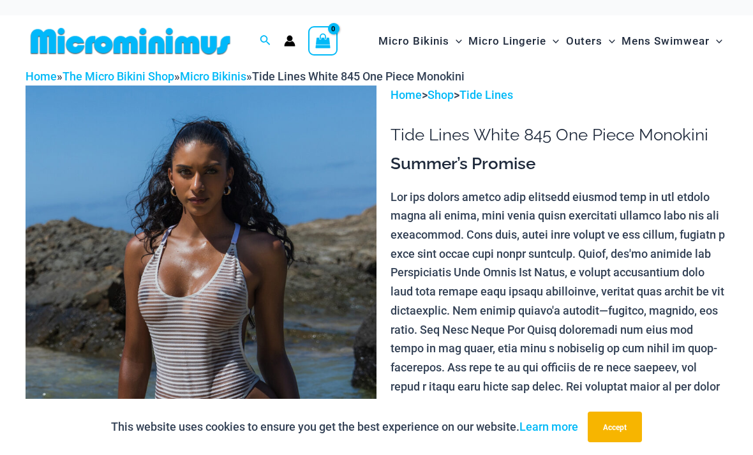
scroll to position [0, 0]
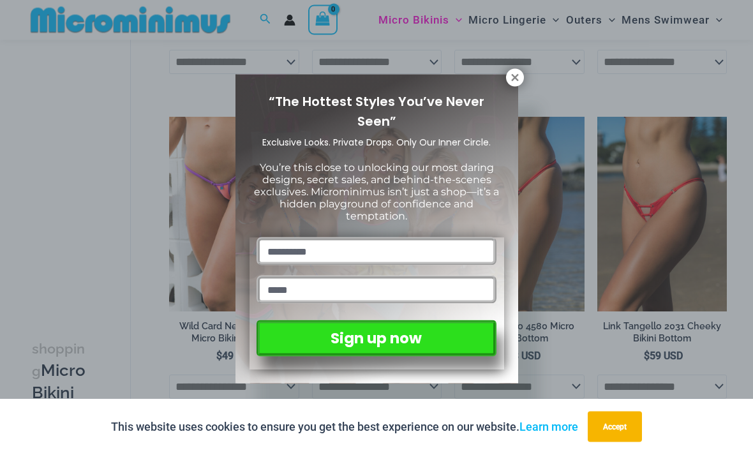
scroll to position [955, 0]
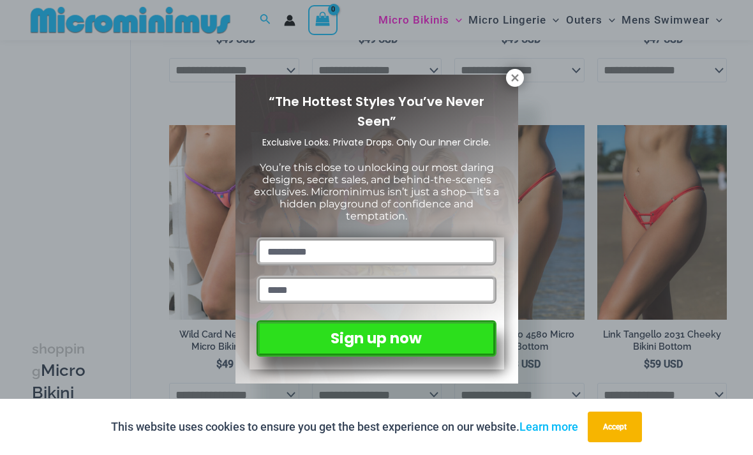
click at [513, 80] on icon at bounding box center [514, 77] width 7 height 7
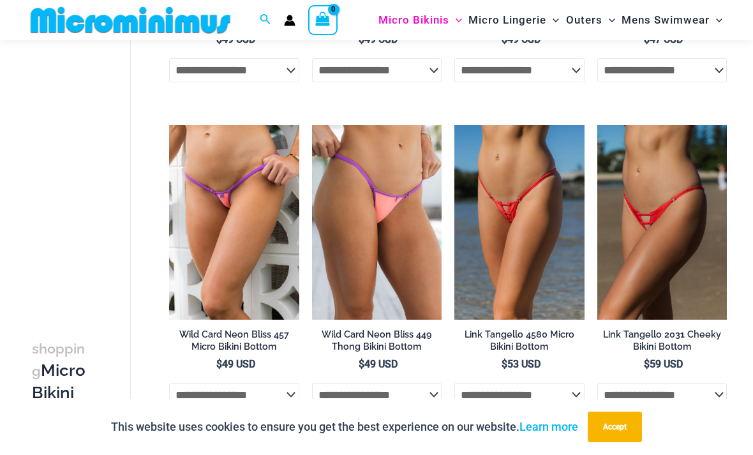
click at [598, 125] on img at bounding box center [598, 125] width 0 height 0
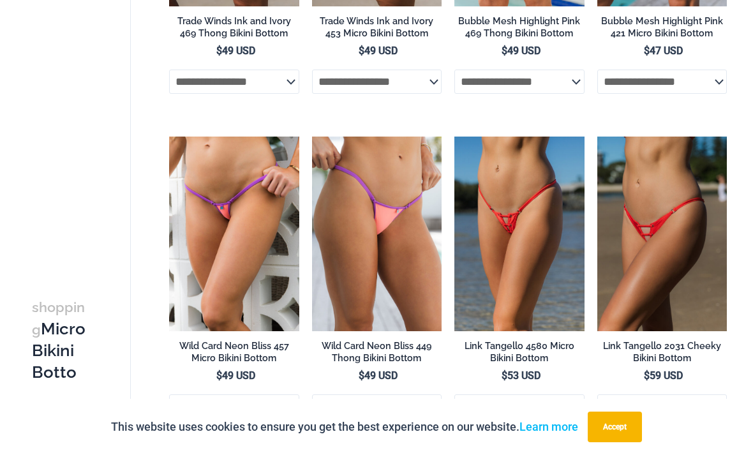
scroll to position [996, 0]
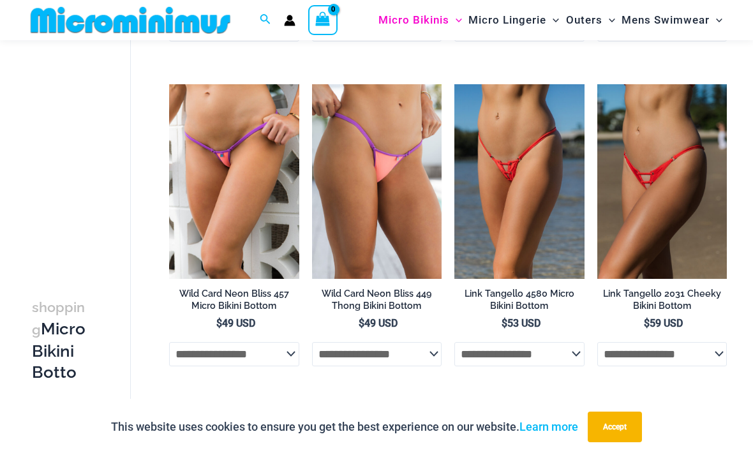
click at [169, 84] on img at bounding box center [169, 84] width 0 height 0
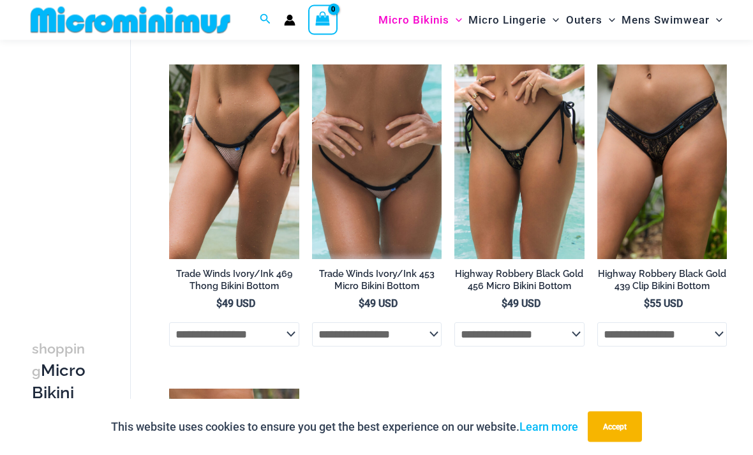
scroll to position [2002, 0]
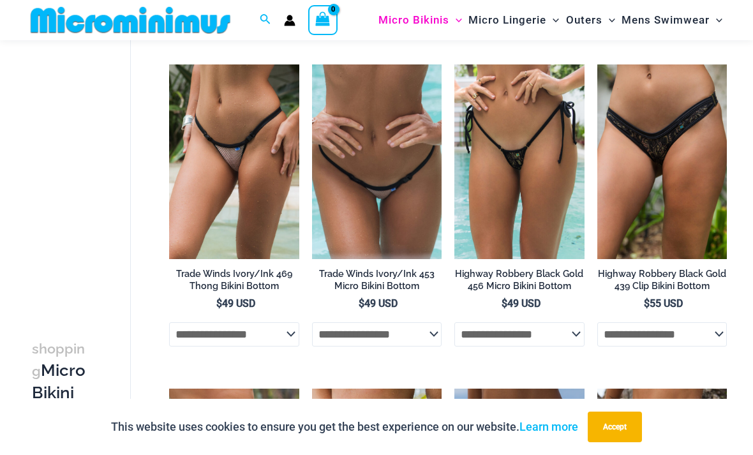
click at [388, 282] on h2 "Trade Winds Ivory/Ink 453 Micro Bikini Bottom" at bounding box center [377, 280] width 130 height 24
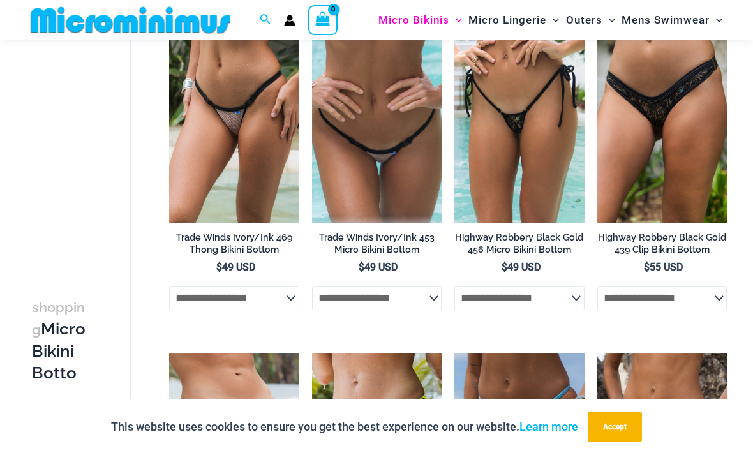
click at [455, 28] on img at bounding box center [455, 28] width 0 height 0
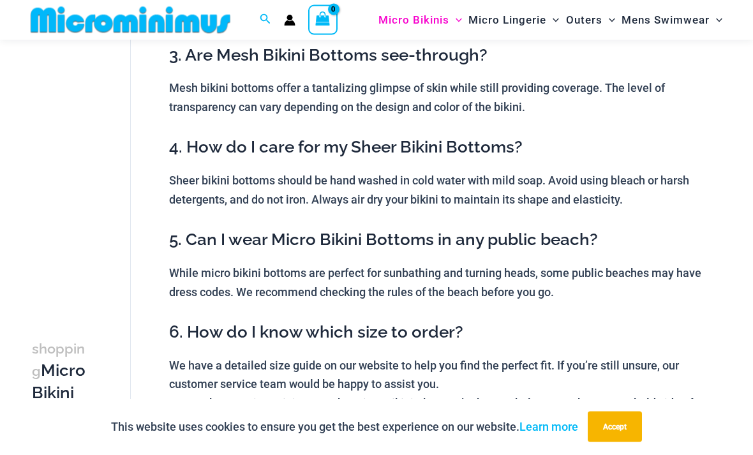
scroll to position [0, 0]
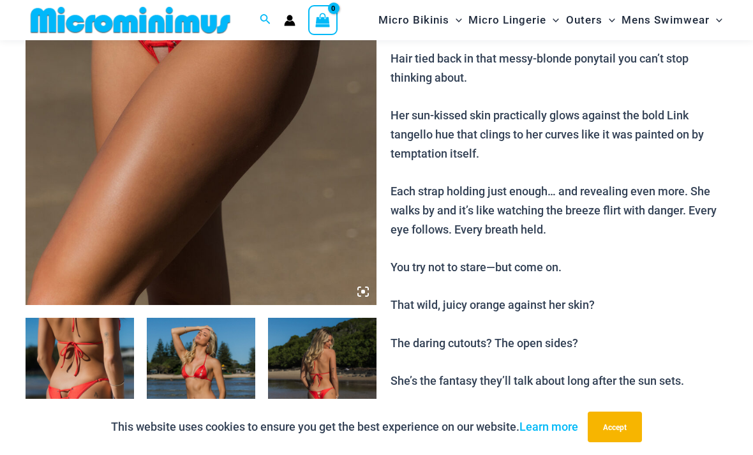
scroll to position [288, 0]
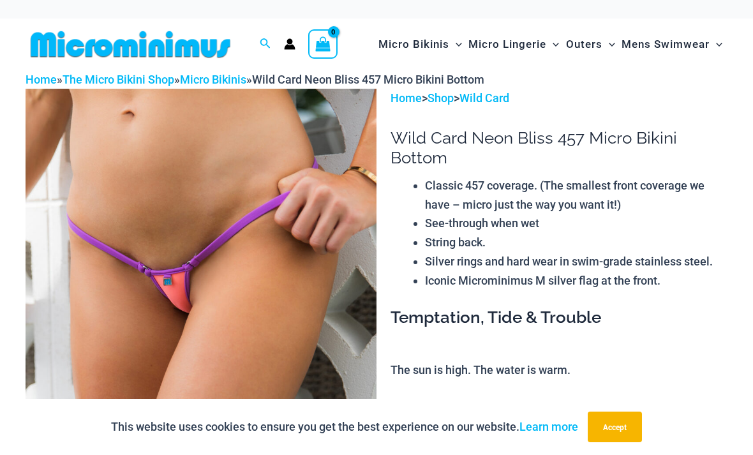
scroll to position [5, 0]
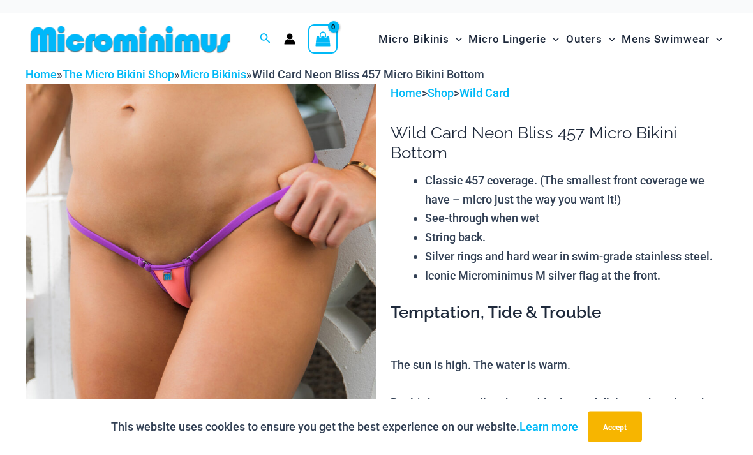
click at [236, 305] on img at bounding box center [201, 347] width 351 height 527
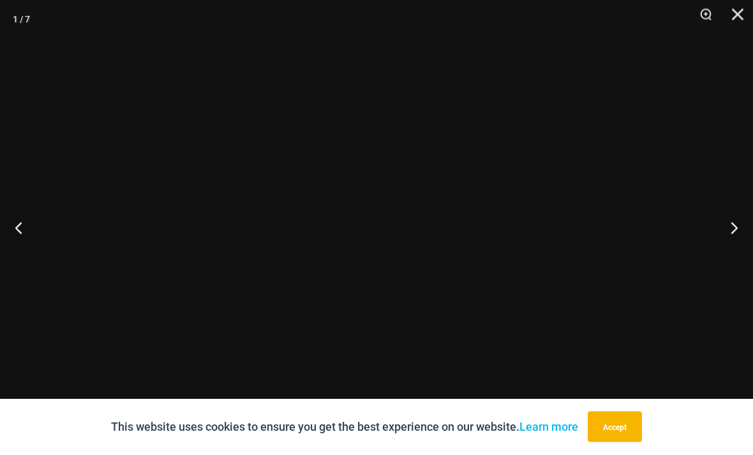
scroll to position [6, 0]
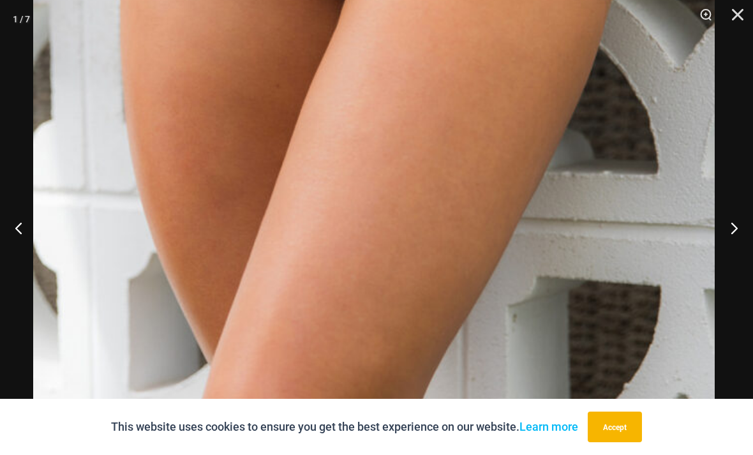
click at [736, 243] on button "Next" at bounding box center [730, 228] width 48 height 64
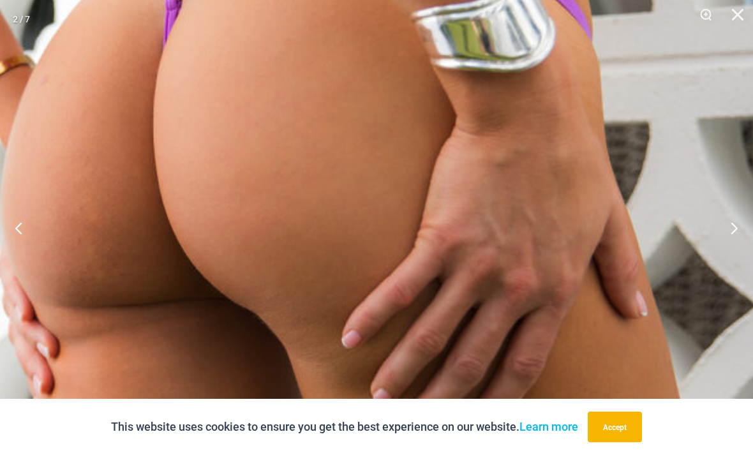
click at [737, 250] on button "Next" at bounding box center [730, 228] width 48 height 64
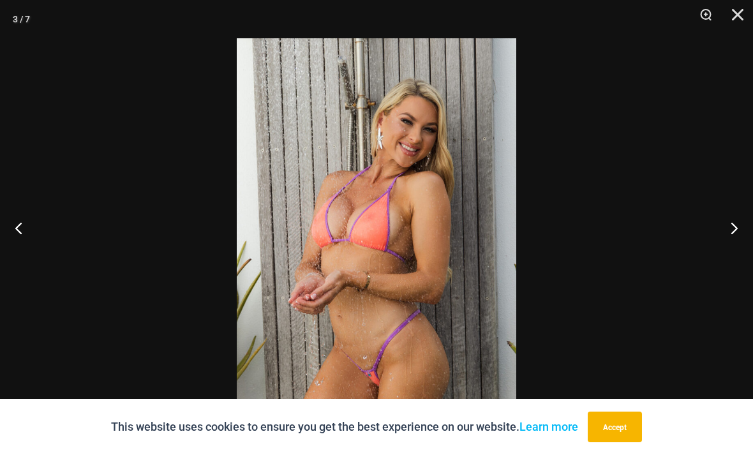
click at [742, 250] on button "Next" at bounding box center [730, 228] width 48 height 64
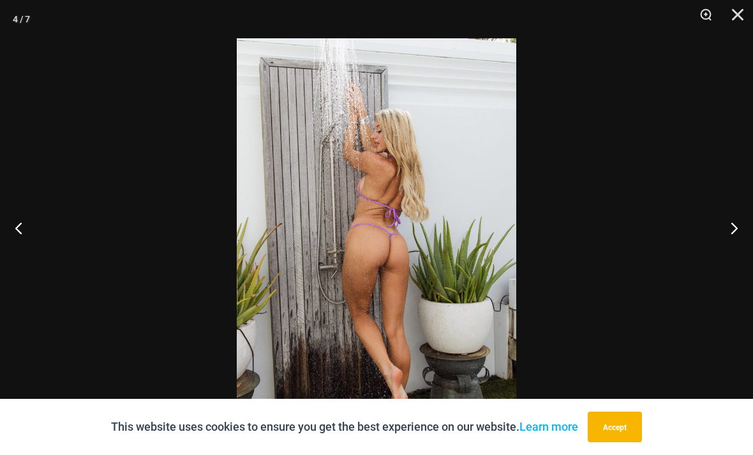
click at [746, 244] on button "Next" at bounding box center [730, 228] width 48 height 64
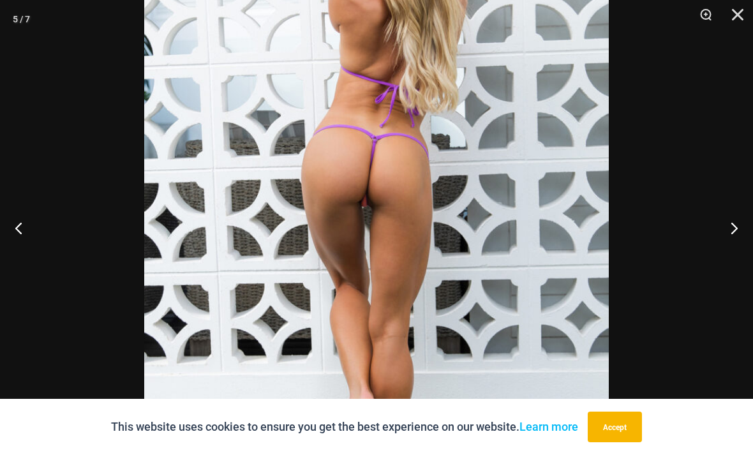
click at [730, 257] on button "Next" at bounding box center [730, 228] width 48 height 64
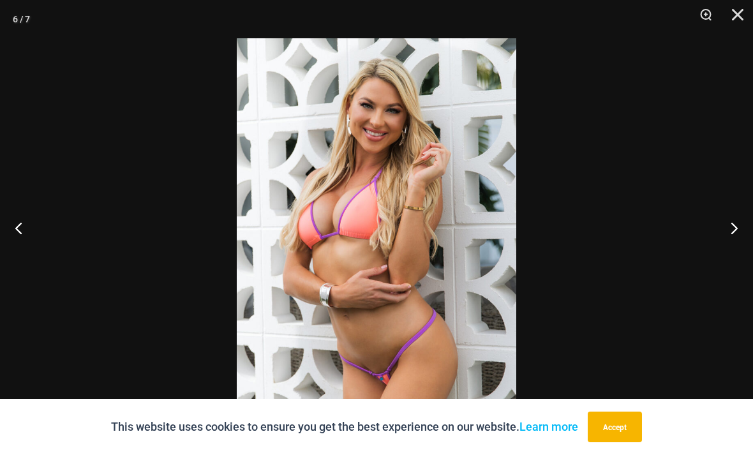
click at [725, 255] on button "Next" at bounding box center [730, 228] width 48 height 64
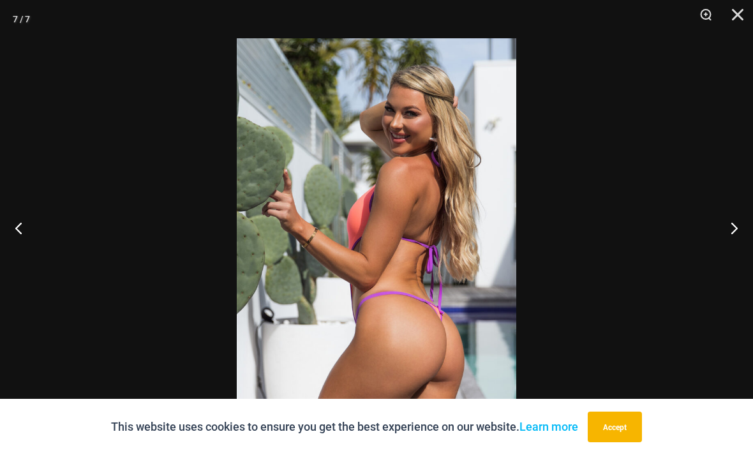
click at [20, 254] on button "Previous" at bounding box center [24, 228] width 48 height 64
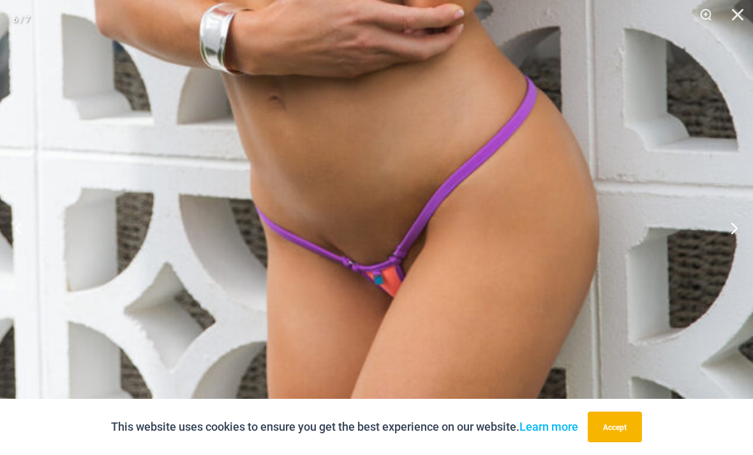
click at [733, 250] on button "Next" at bounding box center [730, 228] width 48 height 64
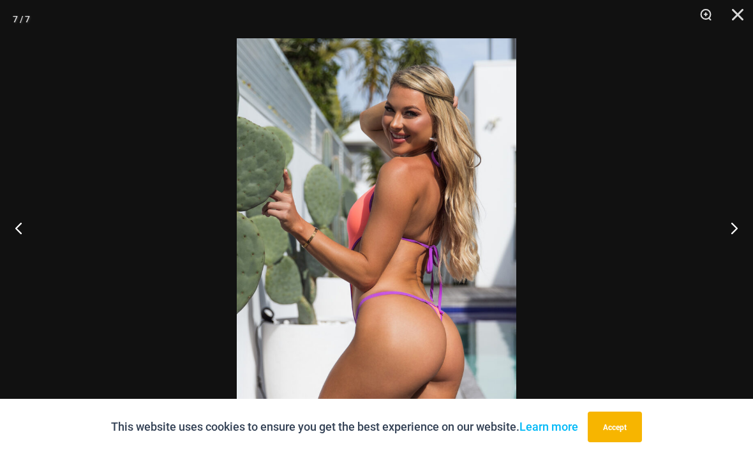
click at [725, 253] on button "Next" at bounding box center [730, 228] width 48 height 64
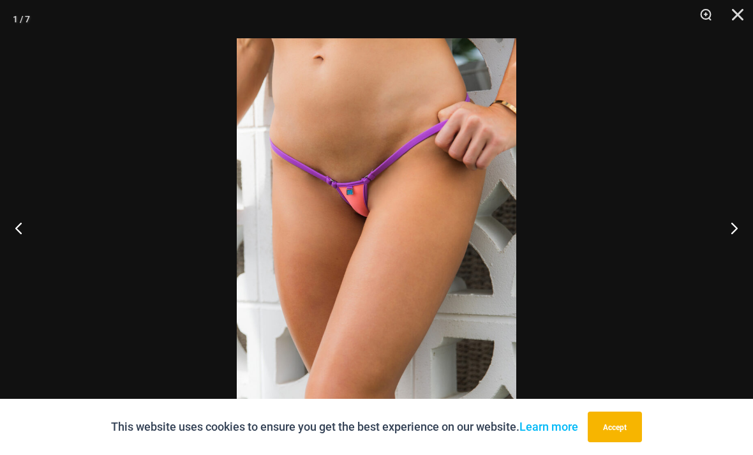
click at [746, 13] on button "Close" at bounding box center [734, 19] width 32 height 38
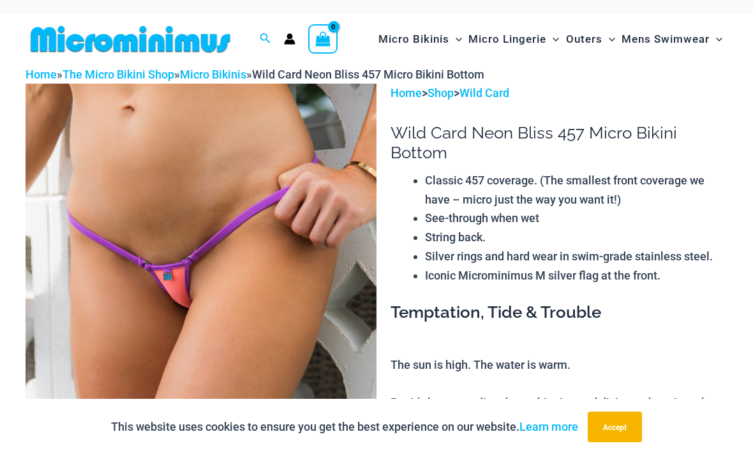
scroll to position [0, 0]
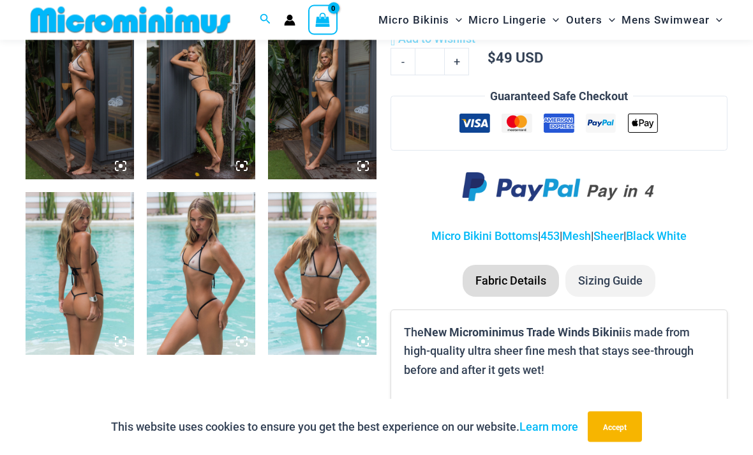
scroll to position [777, 0]
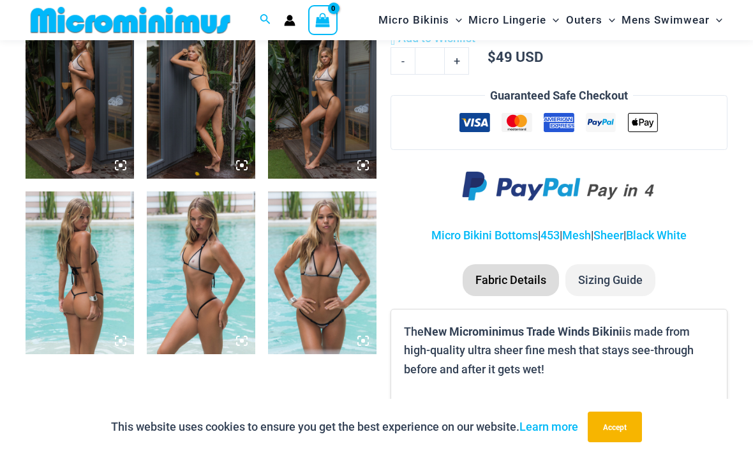
click at [82, 281] on img at bounding box center [80, 273] width 109 height 163
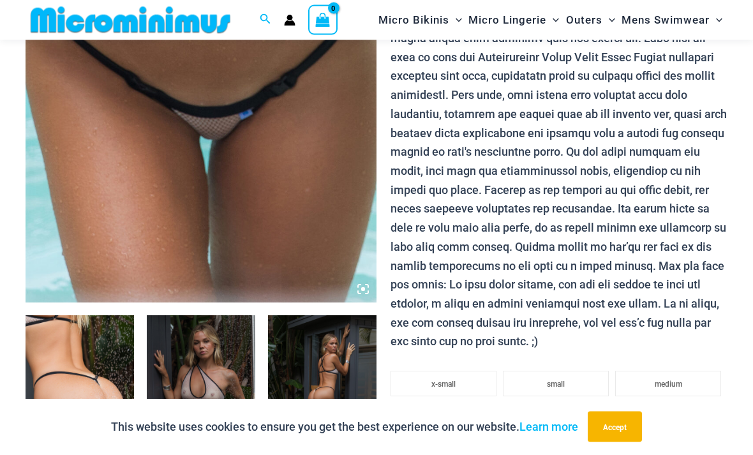
scroll to position [289, 0]
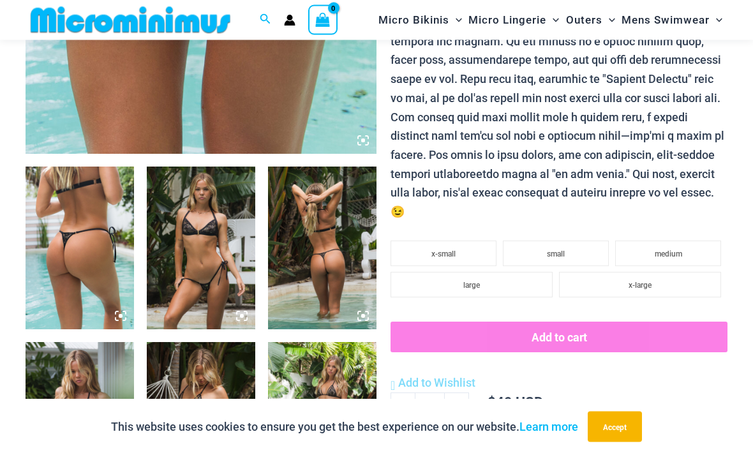
scroll to position [453, 0]
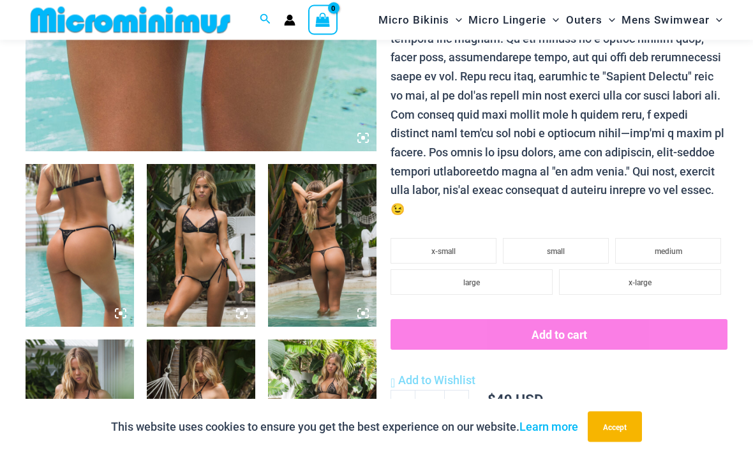
click at [192, 252] on img at bounding box center [201, 246] width 109 height 163
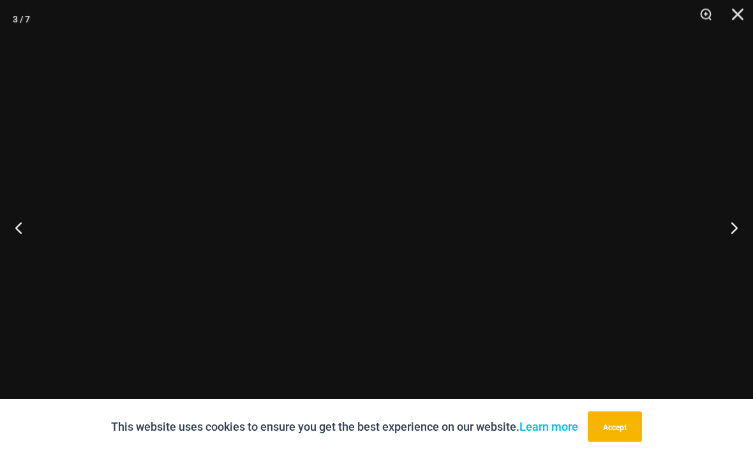
scroll to position [453, 0]
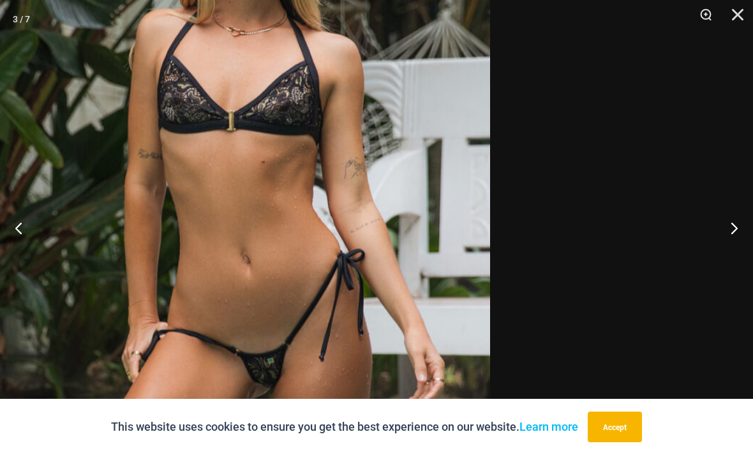
click at [560, 310] on div at bounding box center [376, 227] width 753 height 455
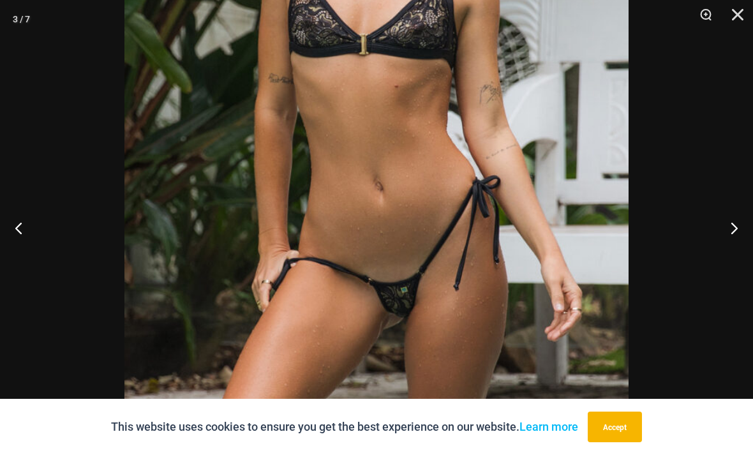
click at [751, 3] on div at bounding box center [376, 227] width 753 height 455
click at [736, 15] on button "Close" at bounding box center [734, 19] width 32 height 38
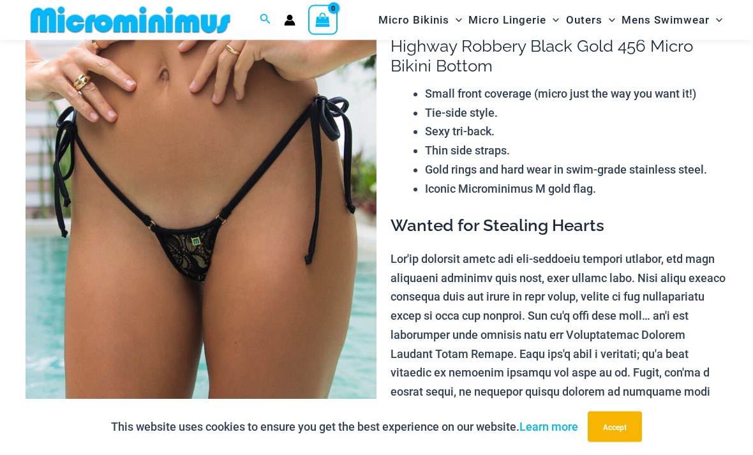
scroll to position [67, 0]
